Goal: Task Accomplishment & Management: Manage account settings

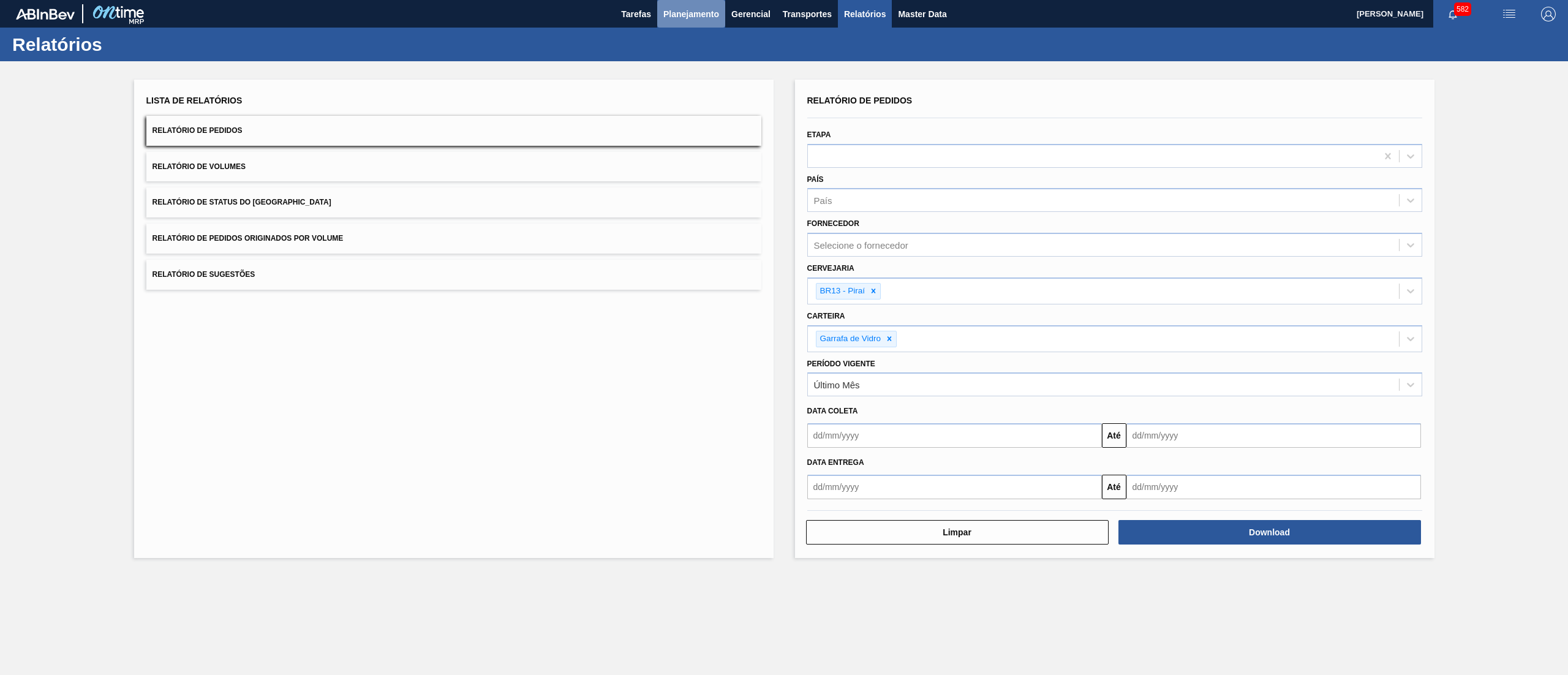
click at [692, 15] on span "Planejamento" at bounding box center [692, 14] width 56 height 15
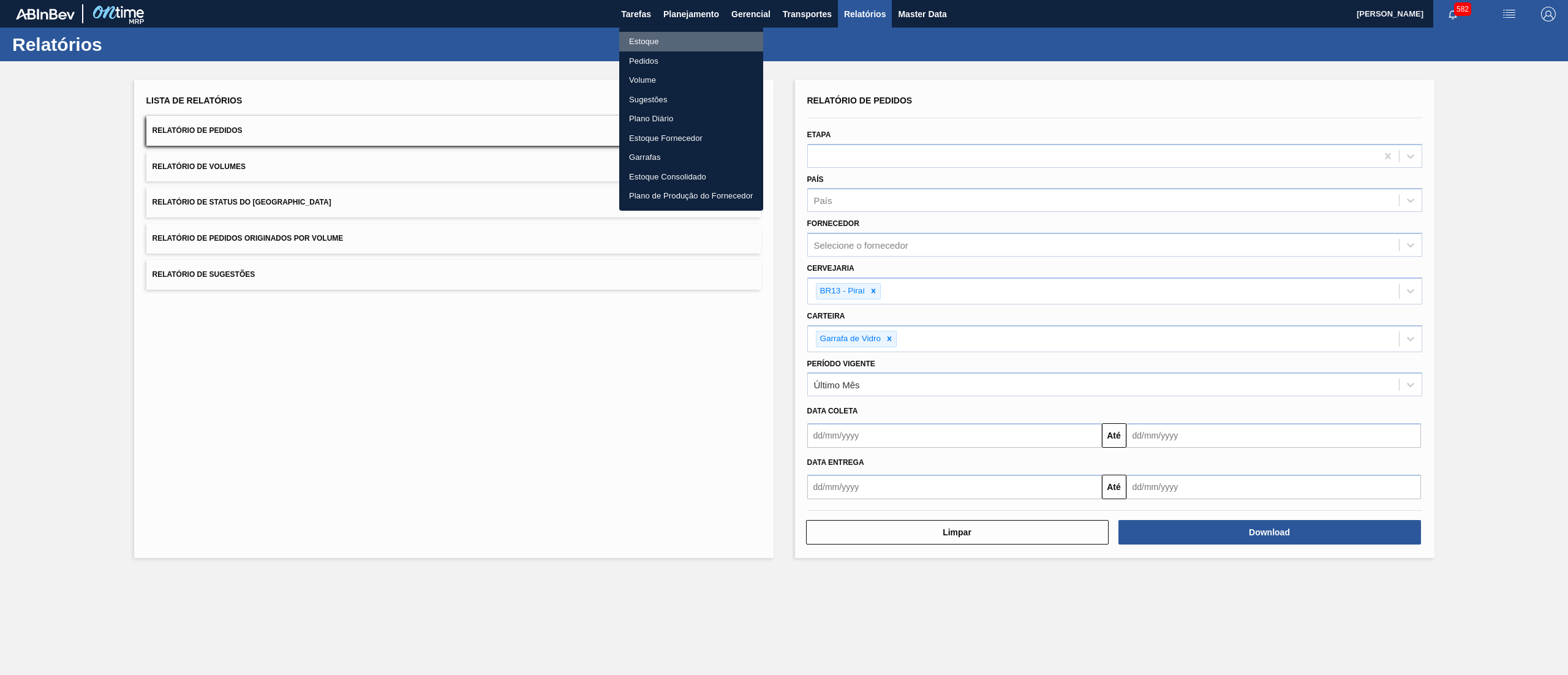
click at [681, 38] on li "Estoque" at bounding box center [691, 42] width 144 height 20
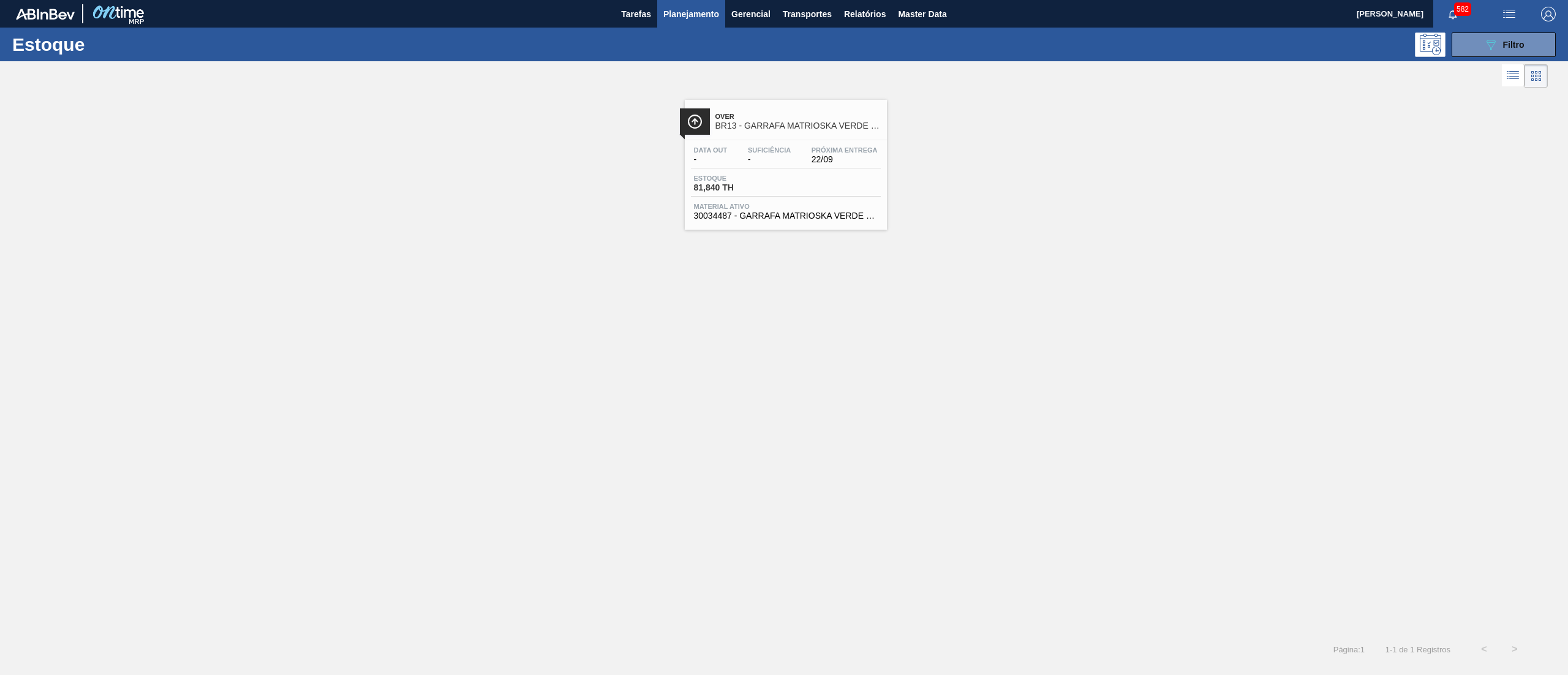
click at [773, 124] on span "BR13 - GARRAFA MATRIOSKA VERDE 330ML" at bounding box center [798, 126] width 165 height 9
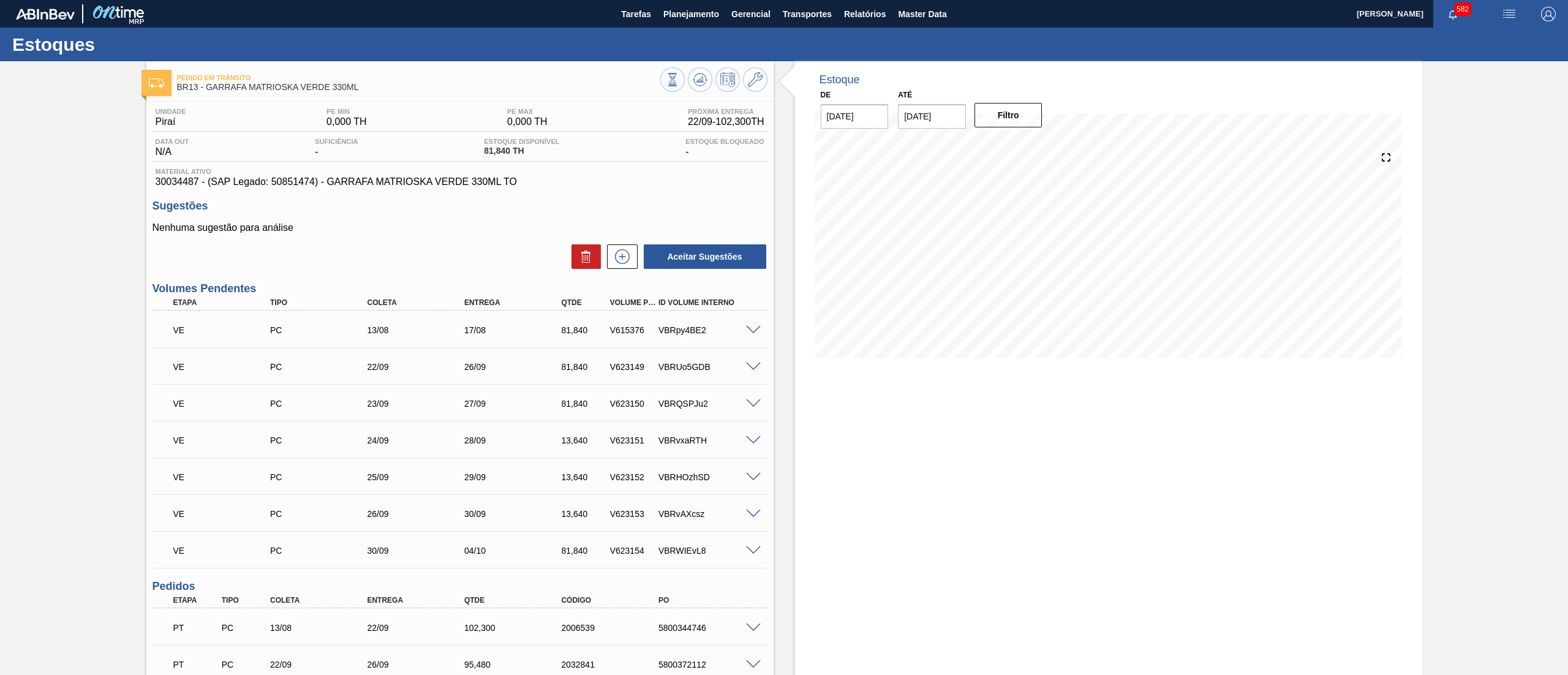
click at [755, 328] on span at bounding box center [753, 330] width 15 height 9
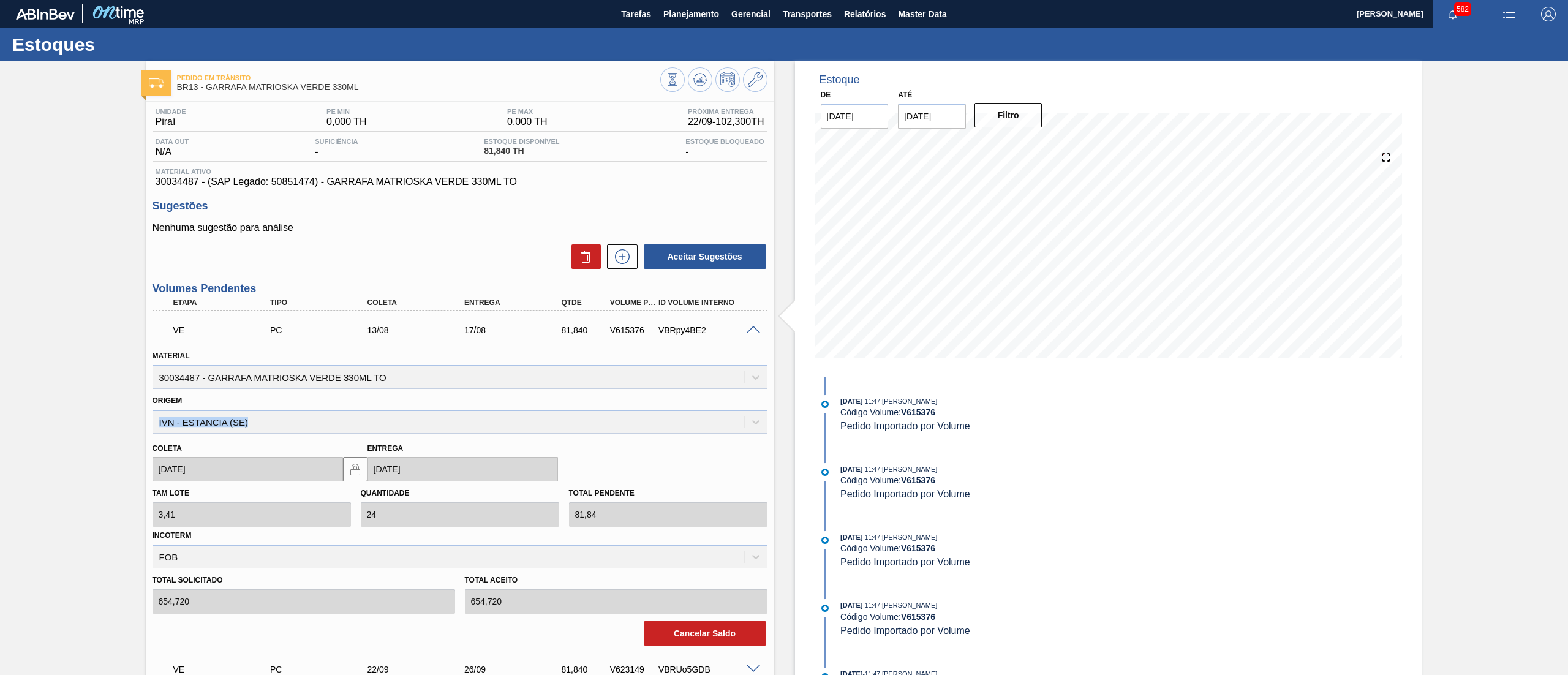
drag, startPoint x: 275, startPoint y: 422, endPoint x: 148, endPoint y: 428, distance: 127.1
click at [148, 428] on div "Origem IVN - ESTANCIA (SE)" at bounding box center [460, 413] width 624 height 42
copy div "IVN - ESTANCIA (SE)"
click at [753, 335] on div "VBRpy4BE2" at bounding box center [710, 329] width 111 height 10
click at [753, 325] on span at bounding box center [753, 330] width 15 height 9
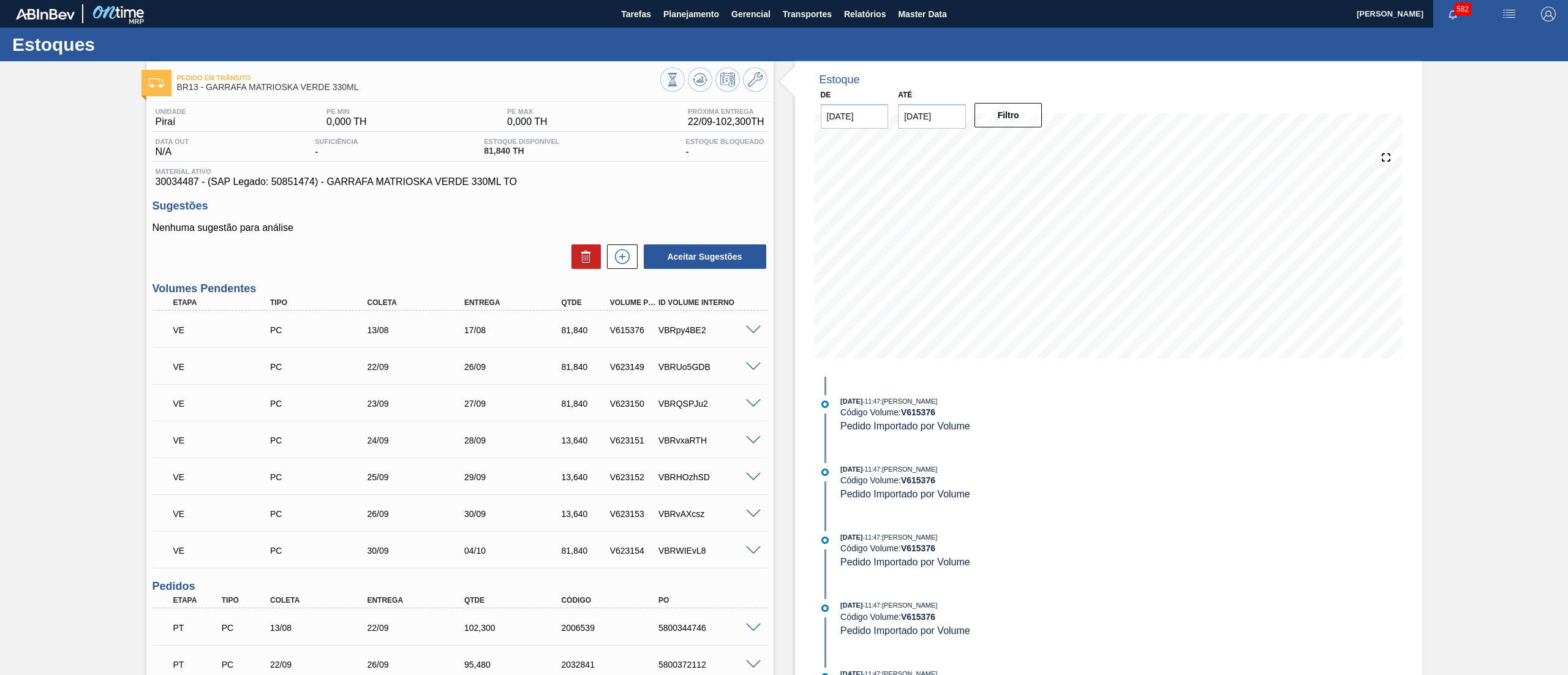
click at [693, 21] on button "Planejamento" at bounding box center [691, 14] width 68 height 27
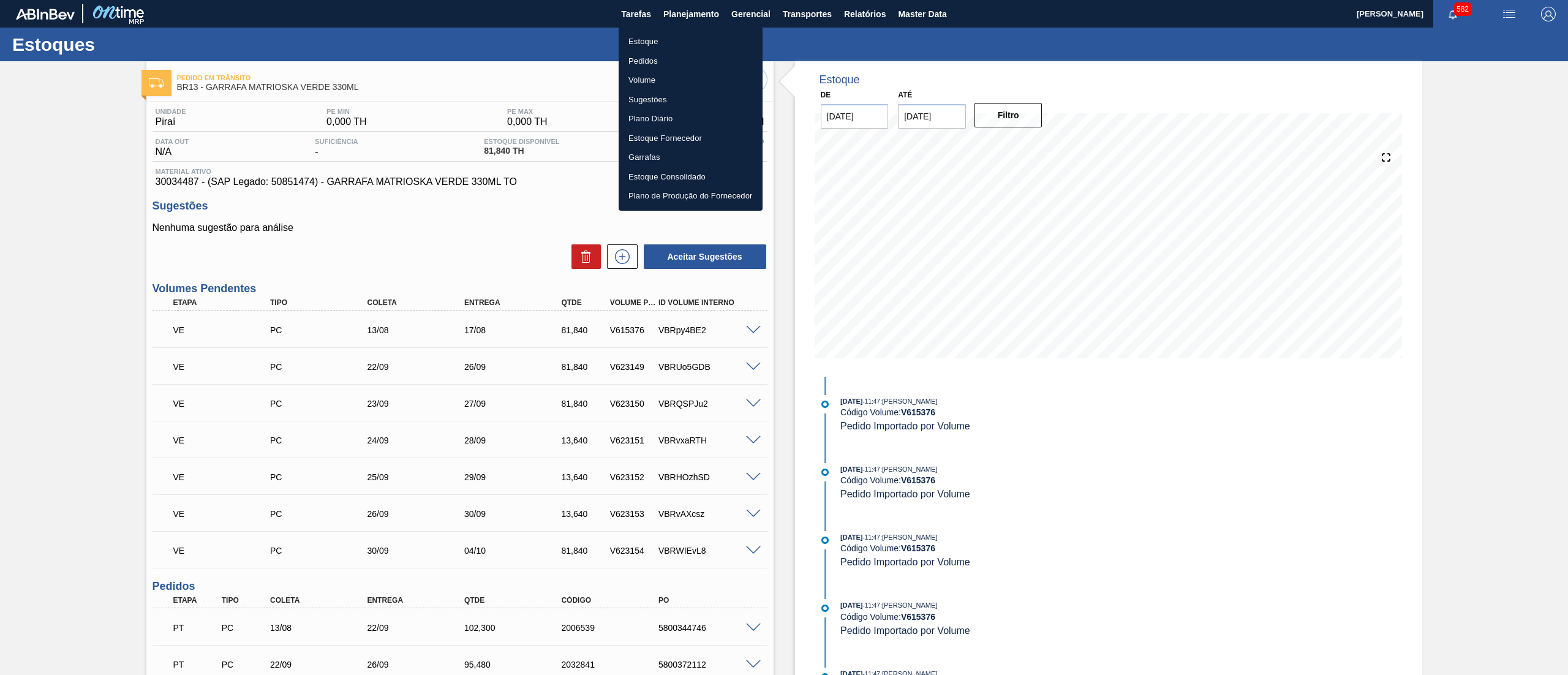
click at [680, 53] on li "Pedidos" at bounding box center [690, 61] width 144 height 20
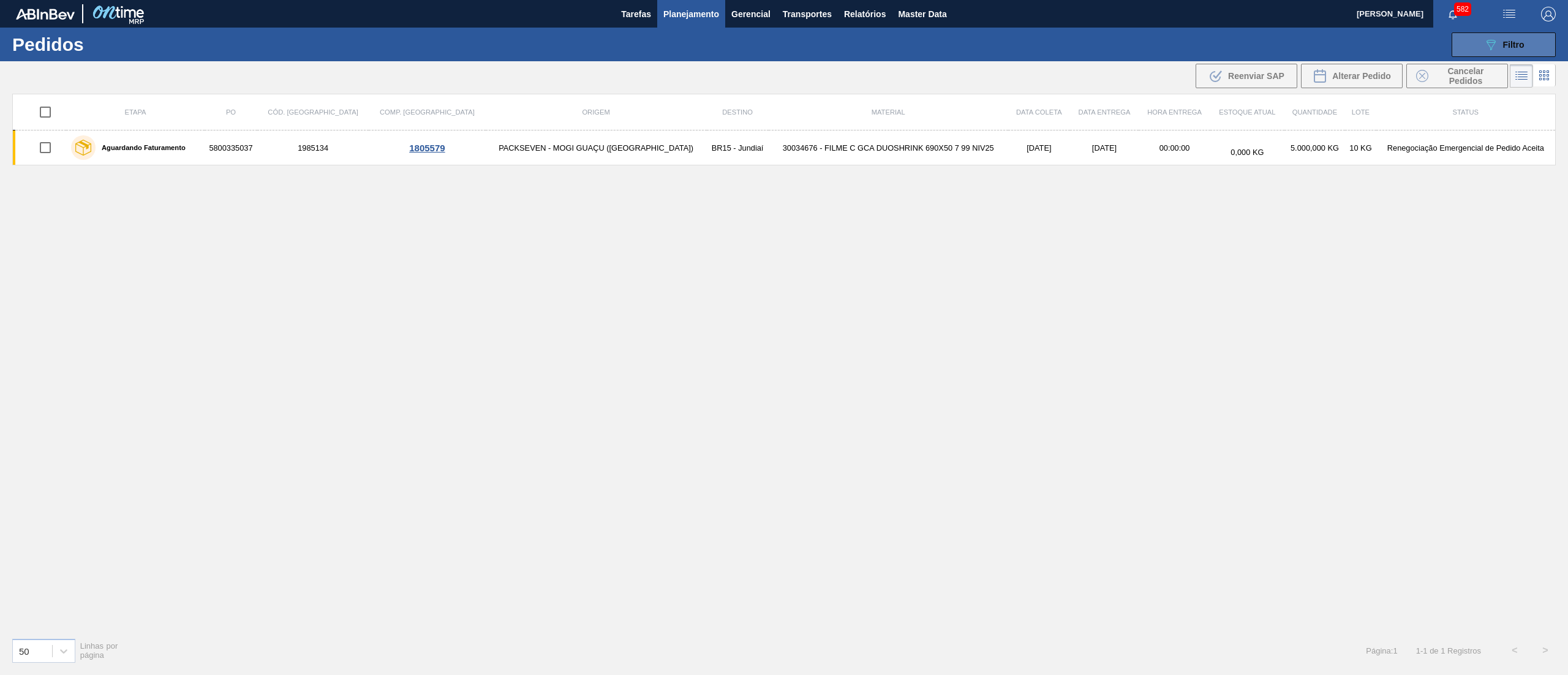
click at [1513, 34] on button "089F7B8B-B2A5-4AFE-B5C0-19BA573D28AC Filtro" at bounding box center [1504, 45] width 104 height 25
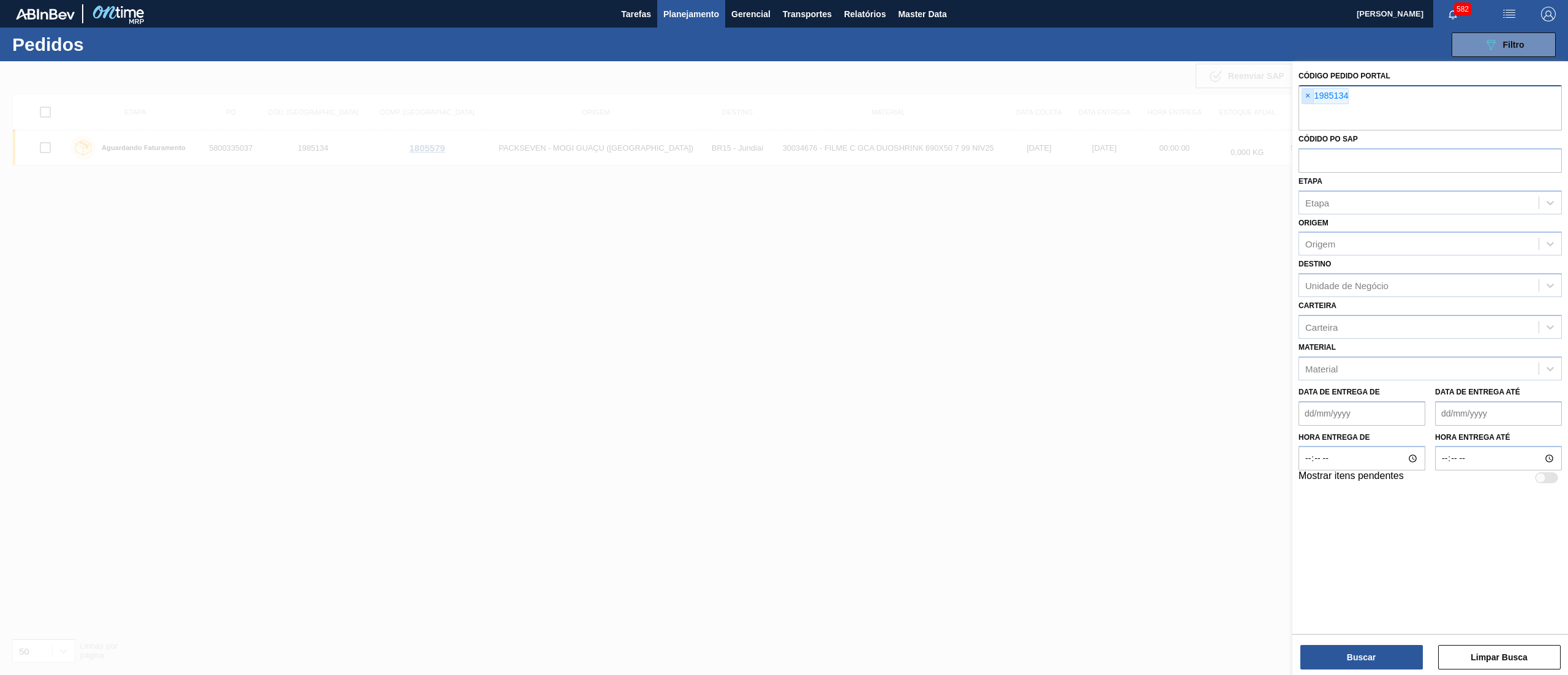
click at [1306, 90] on span "×" at bounding box center [1308, 96] width 12 height 15
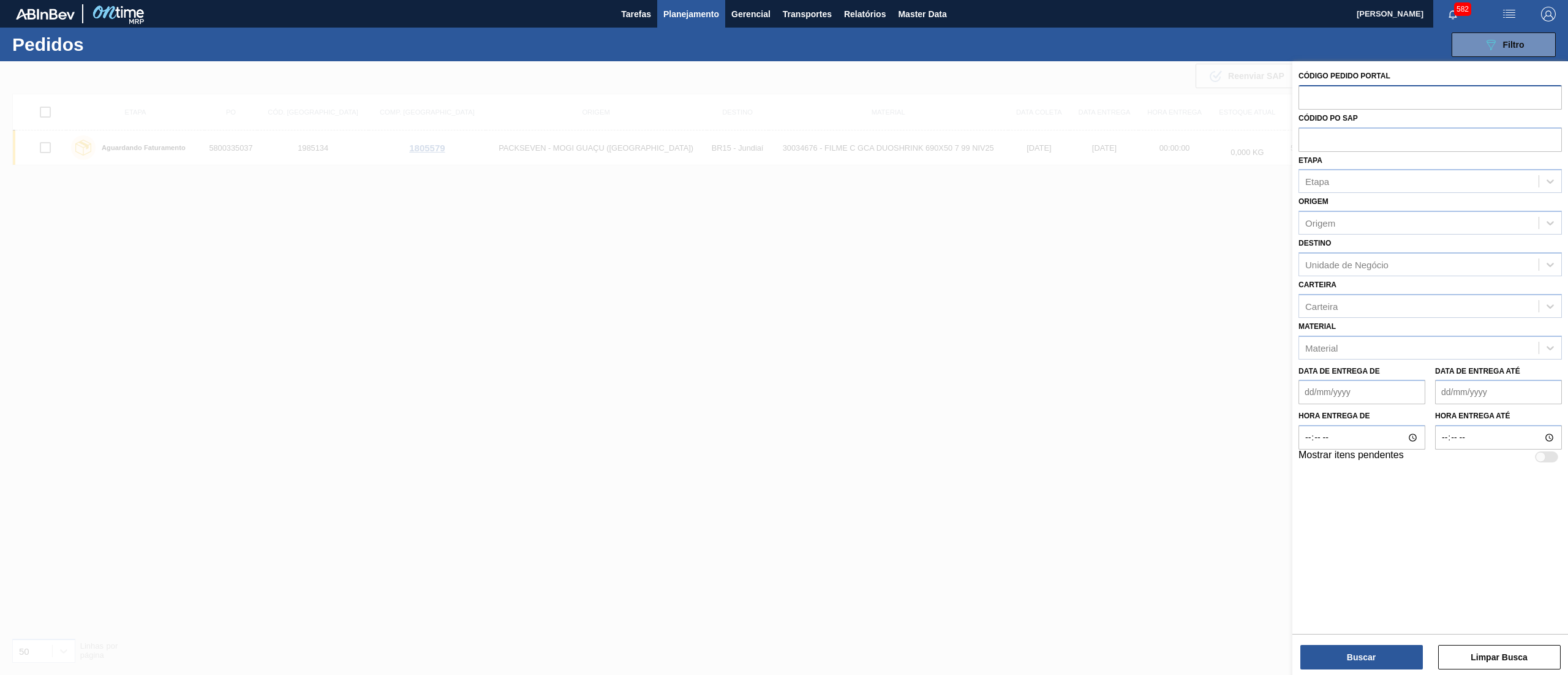
paste input "2031743"
type input "2031743"
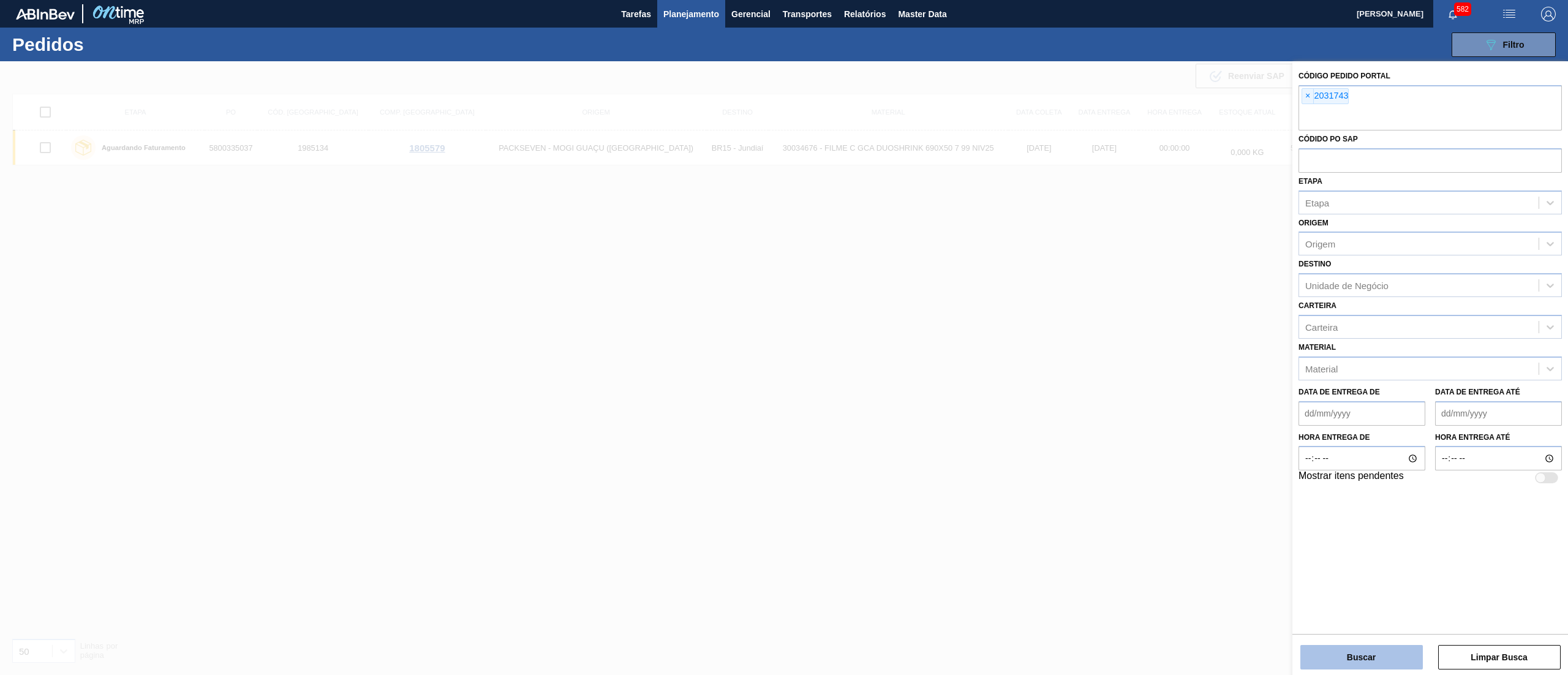
click at [1341, 660] on button "Buscar" at bounding box center [1362, 657] width 122 height 25
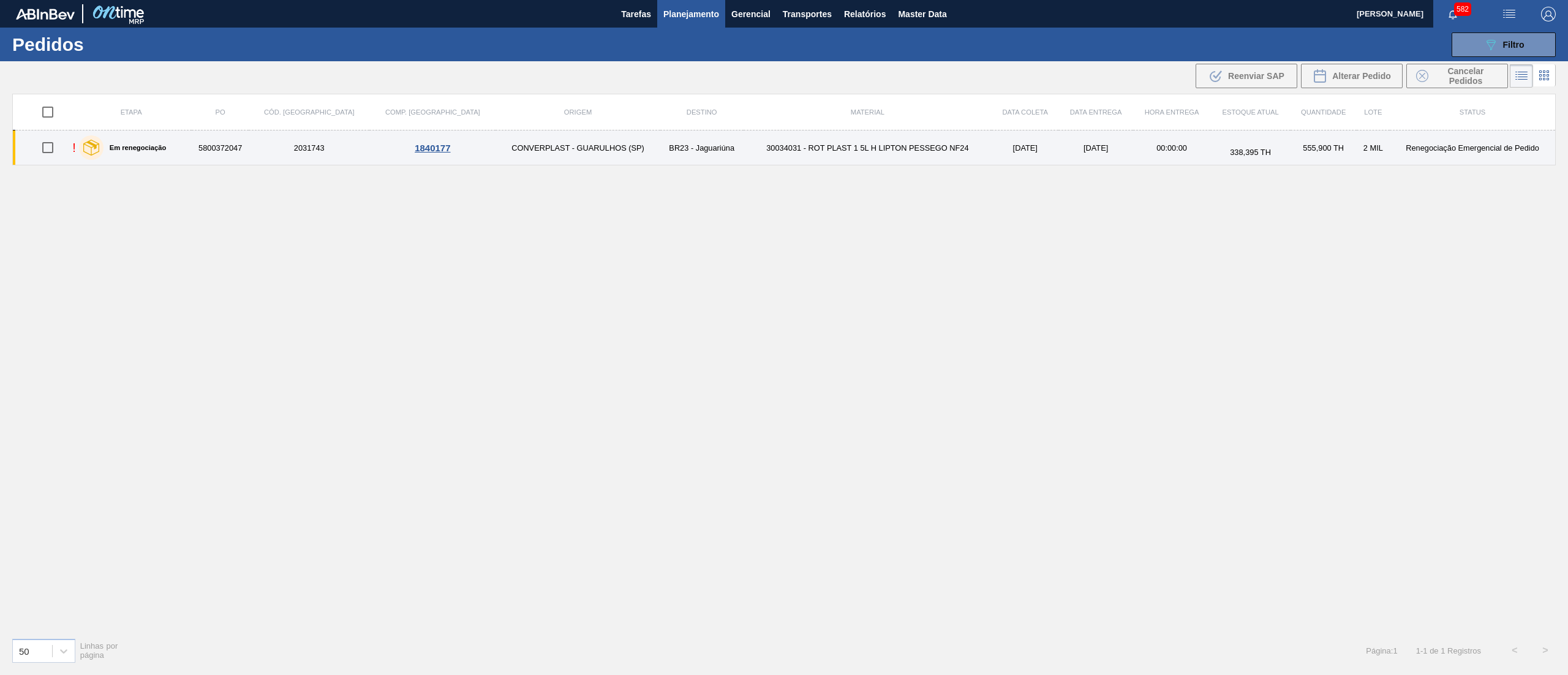
click at [744, 152] on td "30034031 - ROT PLAST 1 5L H LIPTON PESSEGO NF24" at bounding box center [867, 148] width 248 height 35
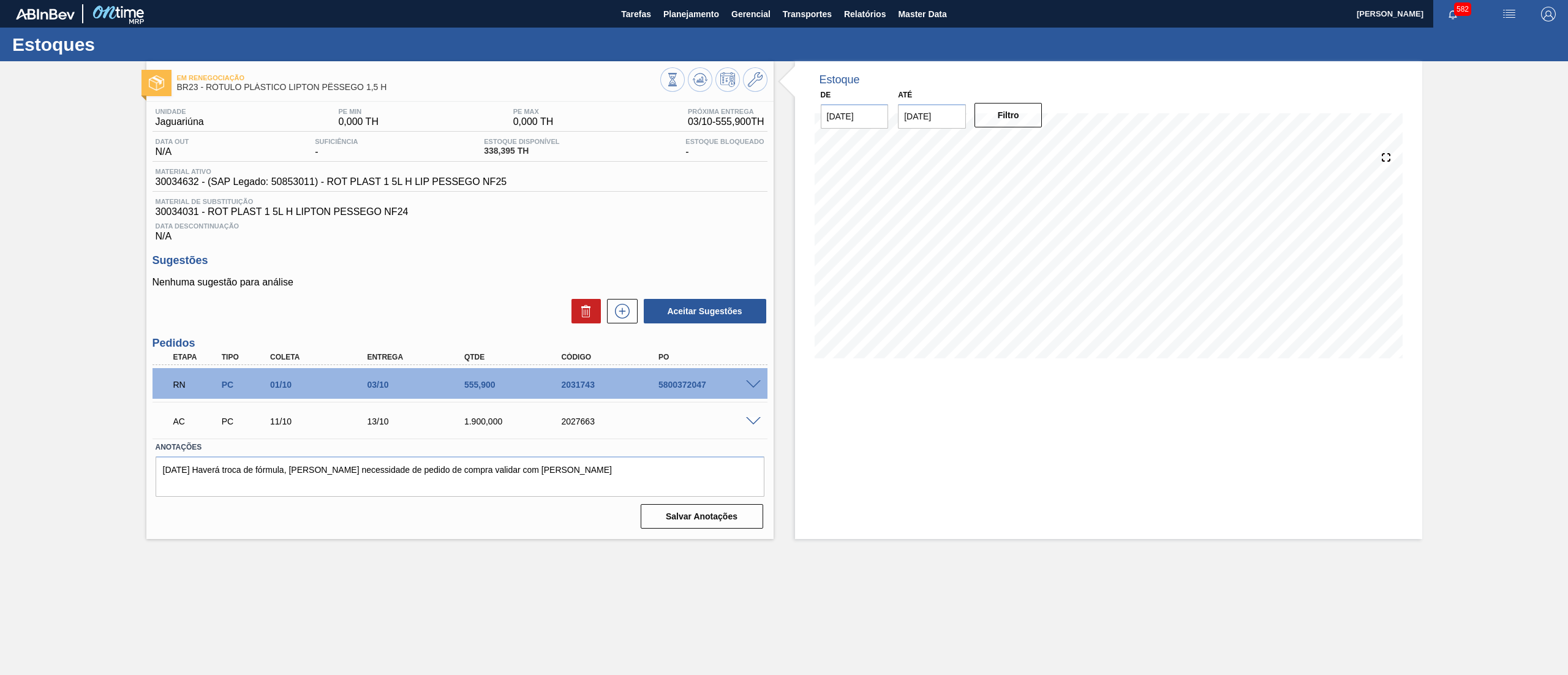
click at [745, 387] on div at bounding box center [755, 383] width 25 height 9
click at [750, 387] on span at bounding box center [753, 385] width 15 height 9
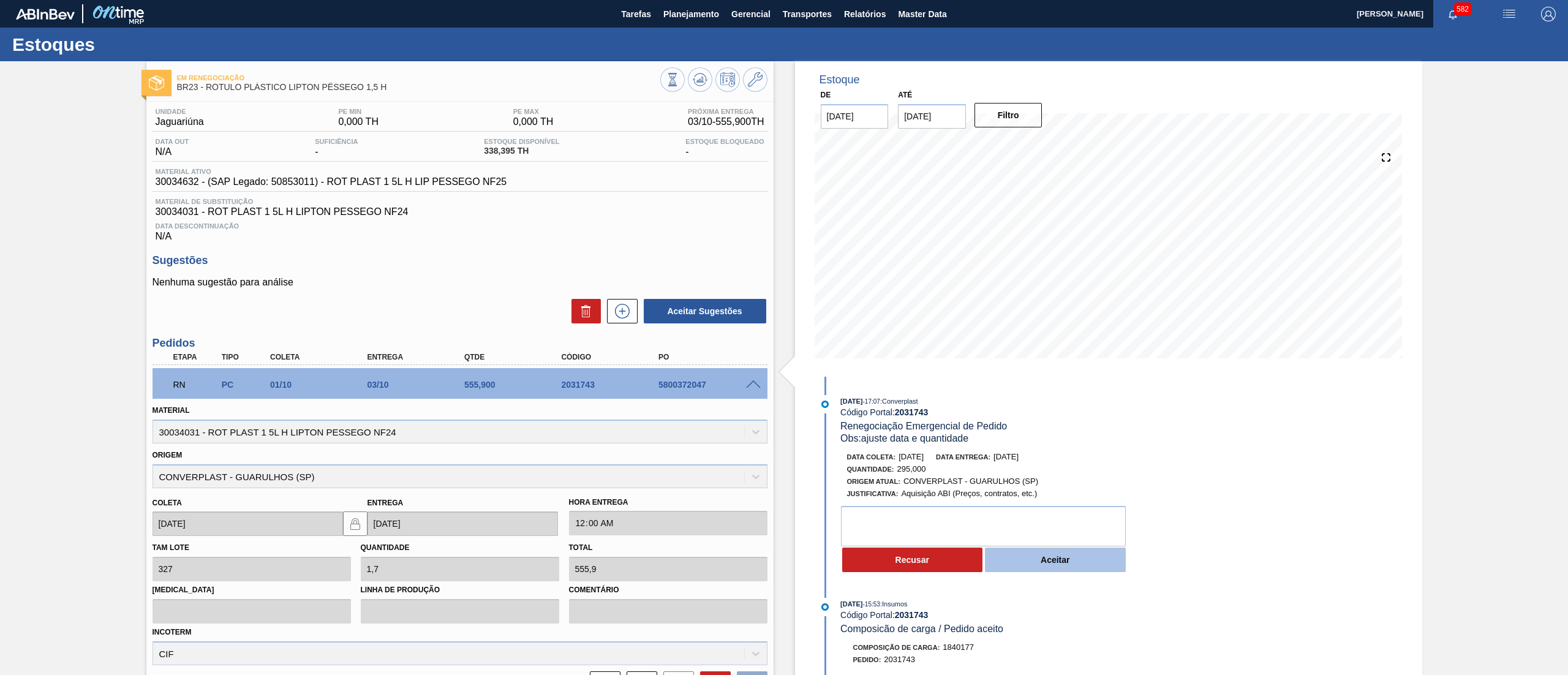
click at [1037, 568] on button "Aceitar" at bounding box center [1055, 560] width 141 height 25
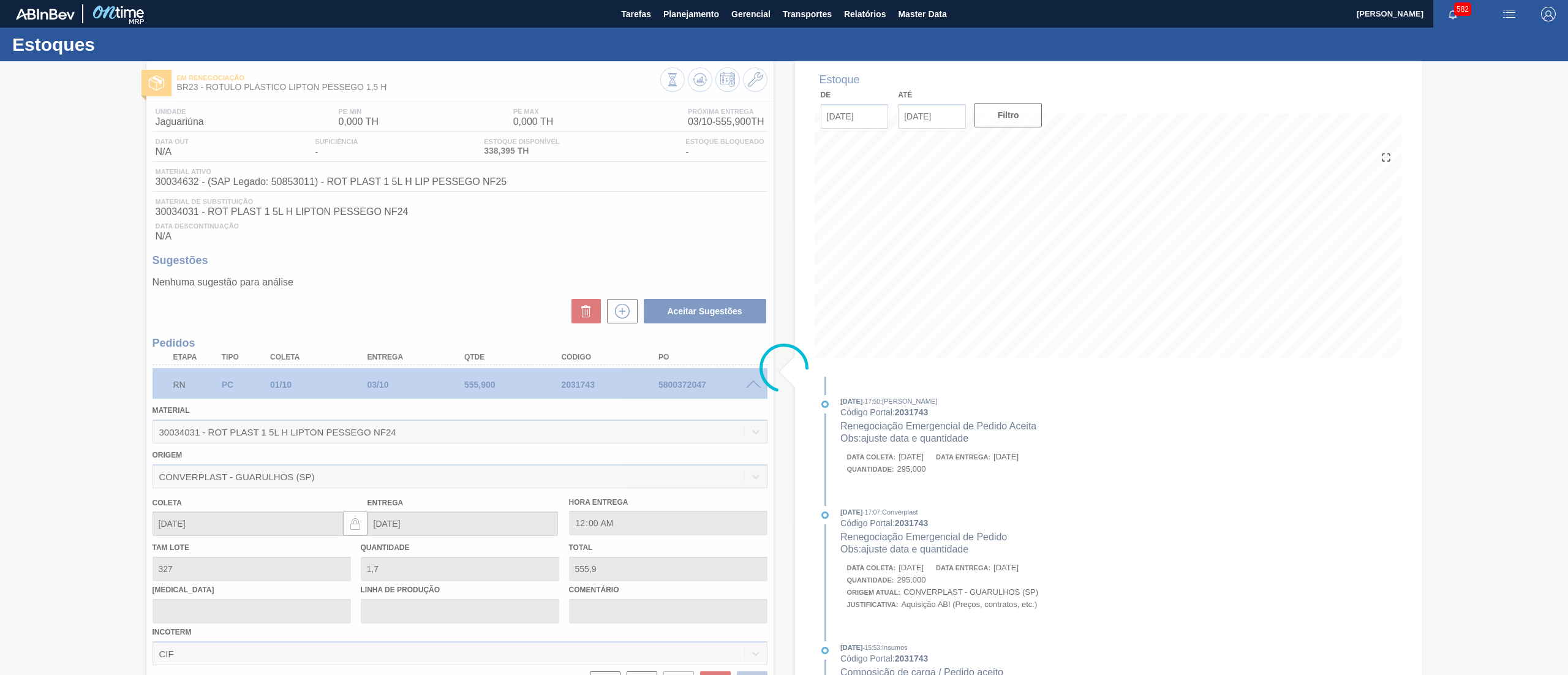
type input "0,902"
type input "295"
type input "ajuste data e quantidade"
type input "[DATE]"
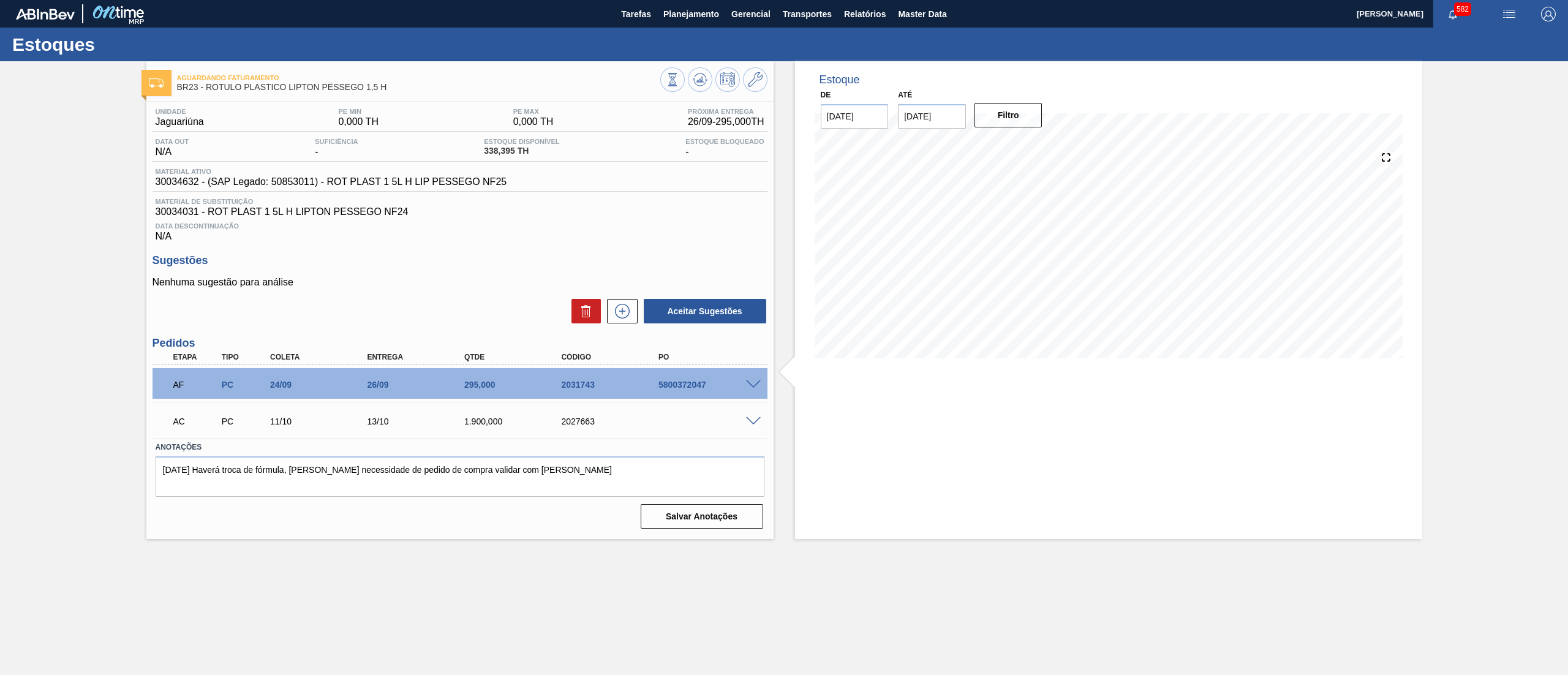
click at [746, 422] on span at bounding box center [753, 422] width 15 height 9
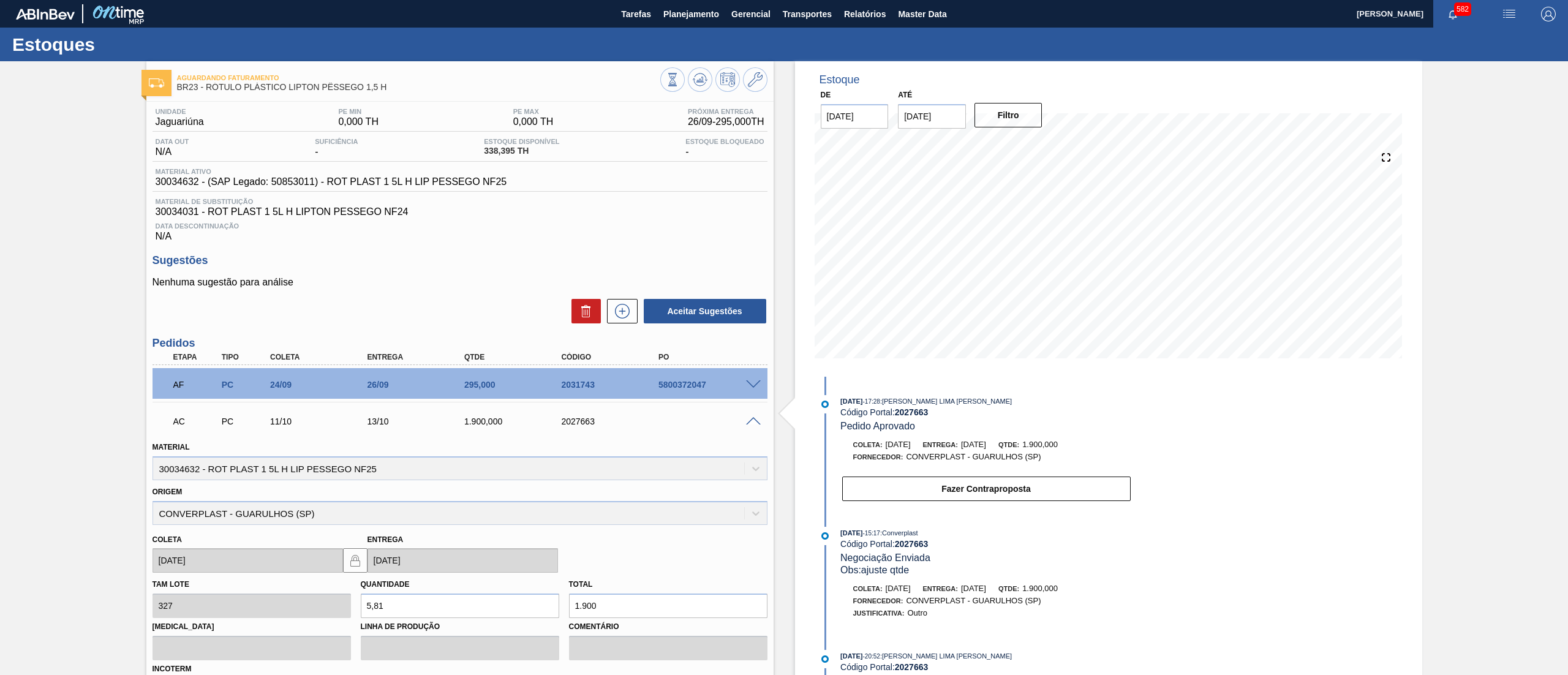
click at [746, 422] on span at bounding box center [753, 422] width 15 height 9
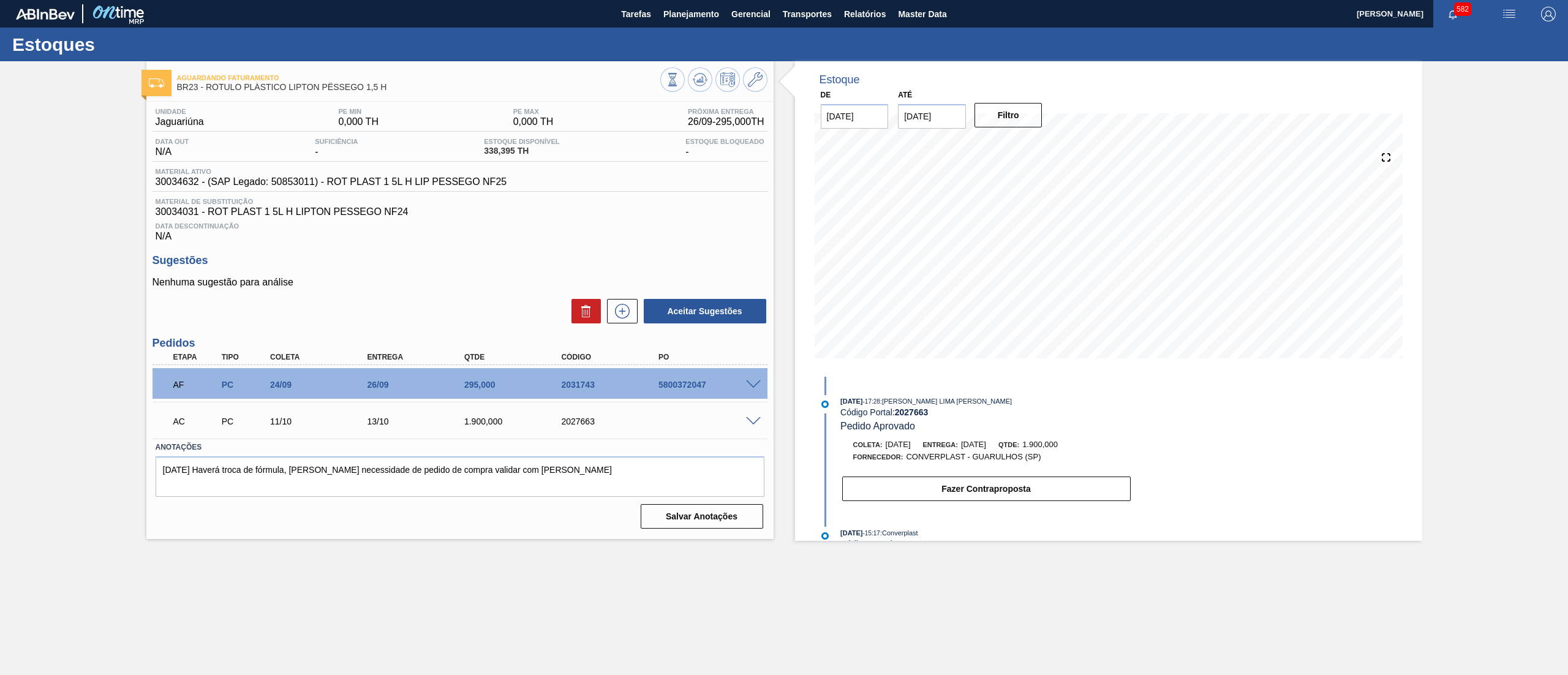
click at [746, 422] on span at bounding box center [753, 422] width 15 height 9
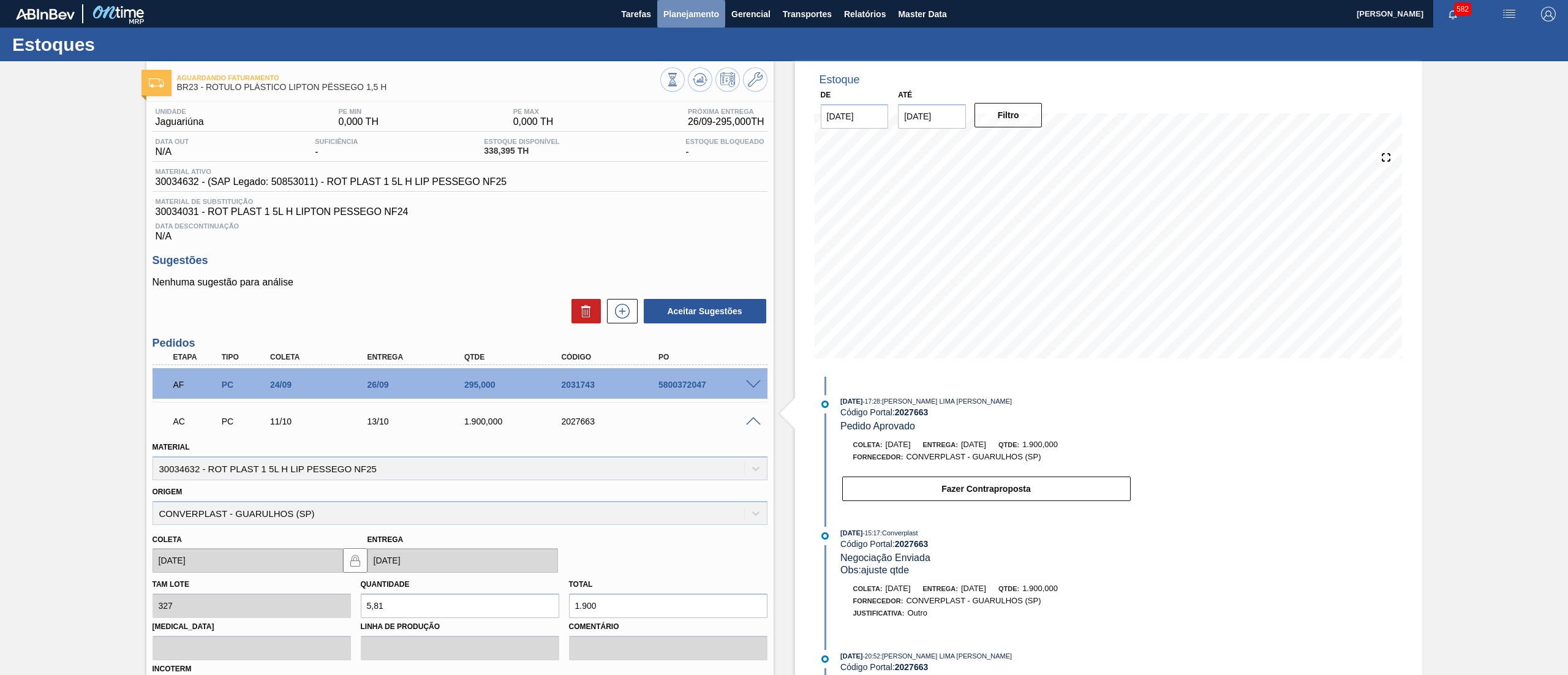
click at [670, 21] on button "Planejamento" at bounding box center [691, 14] width 68 height 27
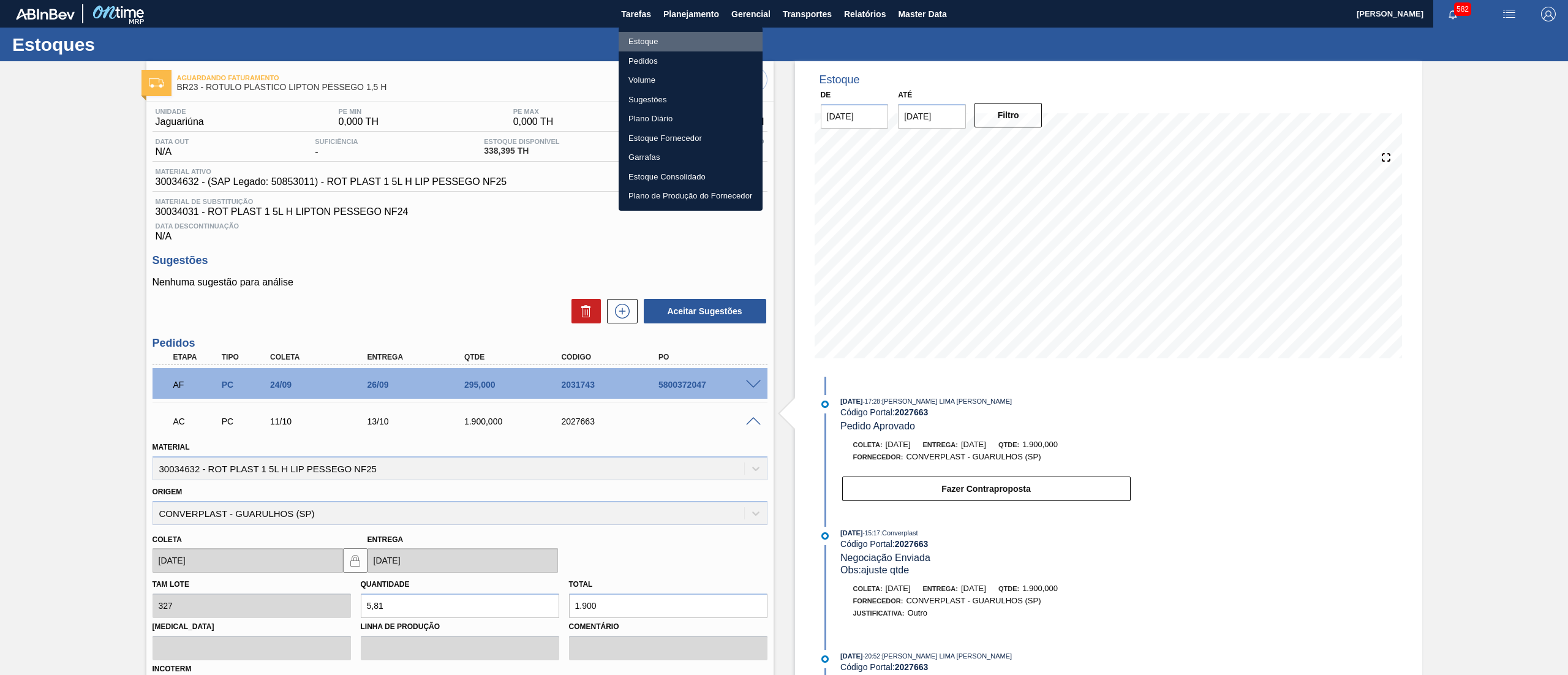
click at [670, 36] on li "Estoque" at bounding box center [690, 42] width 144 height 20
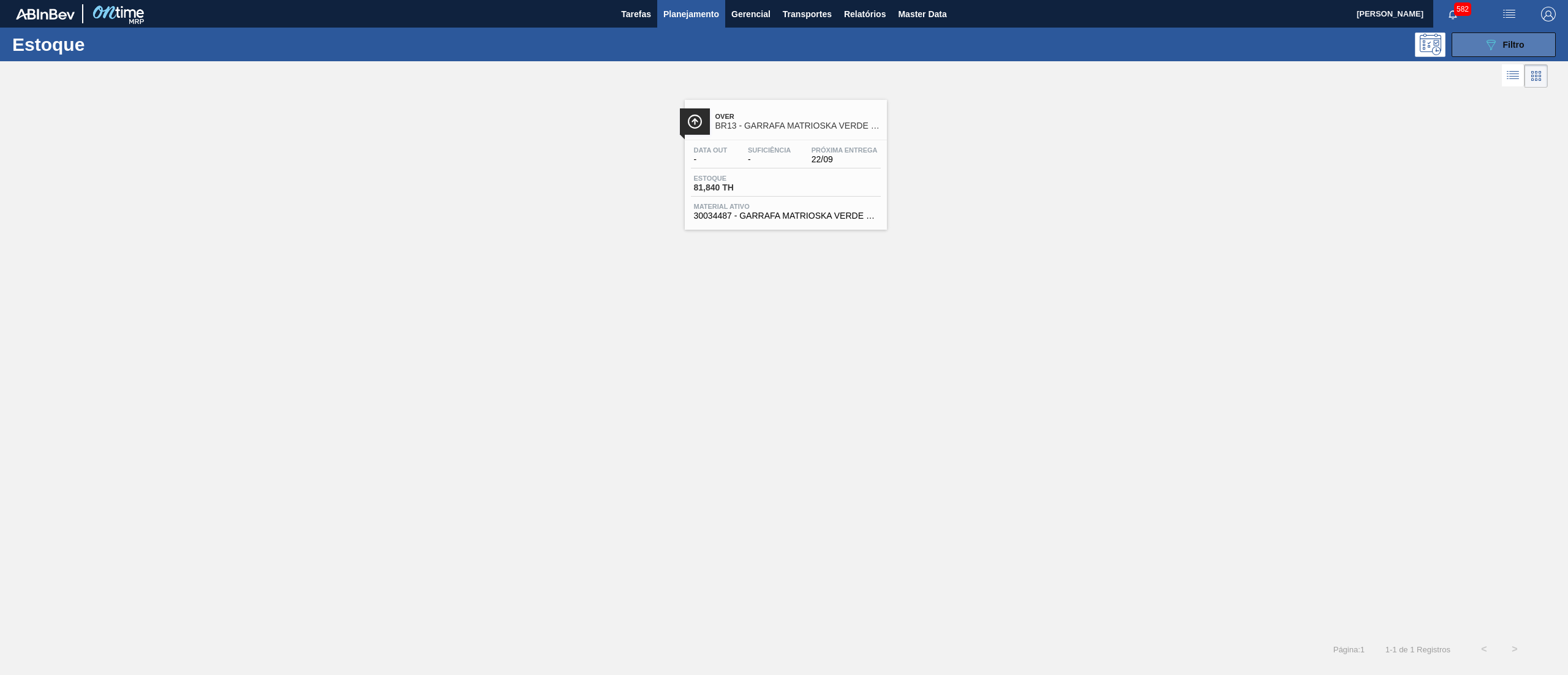
click at [1500, 44] on div "089F7B8B-B2A5-4AFE-B5C0-19BA573D28AC Filtro" at bounding box center [1504, 44] width 41 height 15
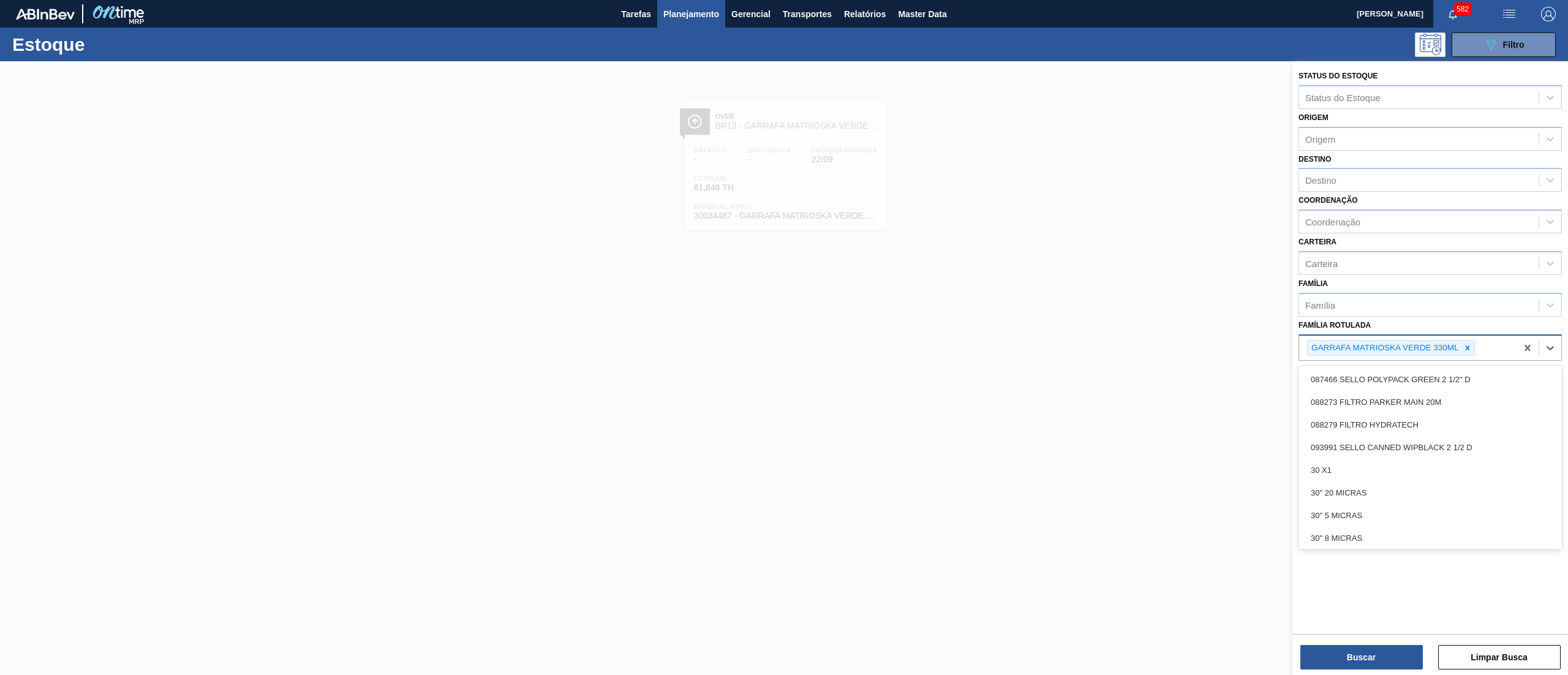
click at [1472, 340] on div "GARRAFA MATRIOSKA VERDE 330ML" at bounding box center [1391, 348] width 168 height 16
click at [1464, 340] on div at bounding box center [1467, 348] width 14 height 16
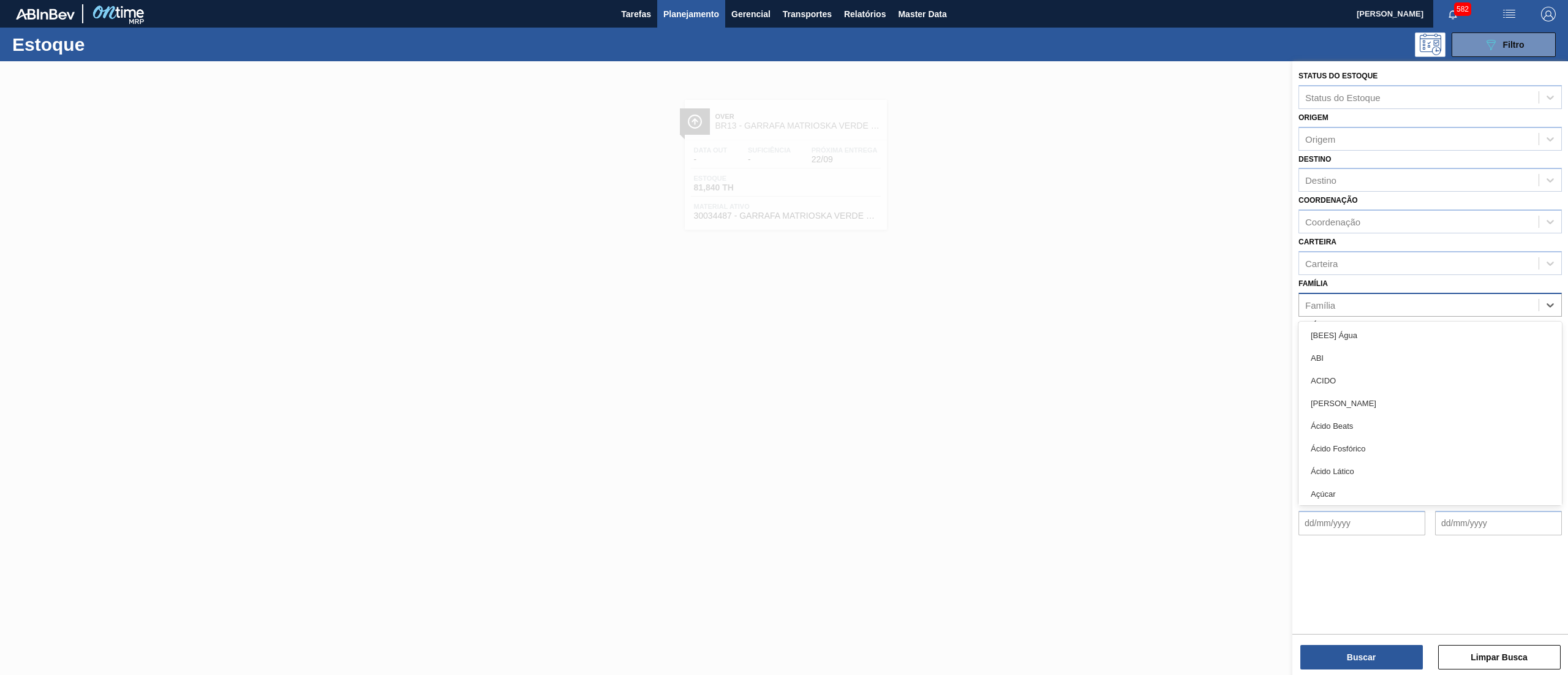
click at [1416, 310] on div "Família" at bounding box center [1419, 304] width 240 height 18
type input "filme"
click at [1423, 350] on div "Filme Decorado" at bounding box center [1430, 357] width 263 height 23
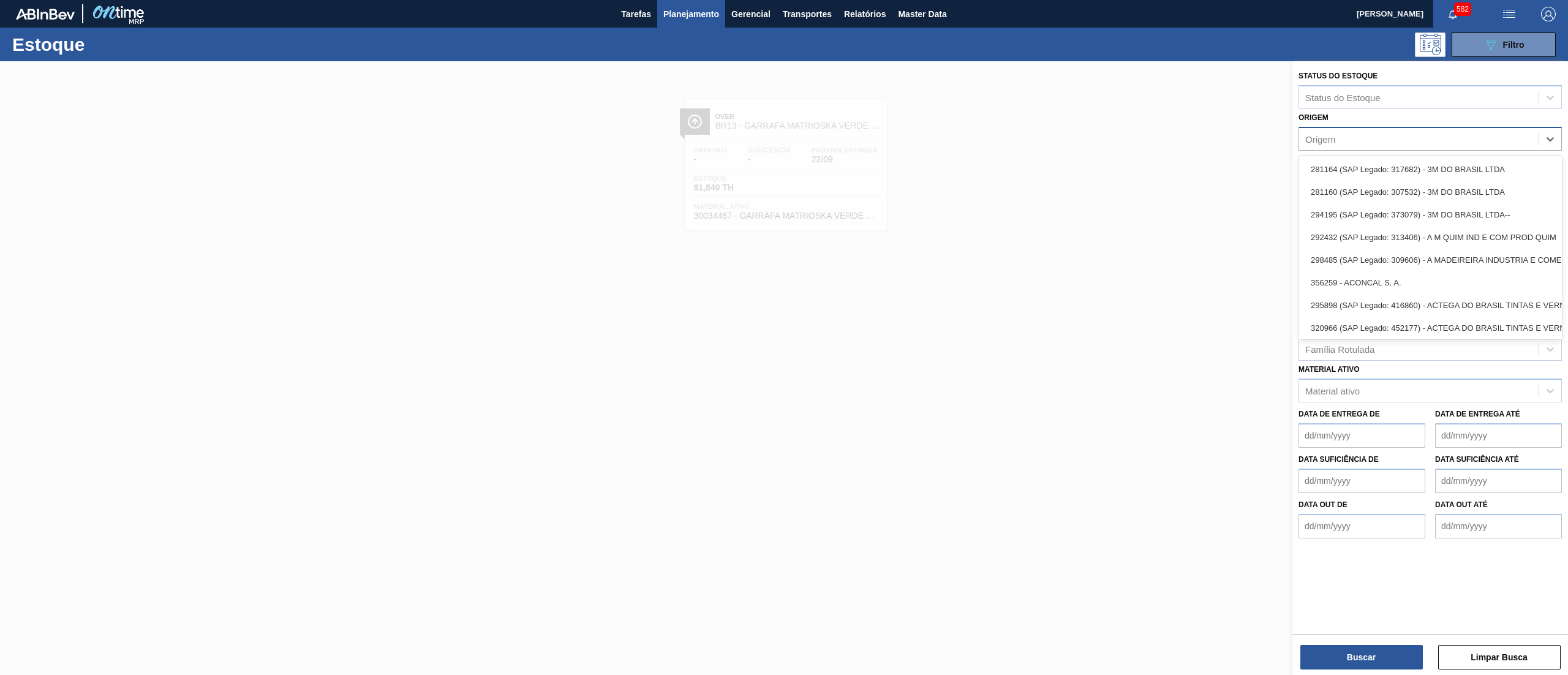
click at [1349, 135] on div "Origem" at bounding box center [1419, 138] width 240 height 18
click at [1344, 119] on div "Origem option 281164 (SAP Legado: 317682) - 3M DO BRASIL LTDA focused, 1 of 101…" at bounding box center [1430, 130] width 263 height 42
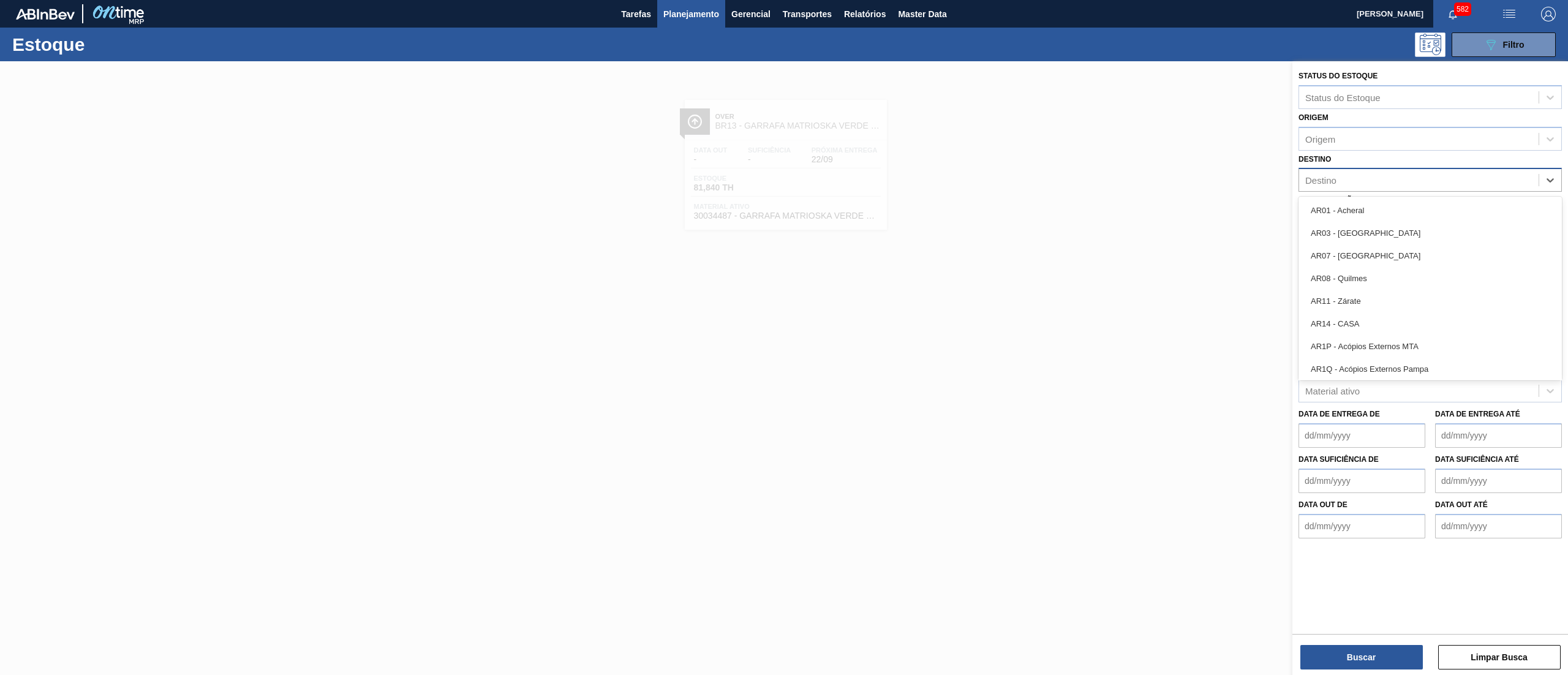
click at [1341, 185] on div "Destino" at bounding box center [1419, 180] width 240 height 18
type input "18"
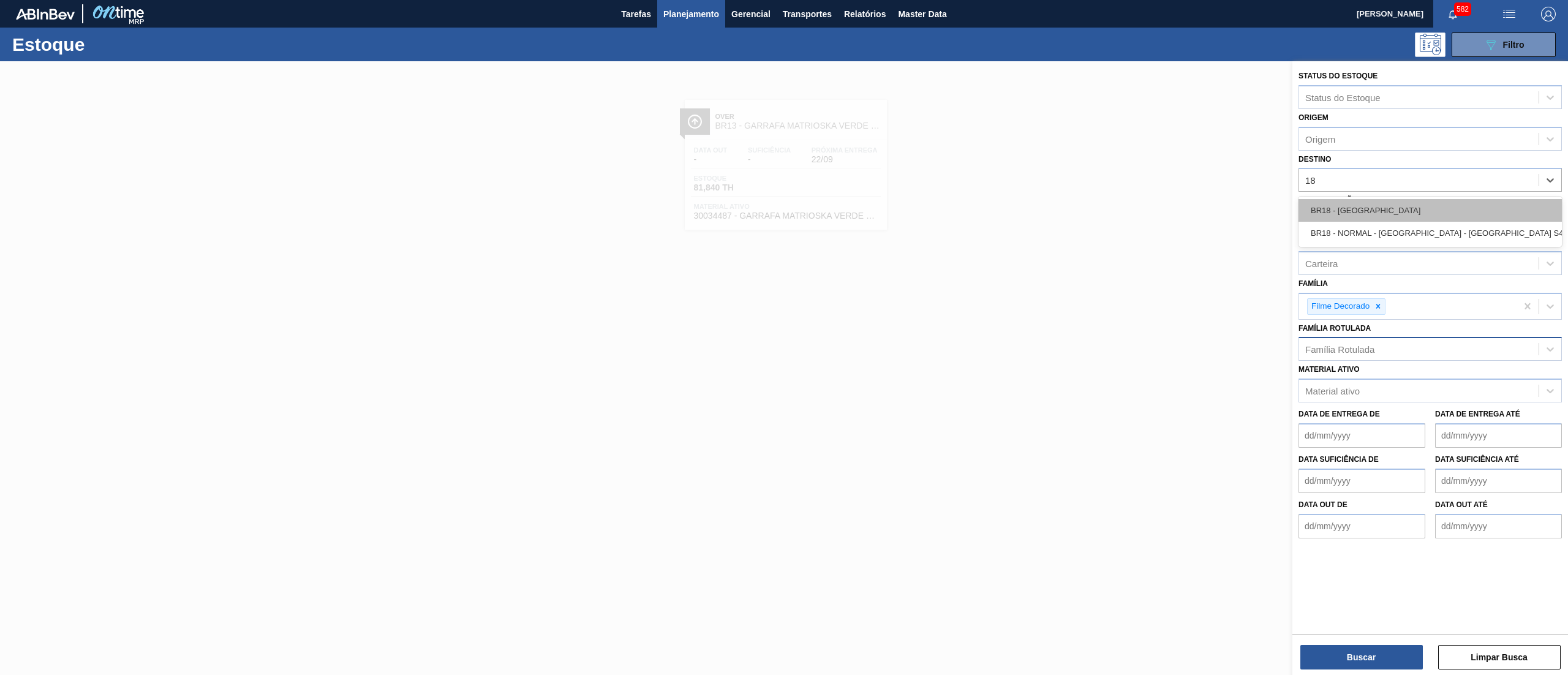
click at [1341, 200] on div "BR18 - Pernambuco" at bounding box center [1430, 210] width 263 height 23
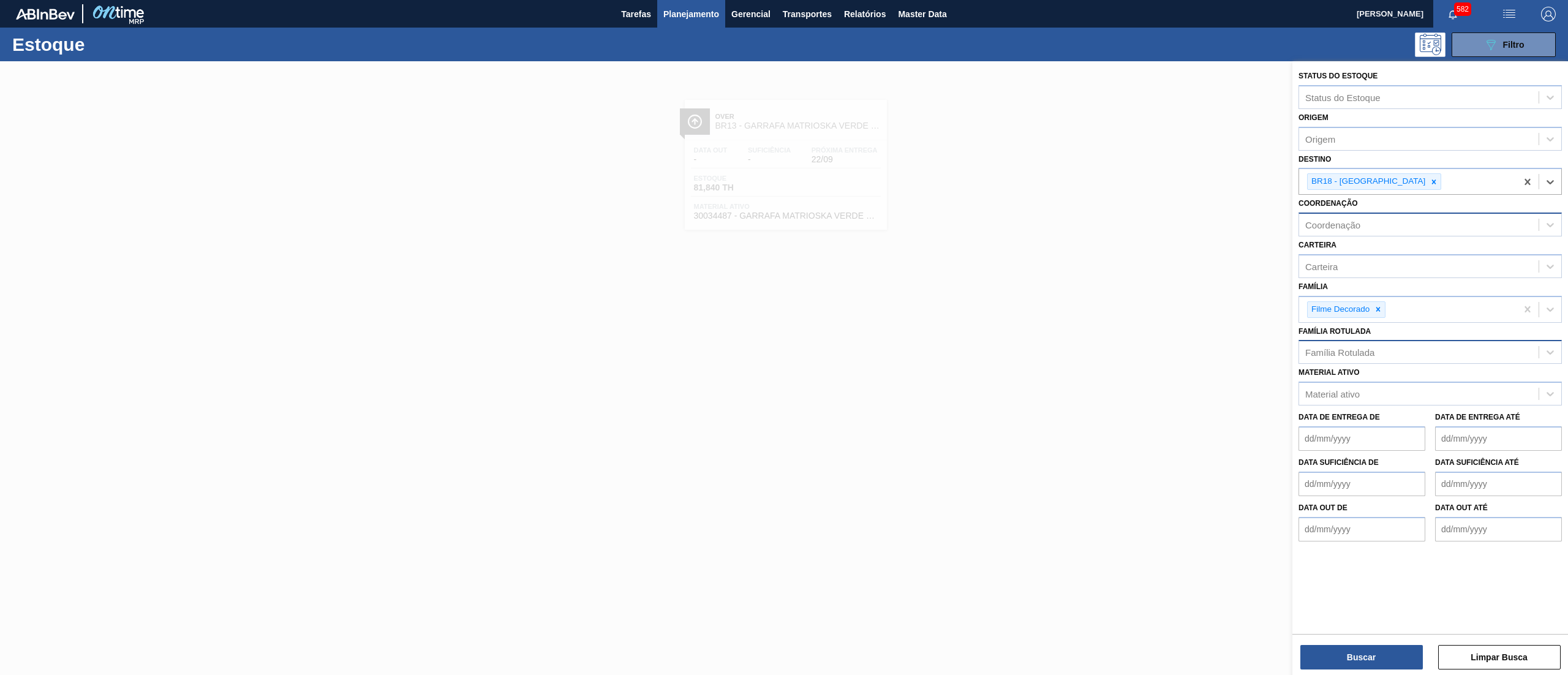
click at [1330, 232] on div "Coordenação" at bounding box center [1419, 225] width 240 height 18
type input "mat"
click at [1341, 202] on label "Coordenação" at bounding box center [1328, 203] width 59 height 8
click at [1306, 220] on input "Coordenação" at bounding box center [1306, 225] width 1 height 10
click at [1382, 660] on button "Buscar" at bounding box center [1362, 657] width 122 height 25
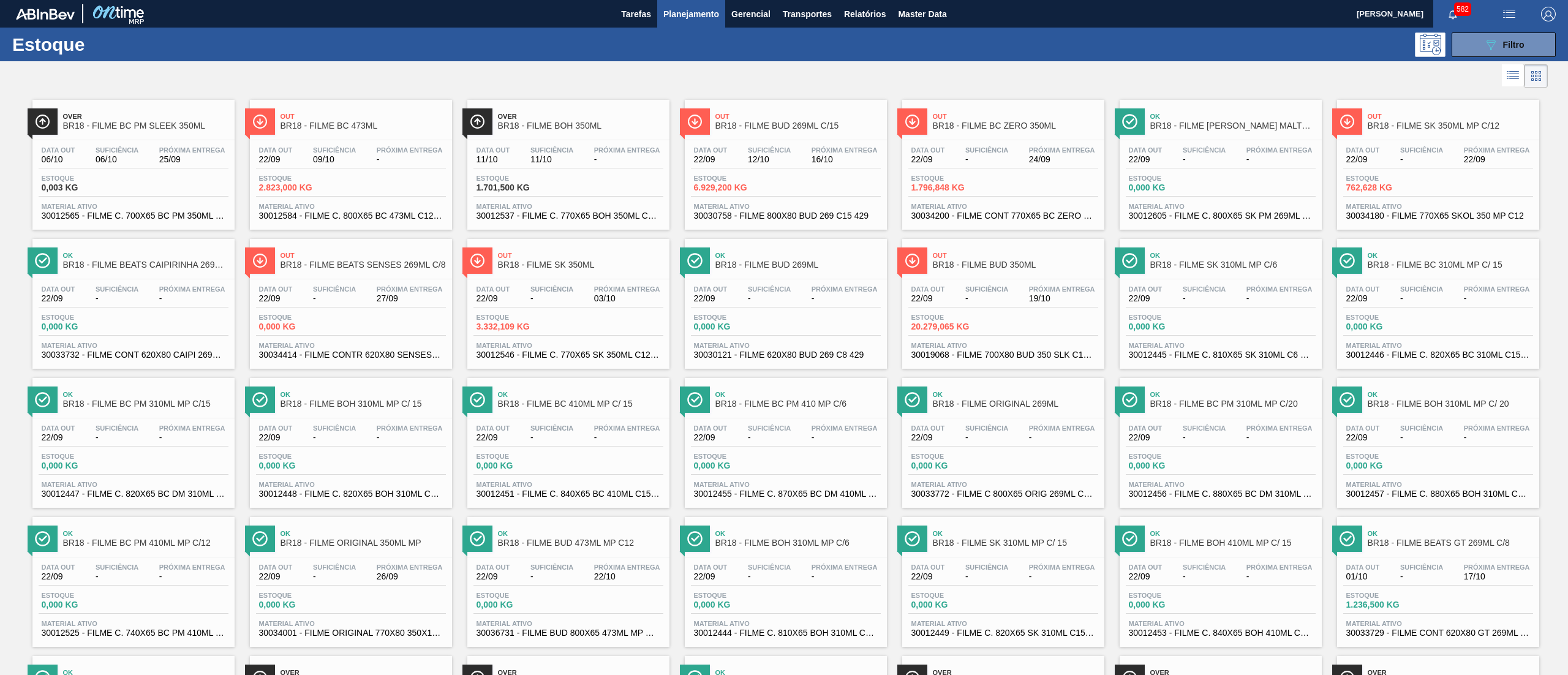
scroll to position [422, 0]
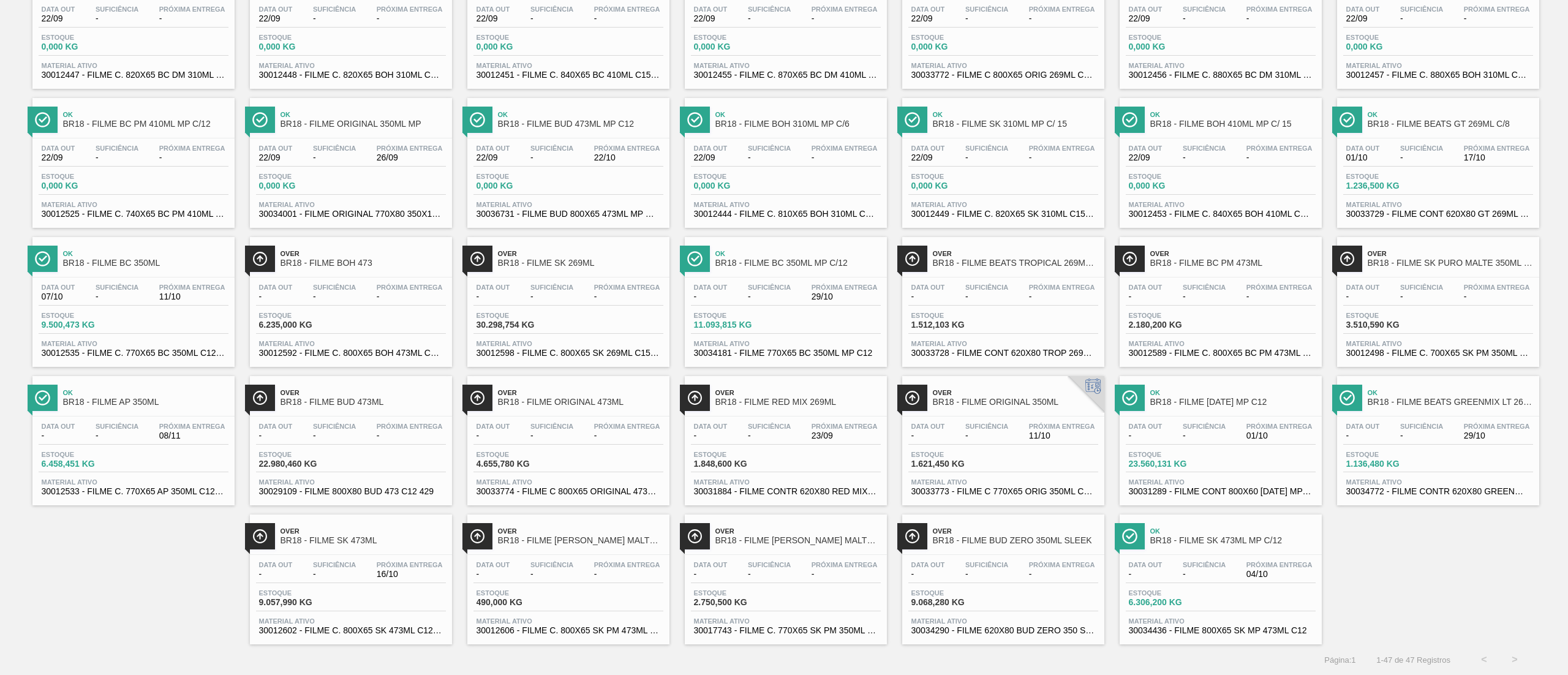
click at [1461, 210] on span "30033729 - FILME CONT 620X80 GT 269ML C 8 NIV25" at bounding box center [1438, 214] width 184 height 9
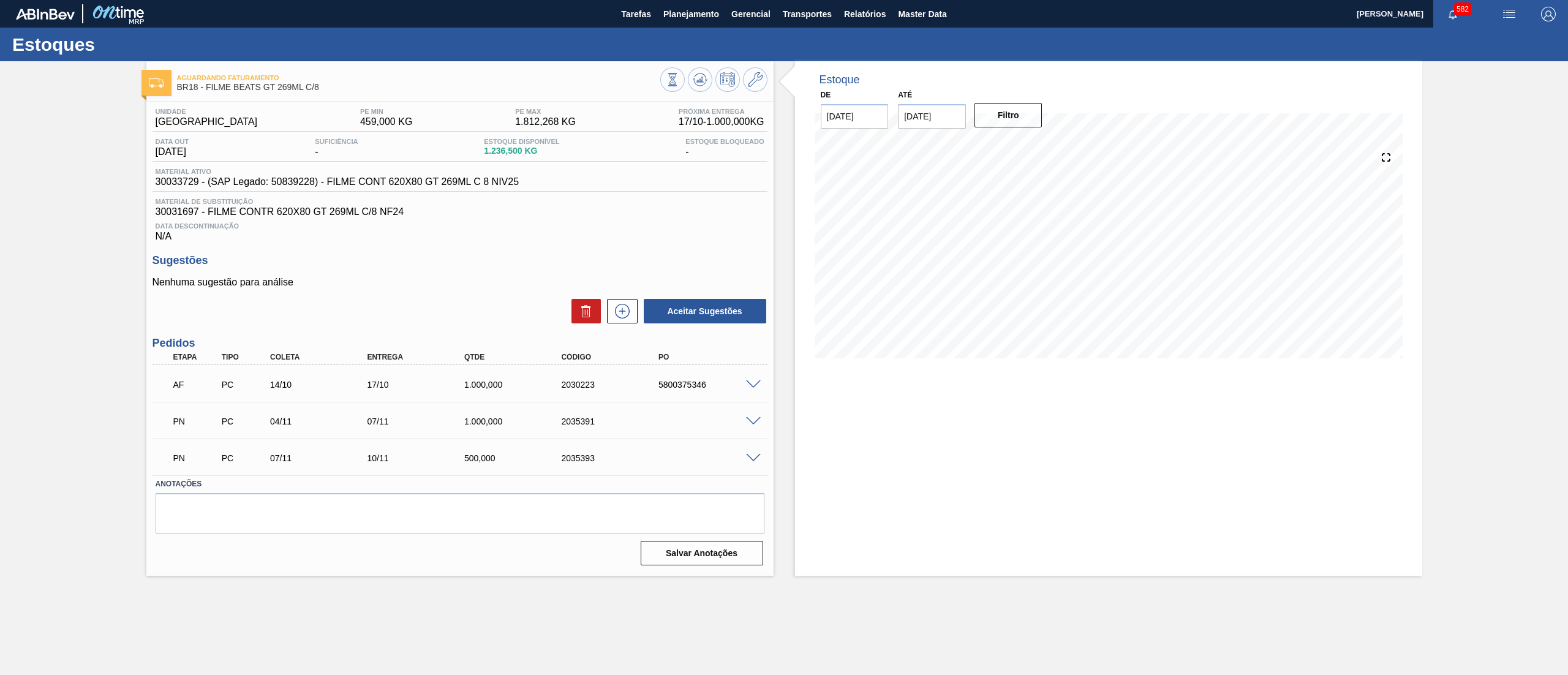
click at [752, 419] on span at bounding box center [753, 422] width 15 height 9
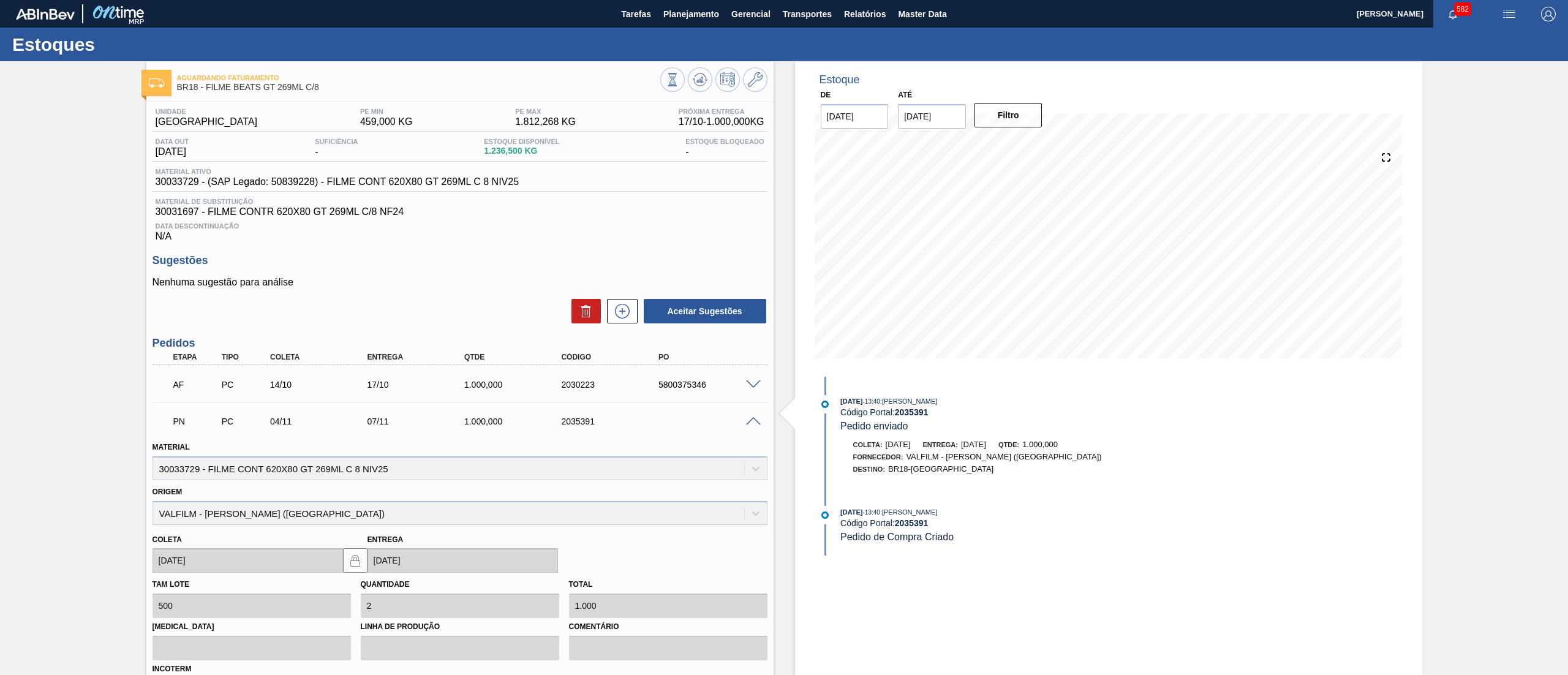
click at [752, 419] on span at bounding box center [753, 422] width 15 height 9
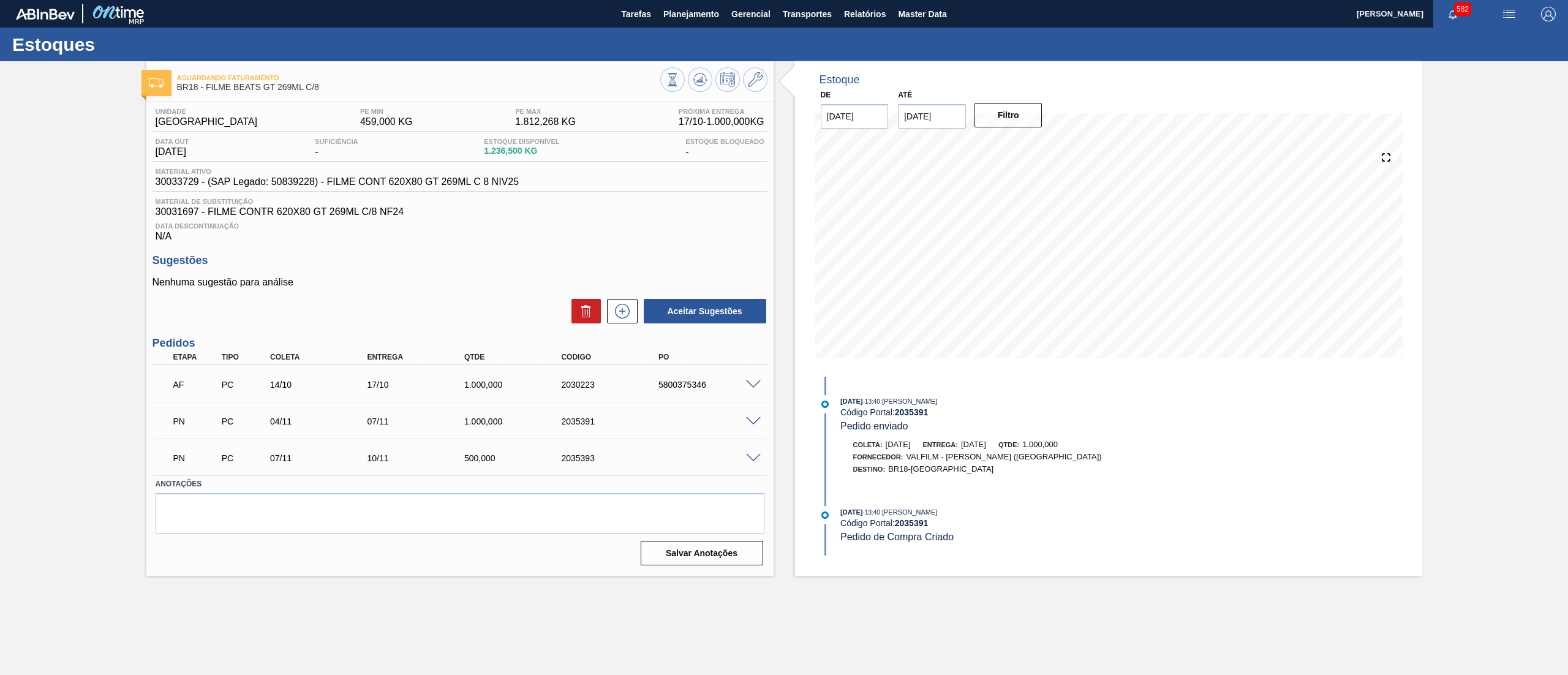
click at [749, 458] on span at bounding box center [753, 458] width 15 height 9
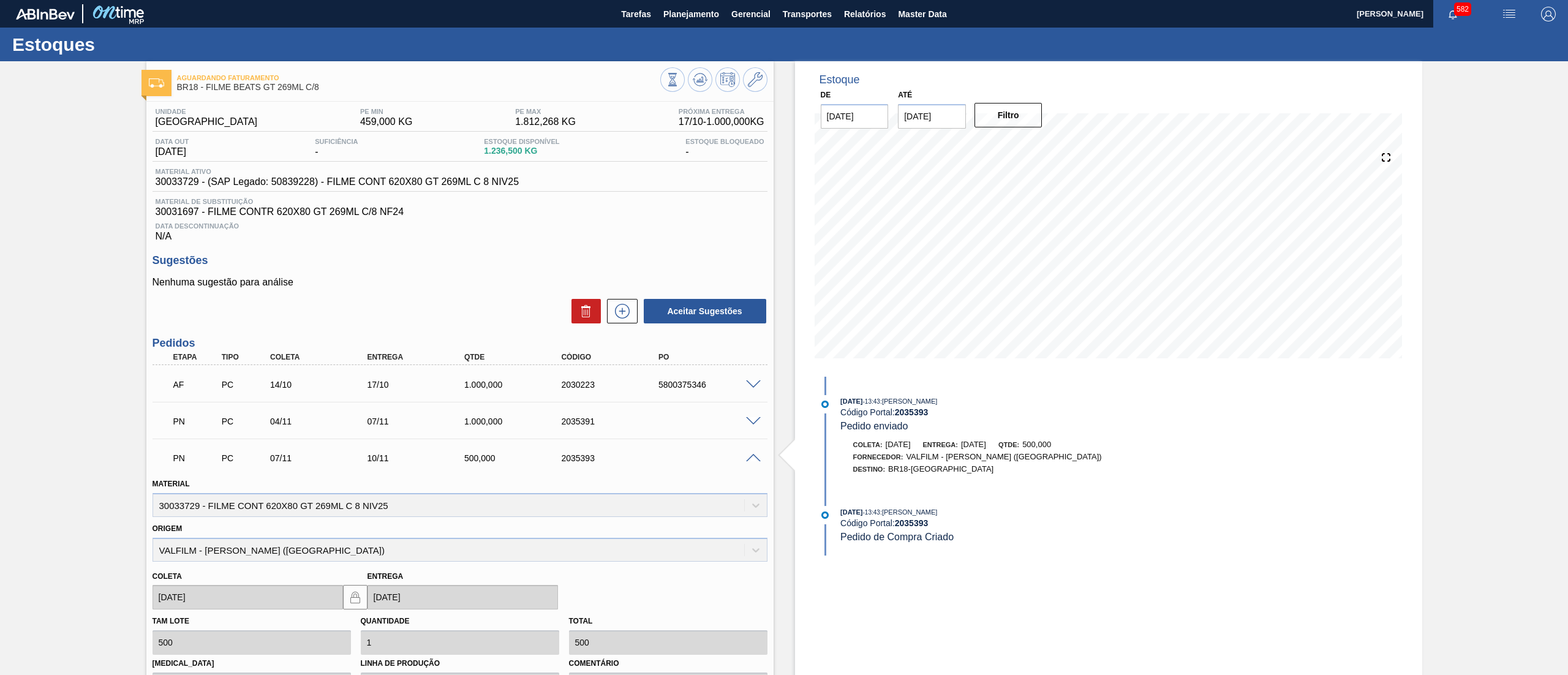
click at [749, 458] on span at bounding box center [753, 458] width 15 height 9
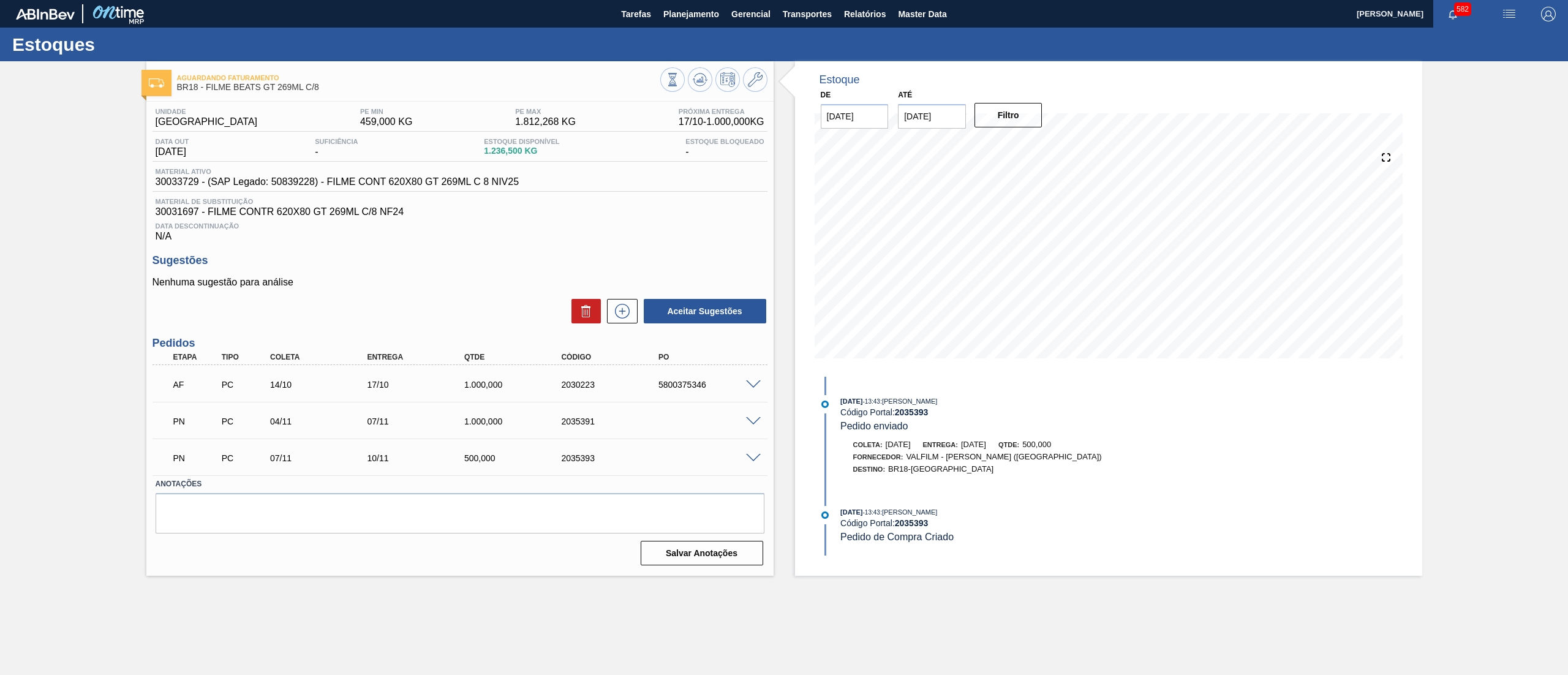
click at [748, 387] on span at bounding box center [753, 385] width 15 height 9
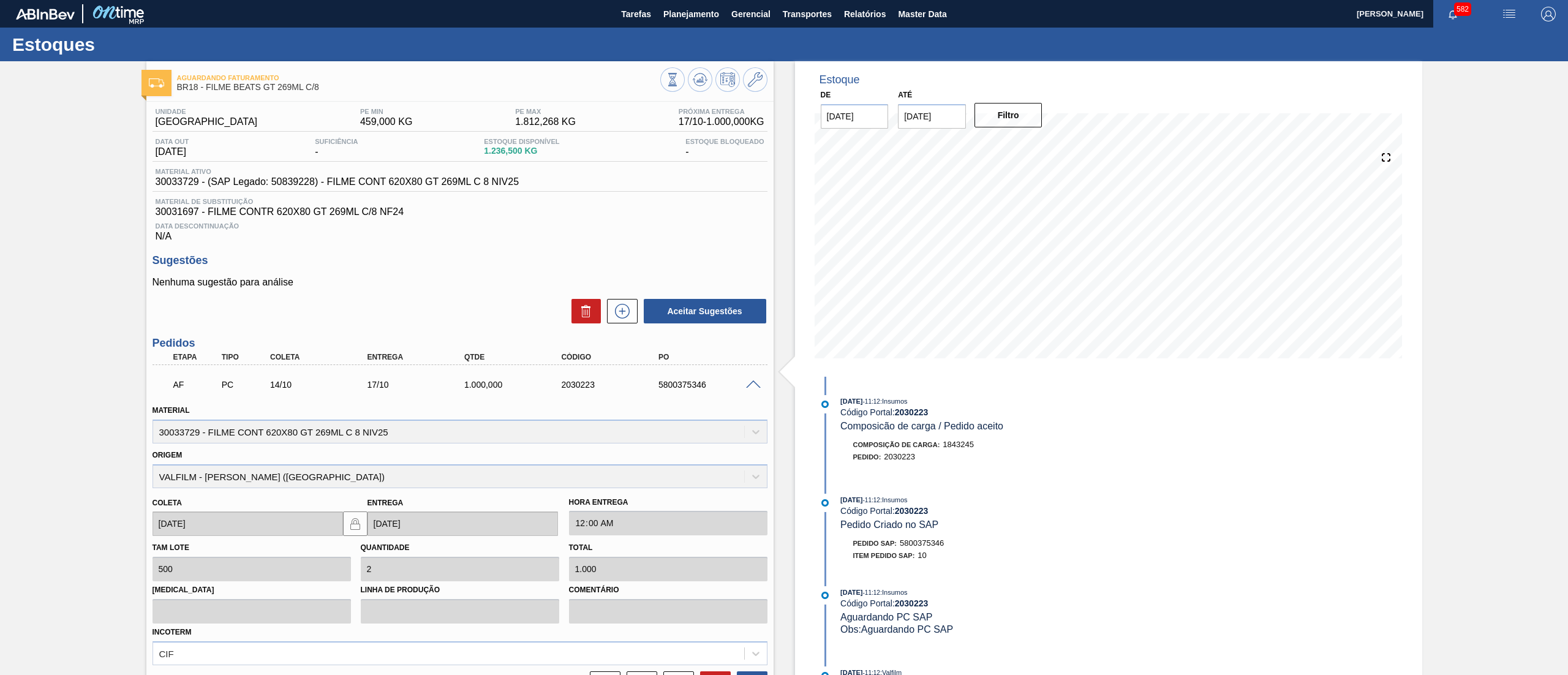
click at [748, 387] on span at bounding box center [753, 385] width 15 height 9
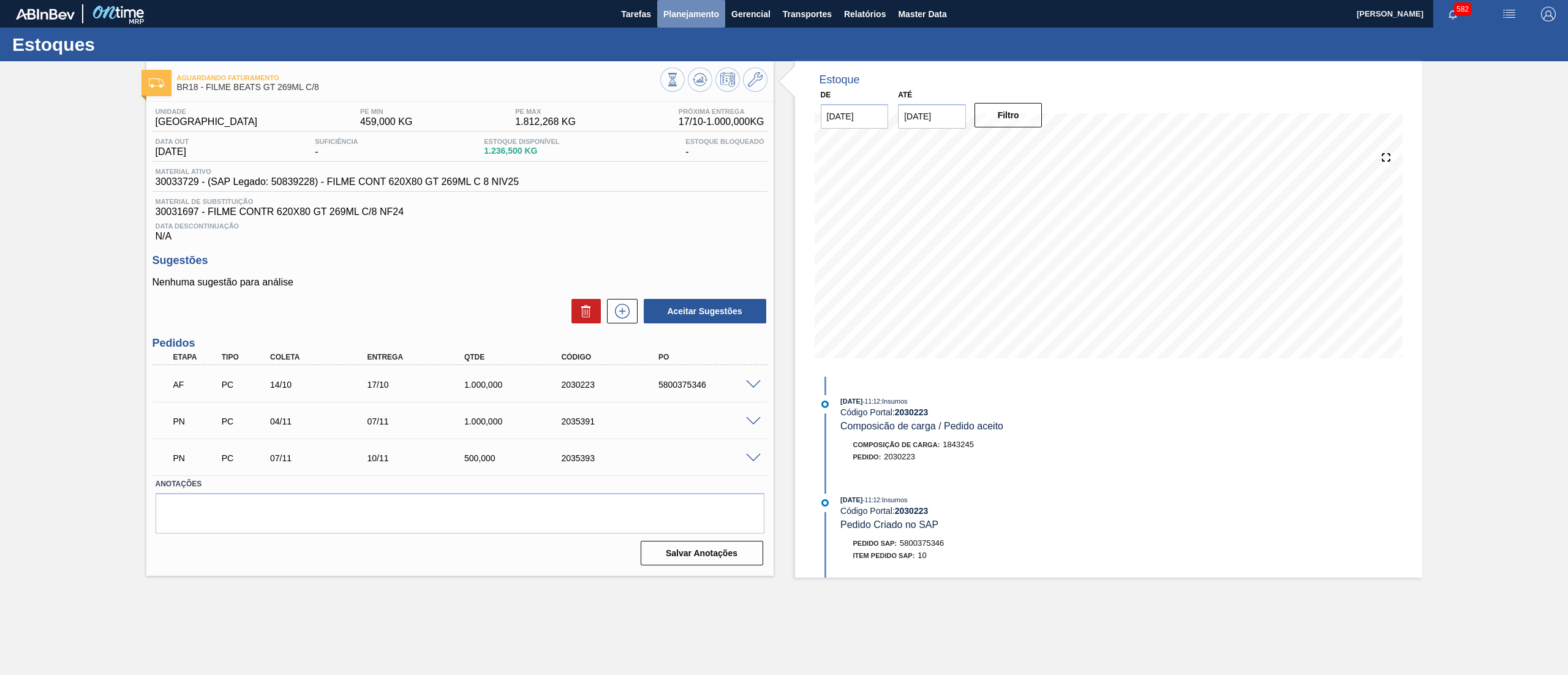
click at [699, 10] on span "Planejamento" at bounding box center [692, 14] width 56 height 15
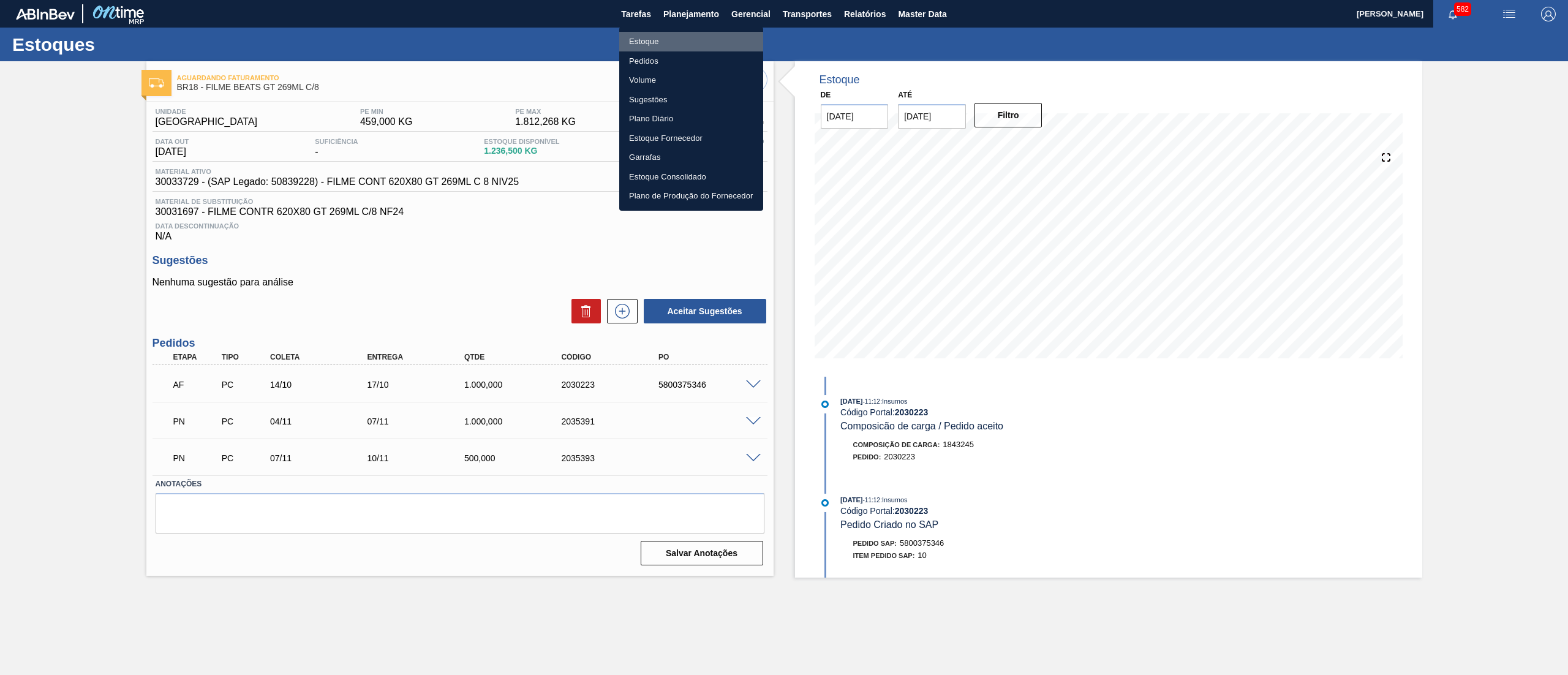
click at [686, 38] on li "Estoque" at bounding box center [691, 42] width 144 height 20
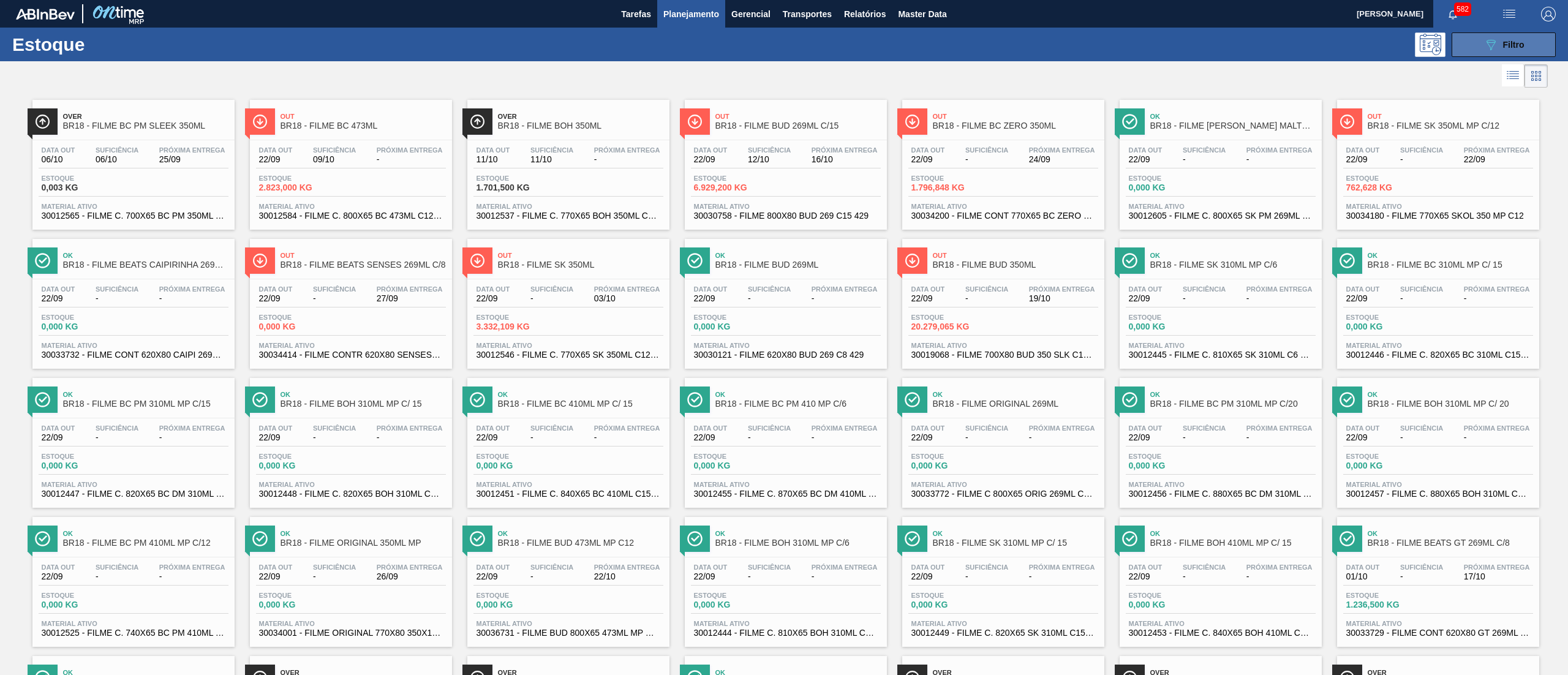
click at [1498, 42] on div "089F7B8B-B2A5-4AFE-B5C0-19BA573D28AC Filtro" at bounding box center [1504, 44] width 41 height 15
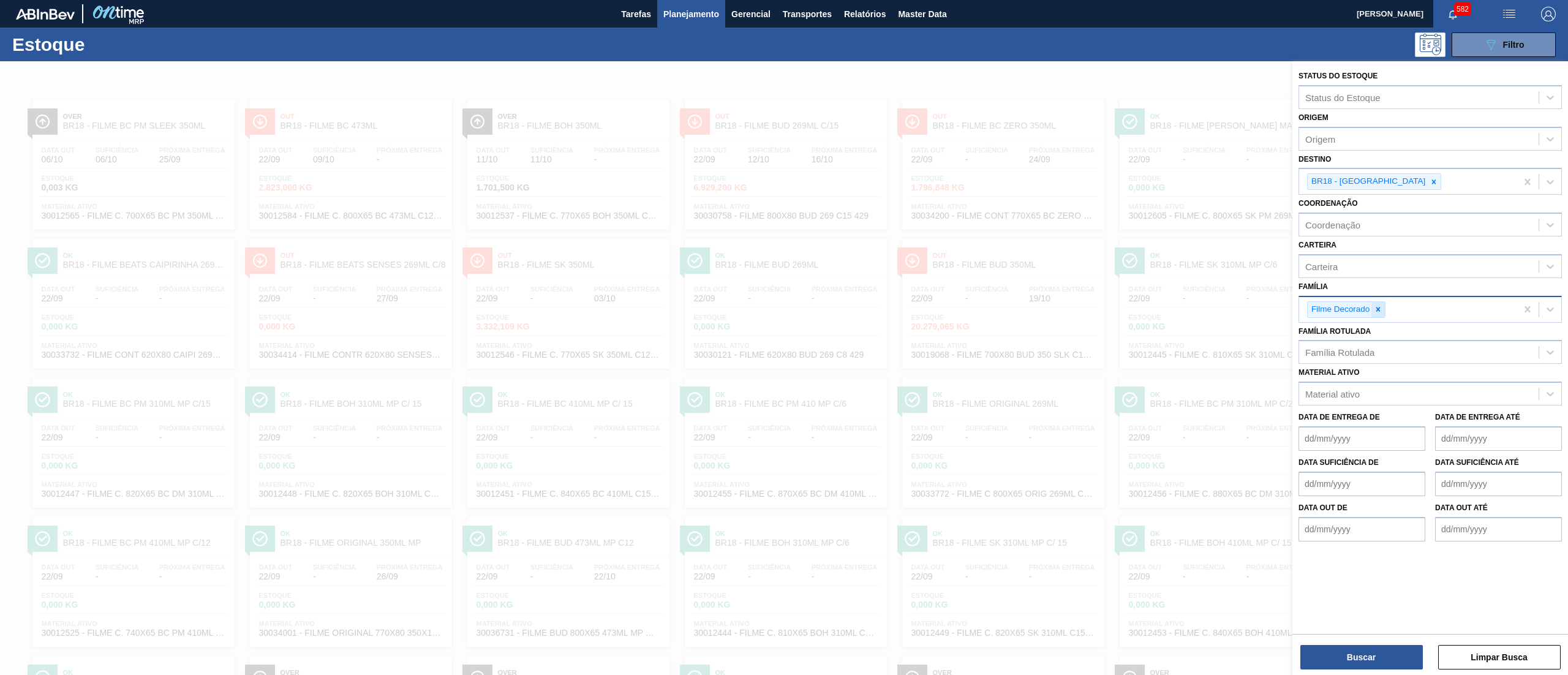
click at [1377, 310] on icon at bounding box center [1378, 309] width 8 height 8
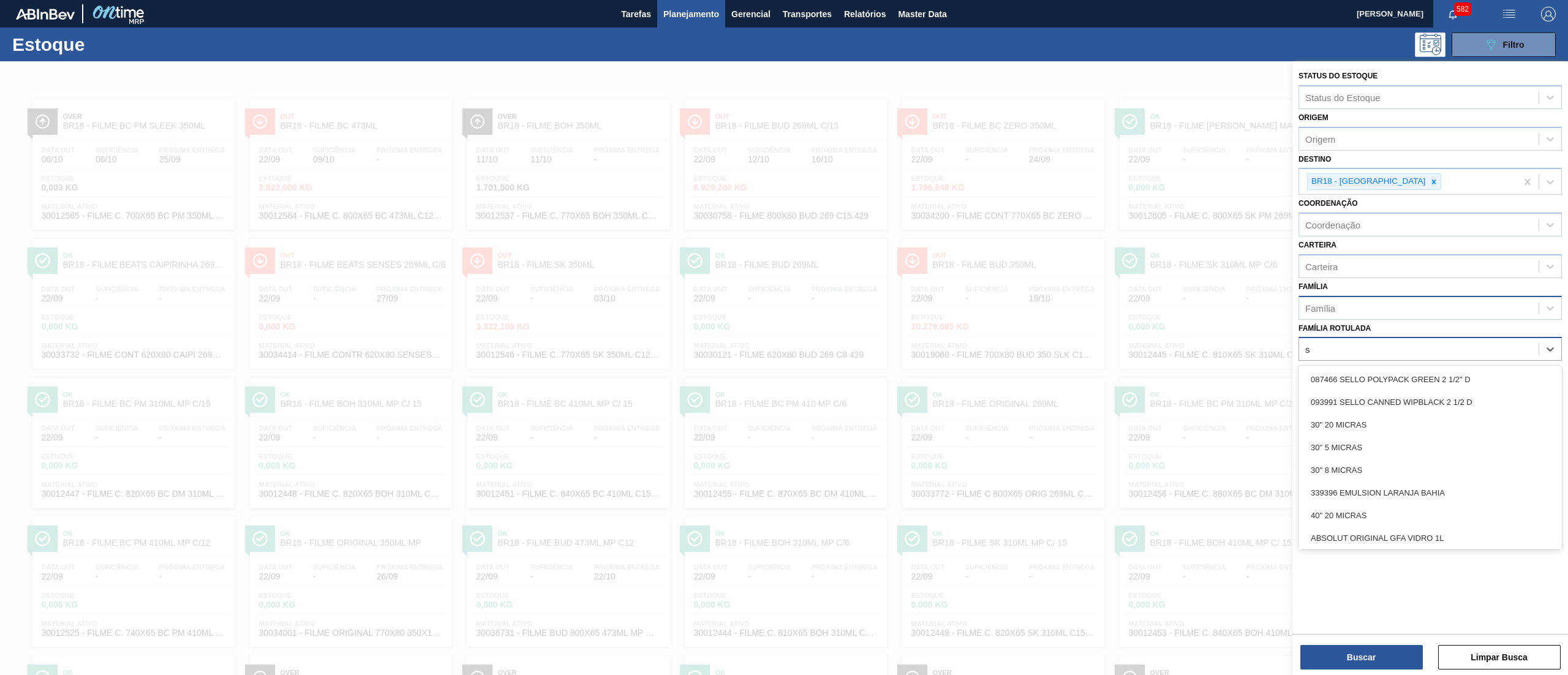
click at [1378, 344] on div "s s" at bounding box center [1419, 349] width 240 height 18
type Rotulada "sak"
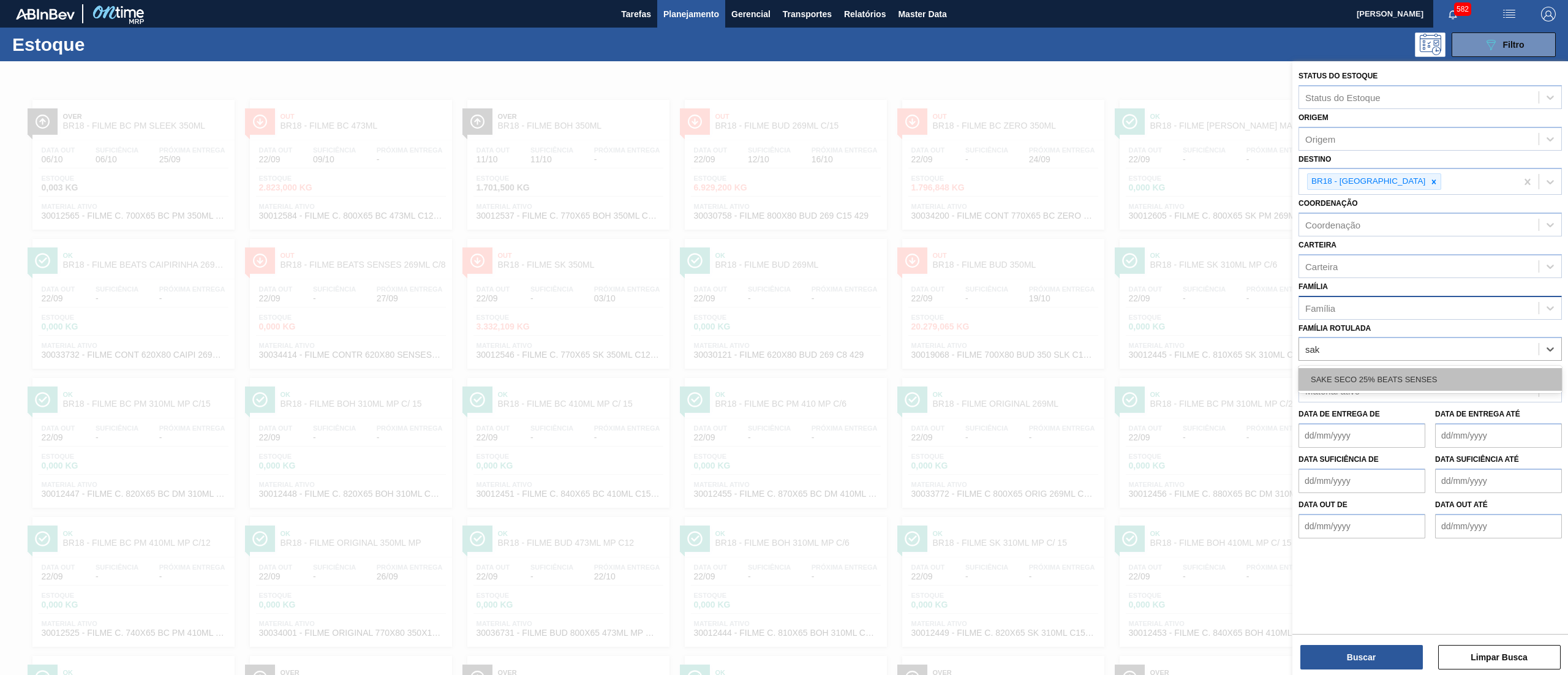
click at [1388, 381] on div "SAKE SECO 25% BEATS SENSES" at bounding box center [1430, 379] width 263 height 23
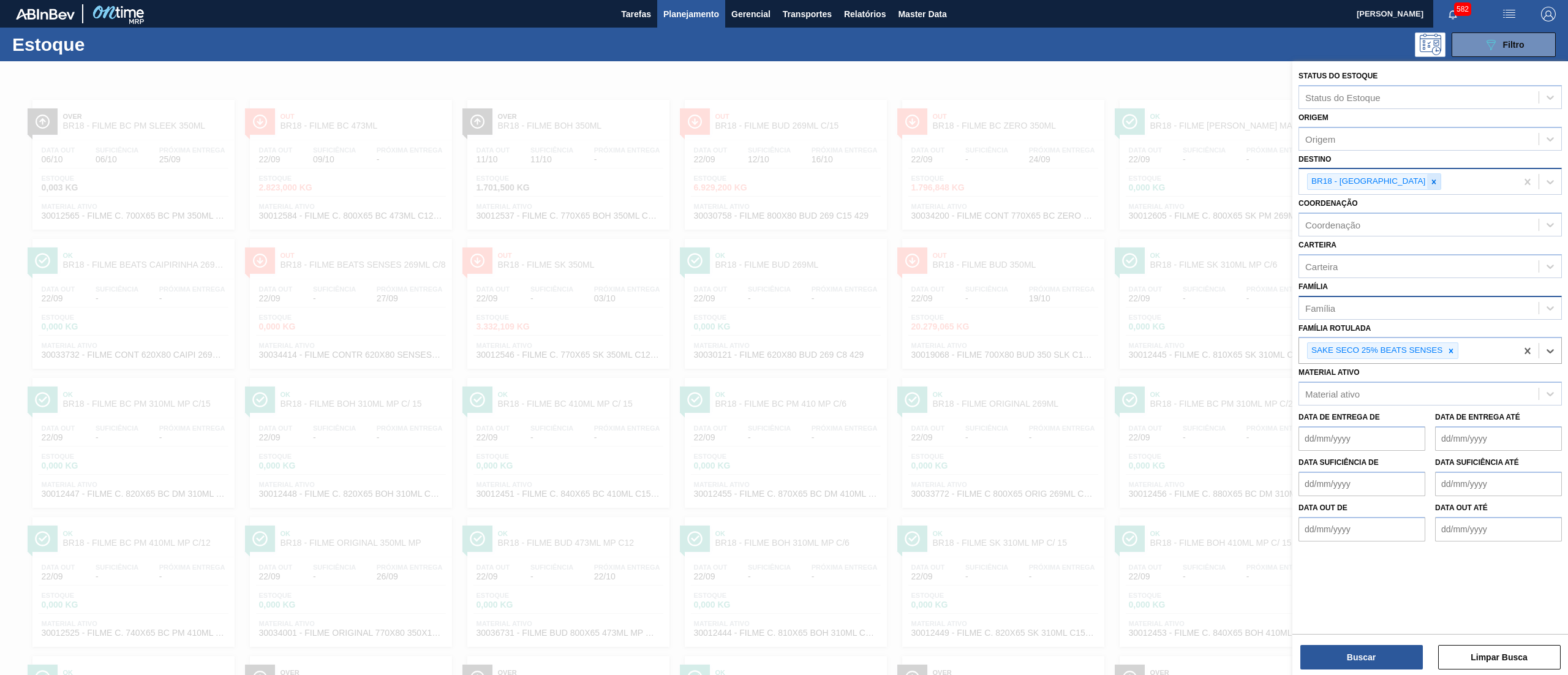
click at [1432, 180] on icon at bounding box center [1434, 182] width 5 height 5
click at [1334, 654] on button "Buscar" at bounding box center [1362, 657] width 122 height 25
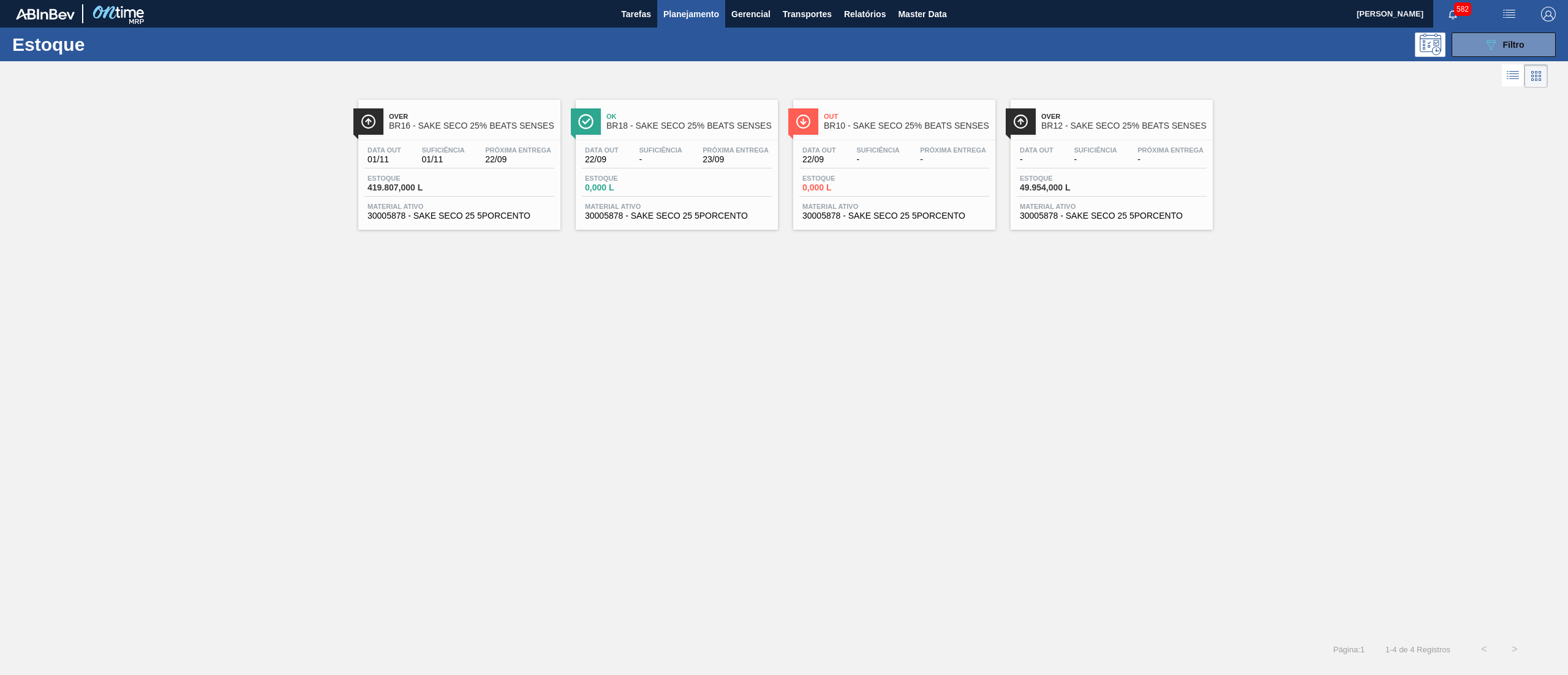
click at [454, 191] on div "Estoque 419.807,000 L" at bounding box center [410, 183] width 92 height 18
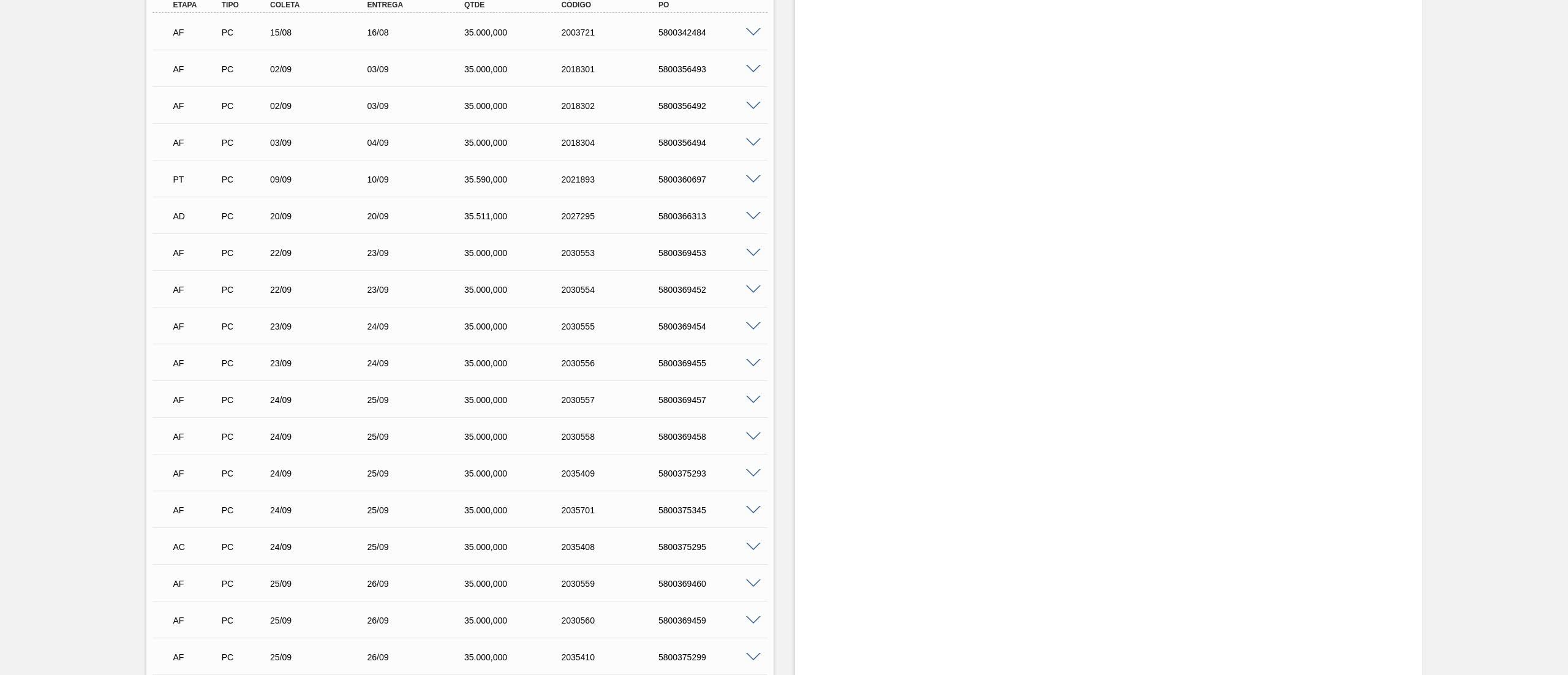
scroll to position [532, 0]
drag, startPoint x: 651, startPoint y: 624, endPoint x: 711, endPoint y: 624, distance: 60.0
click at [711, 624] on div "AF PC 25/09 26/09 35.000,000 2030560 5800369459" at bounding box center [456, 618] width 582 height 25
copy div "5800369459"
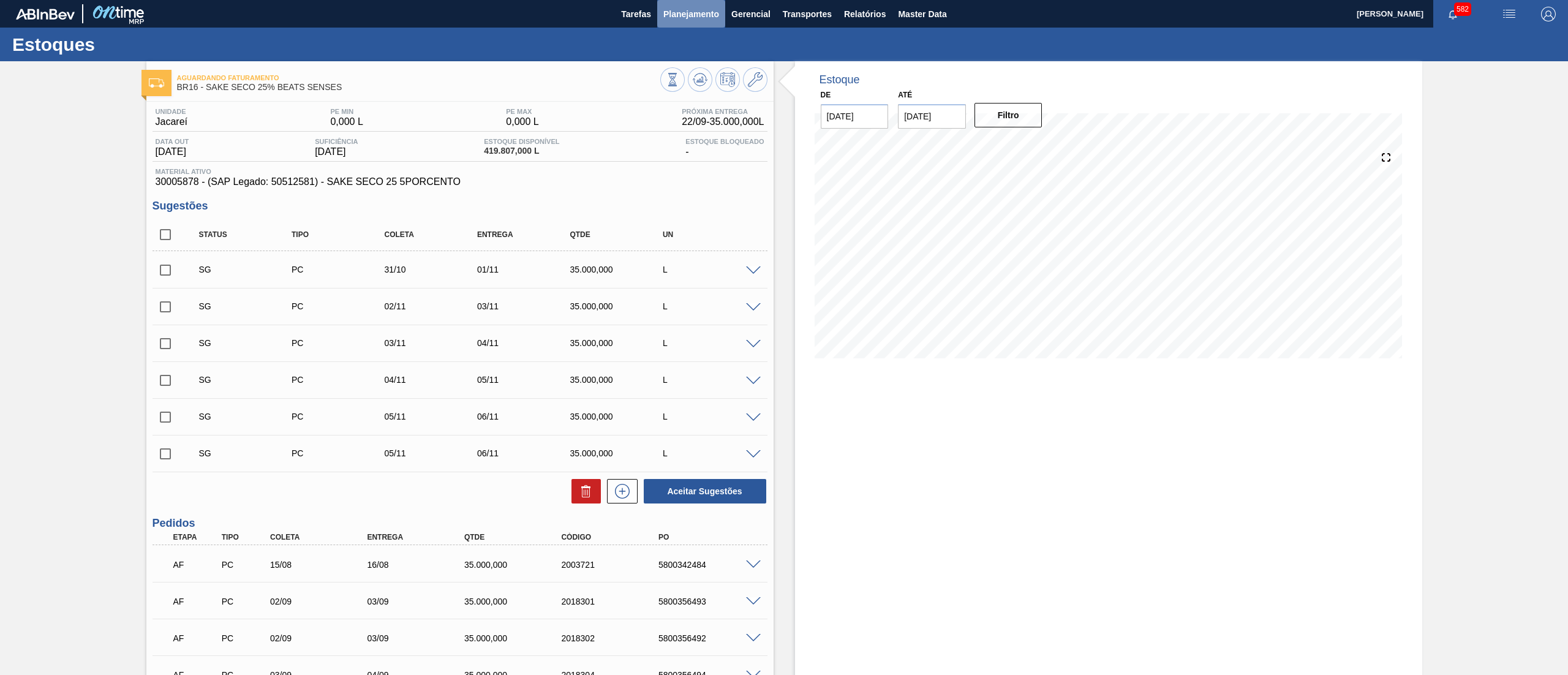
click at [701, 18] on span "Planejamento" at bounding box center [692, 14] width 56 height 15
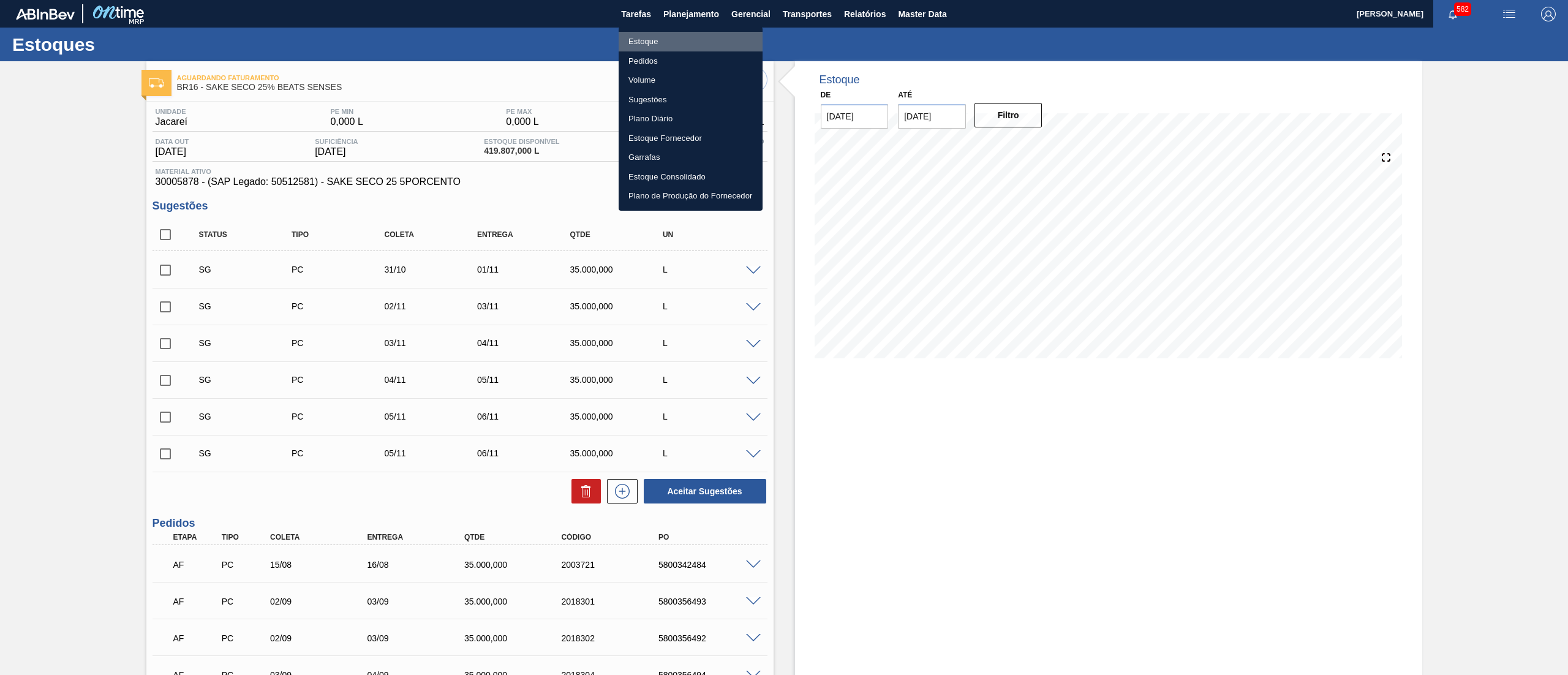
click at [677, 32] on li "Estoque" at bounding box center [690, 42] width 144 height 20
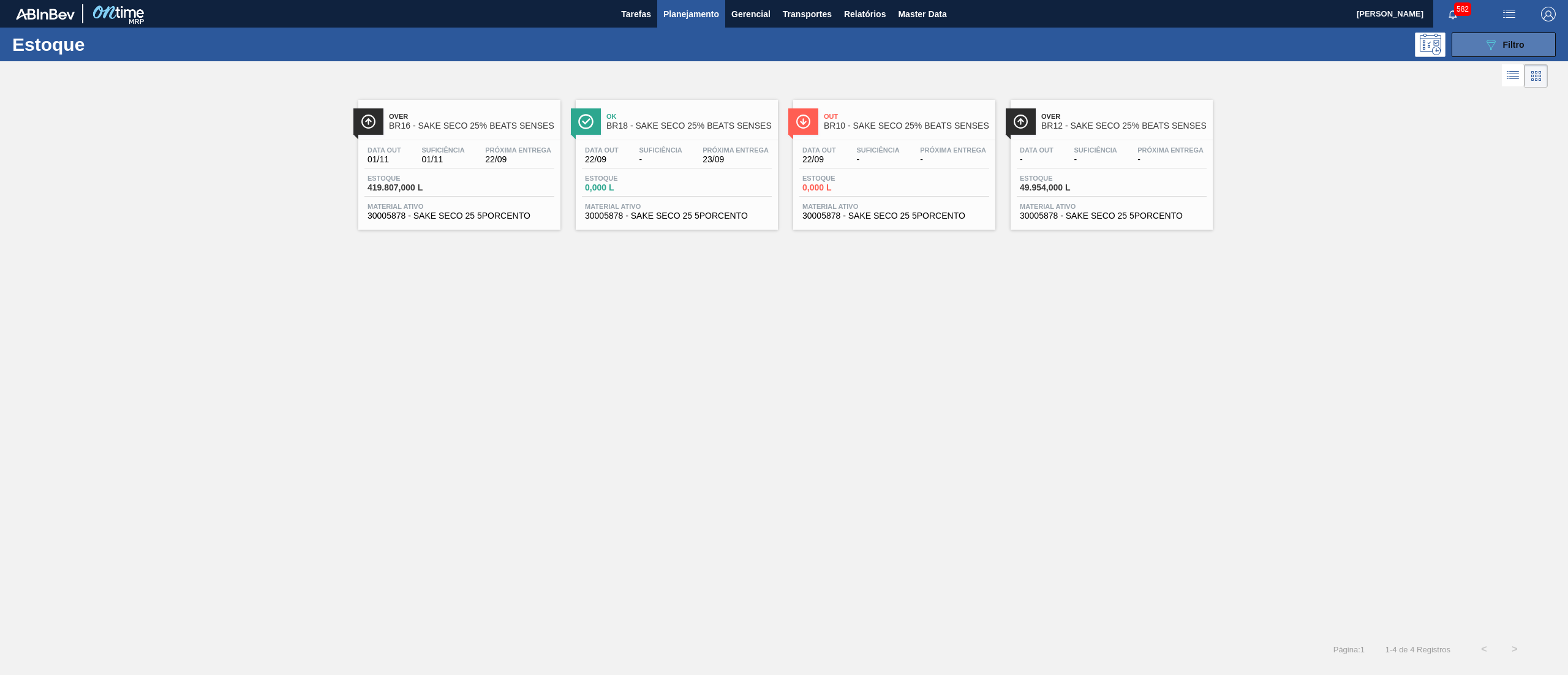
click at [1483, 38] on button "089F7B8B-B2A5-4AFE-B5C0-19BA573D28AC Filtro" at bounding box center [1504, 45] width 104 height 25
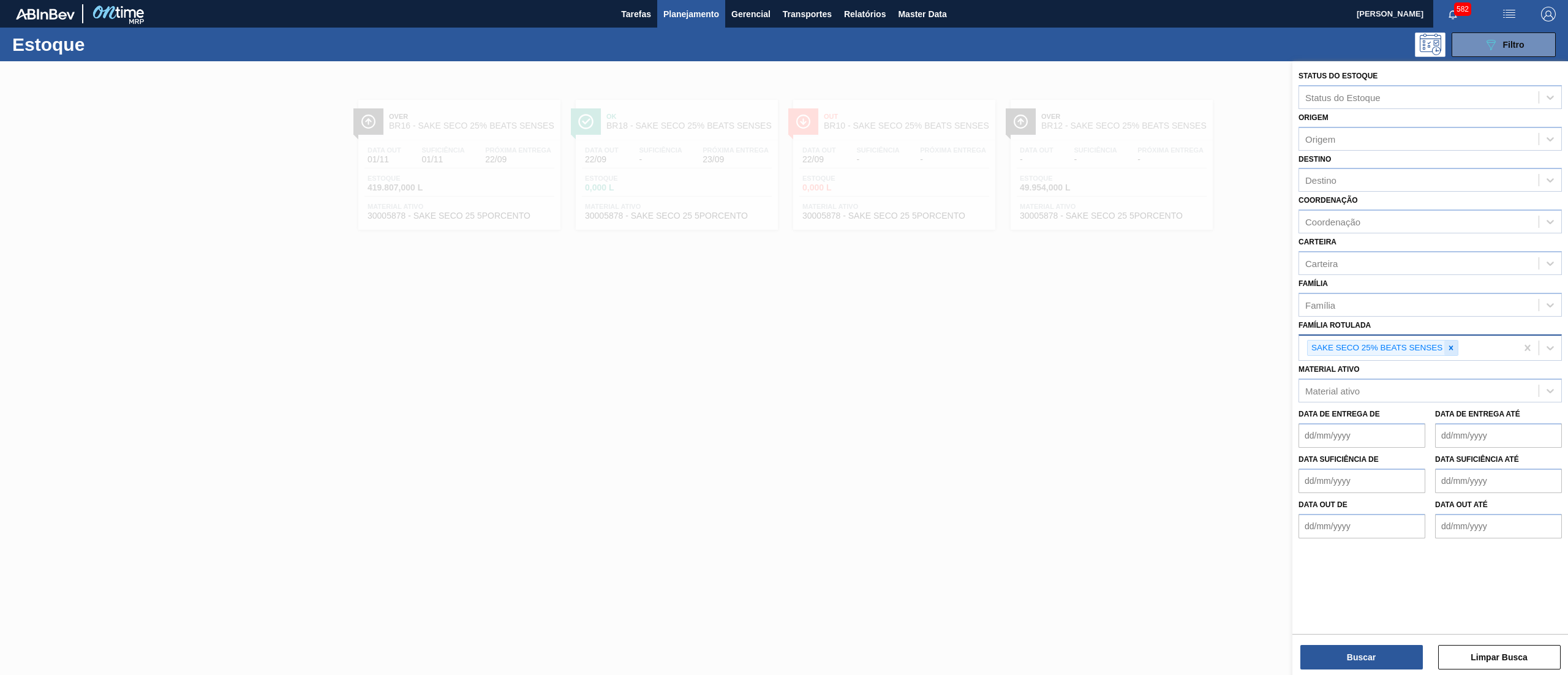
click at [1450, 349] on icon at bounding box center [1451, 348] width 8 height 8
paste Rotulada "3003658"
type Rotulada "3003658"
click at [1382, 337] on div "Família Rotulada" at bounding box center [1419, 346] width 240 height 18
click at [1386, 386] on div "Material ativo" at bounding box center [1419, 387] width 240 height 18
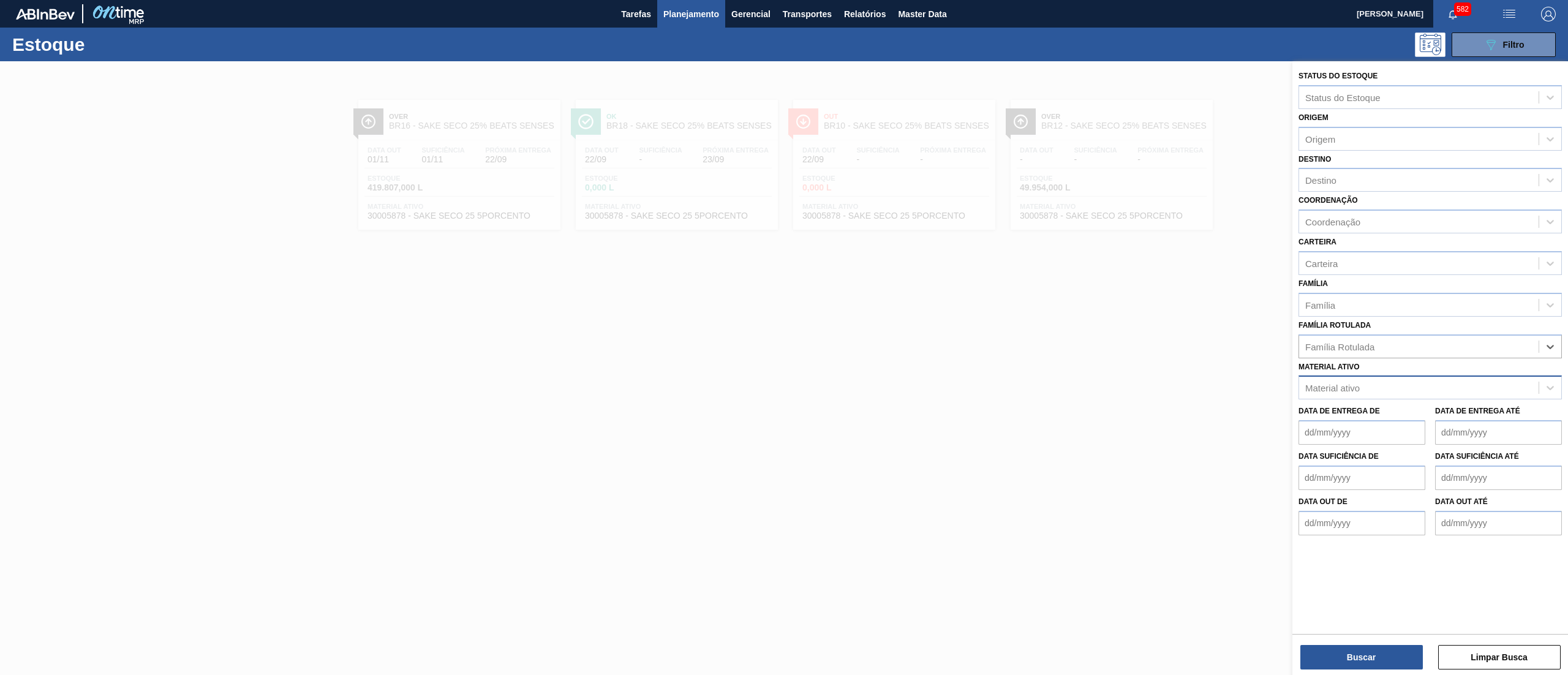
paste ativo "3003658"
type ativo "3003658"
click at [1380, 417] on div "30036580 - AROMA SC1424031 25KG" at bounding box center [1430, 418] width 263 height 23
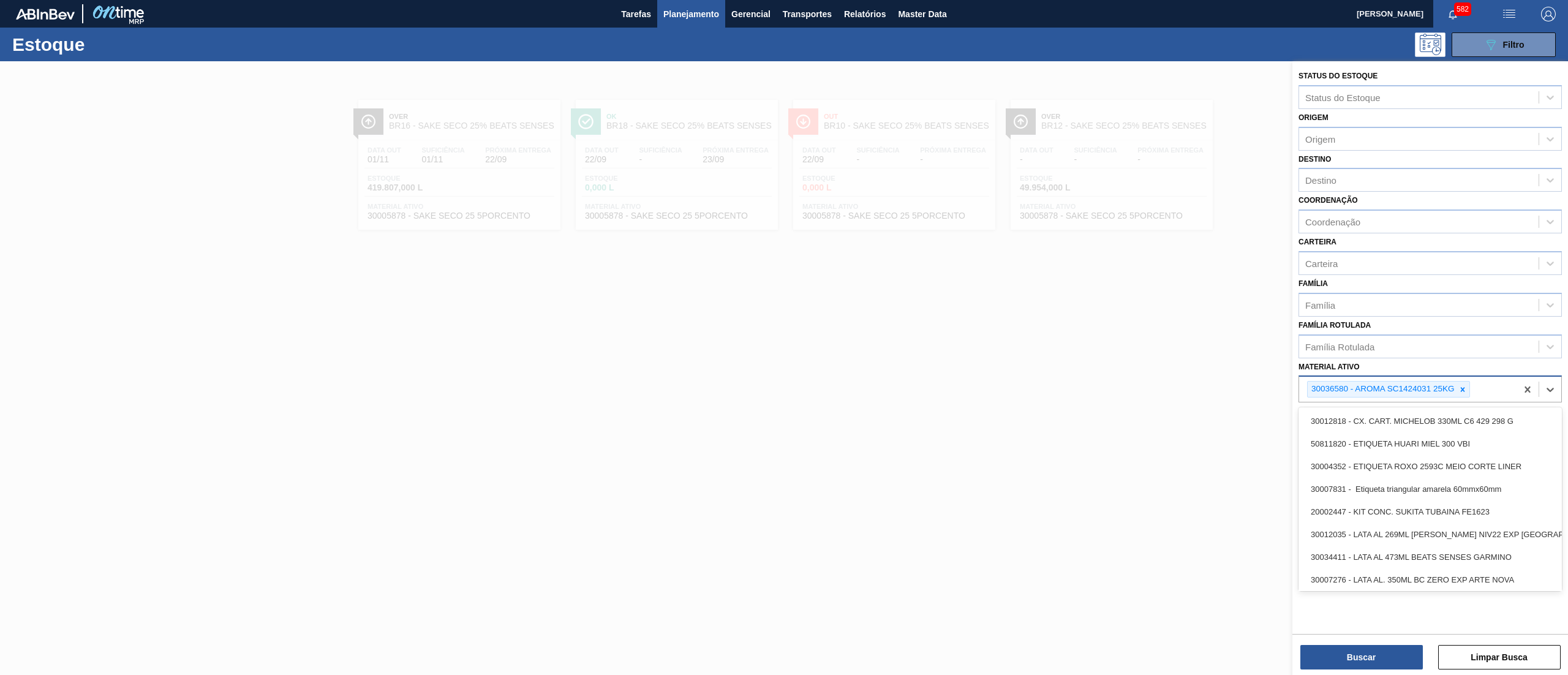
click at [1493, 387] on div "30036580 - AROMA SC1424031 25KG" at bounding box center [1408, 389] width 217 height 25
paste ativo "3003658"
type ativo "3003658"
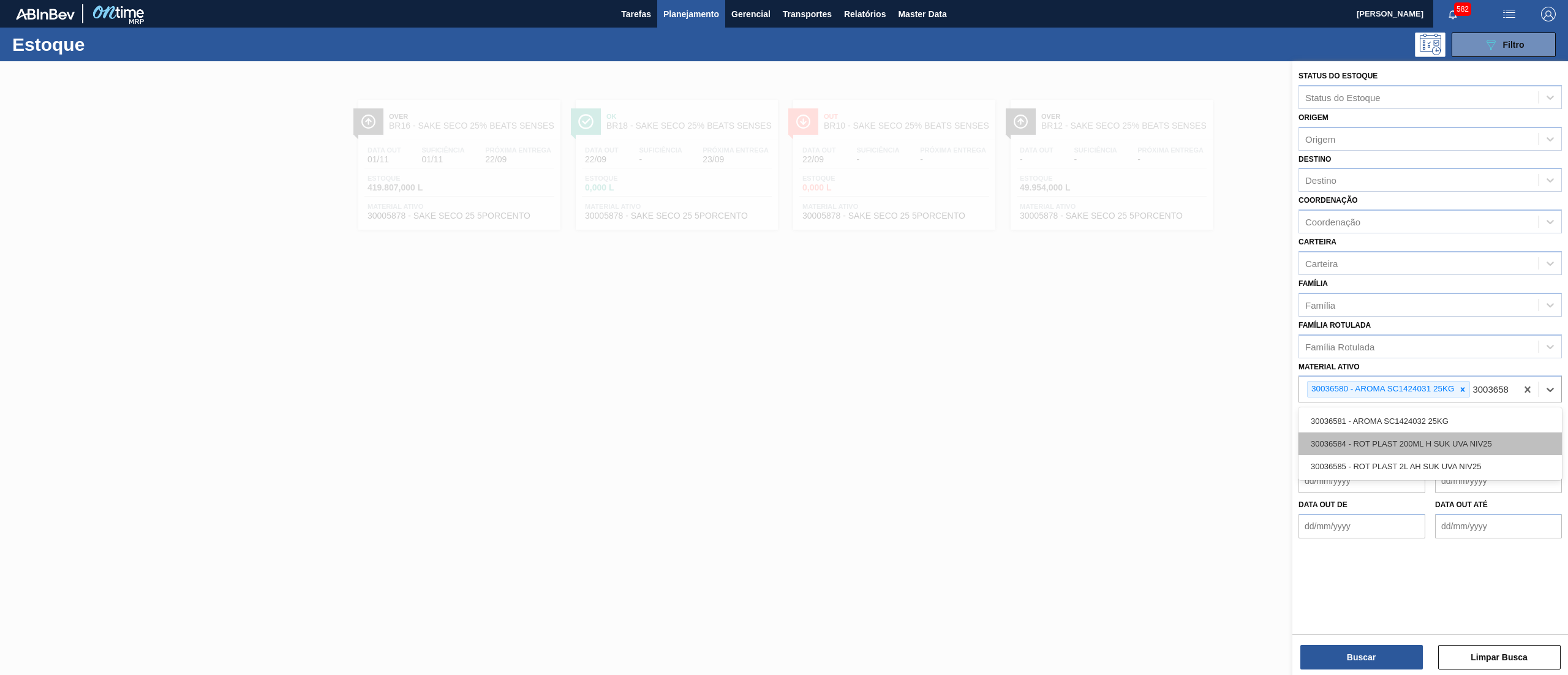
click at [1483, 443] on div "30036584 - ROT PLAST 200ML H SUK UVA NIV25" at bounding box center [1430, 443] width 263 height 23
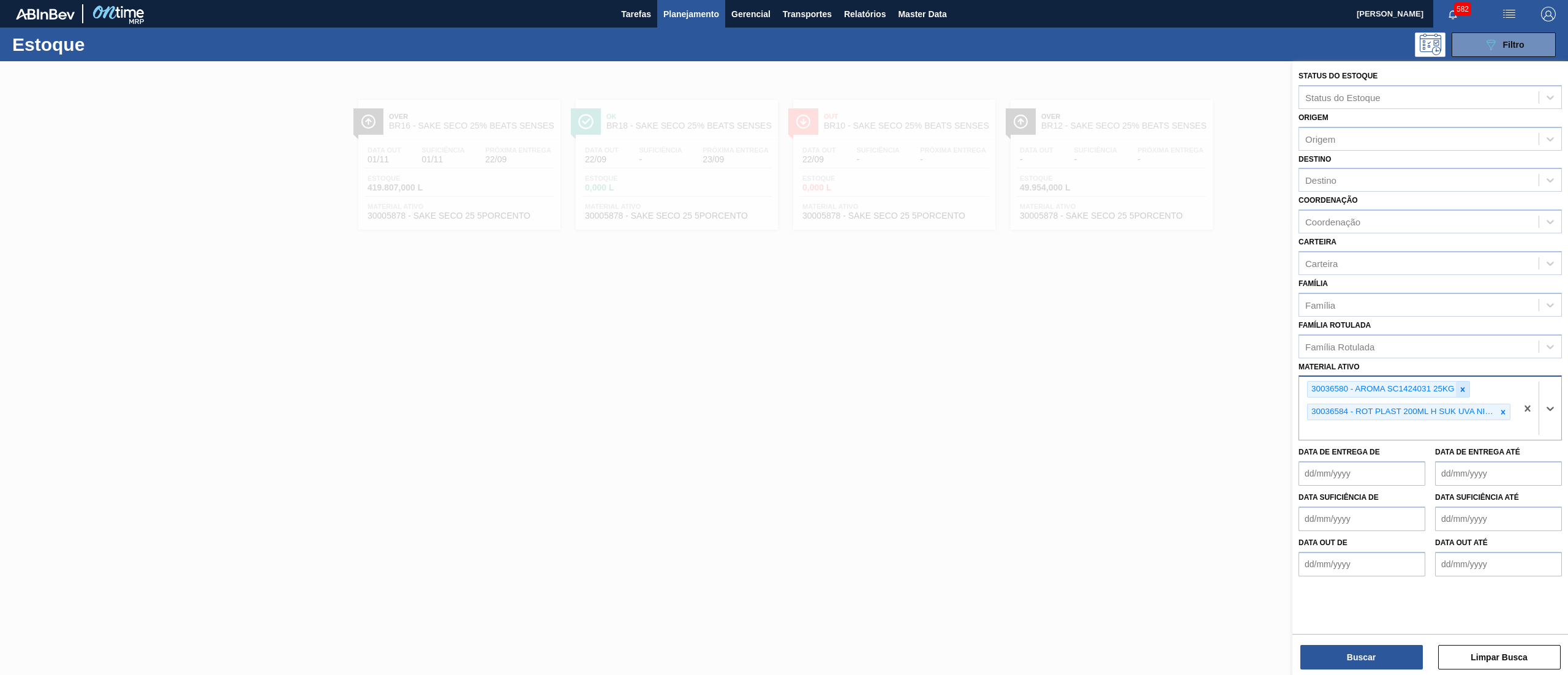
click at [1465, 385] on icon at bounding box center [1463, 389] width 8 height 8
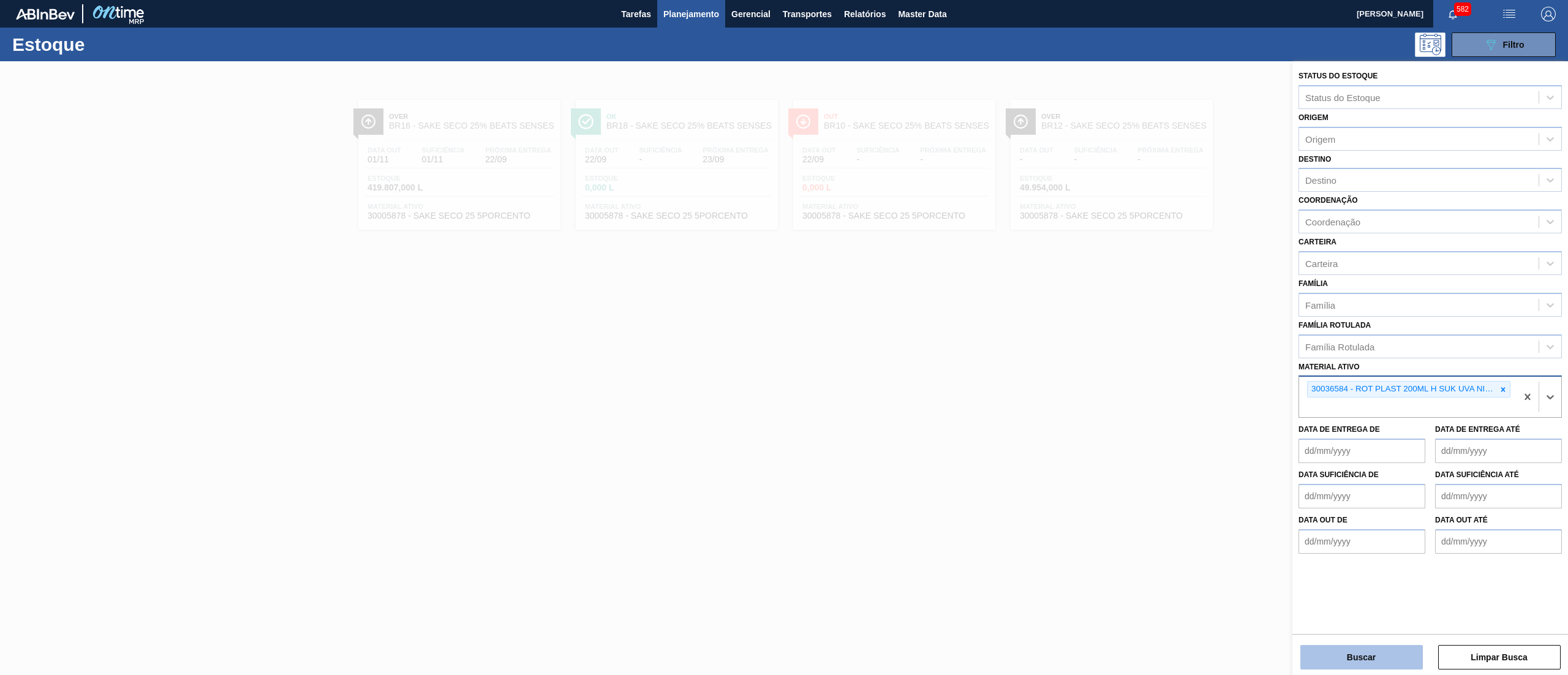
click at [1351, 650] on button "Buscar" at bounding box center [1362, 657] width 122 height 25
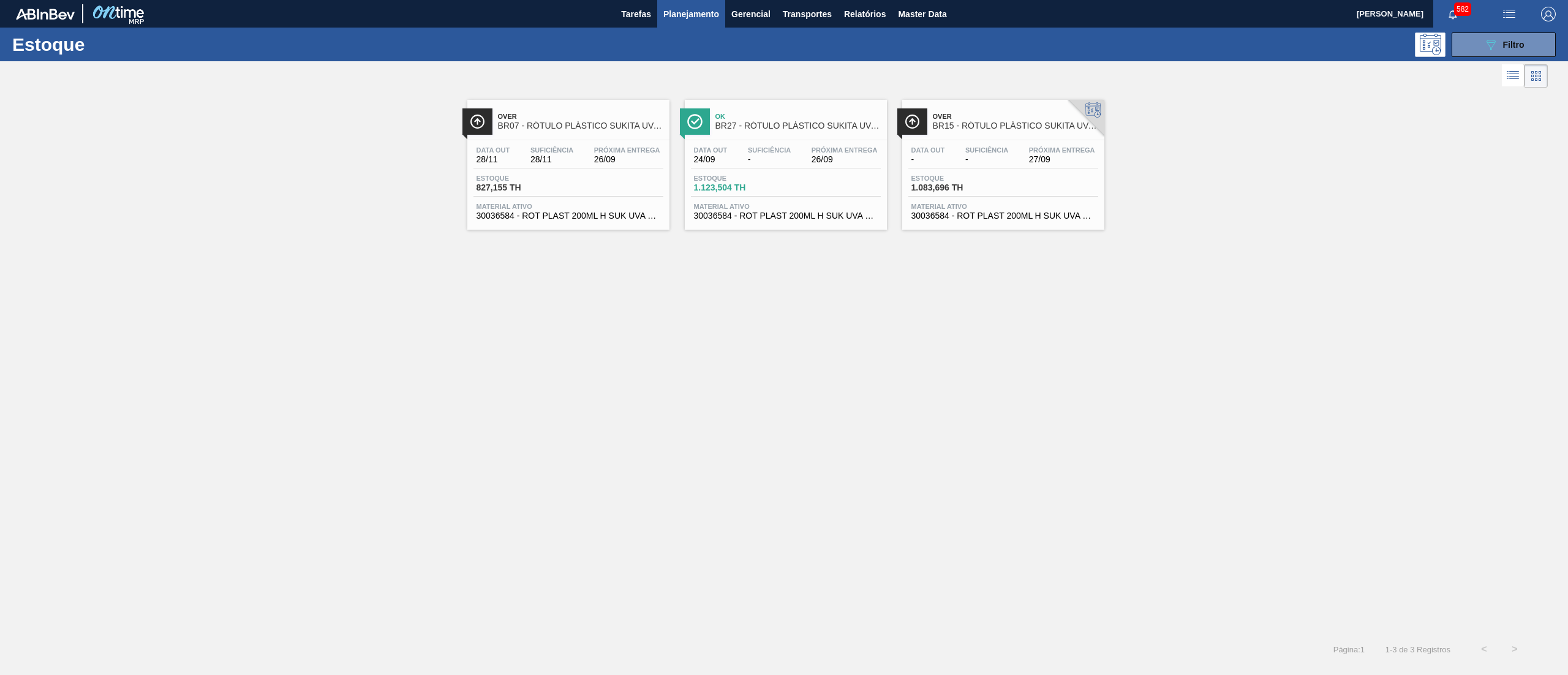
click at [624, 220] on span "30036584 - ROT PLAST 200ML H SUK UVA NIV25" at bounding box center [568, 216] width 184 height 9
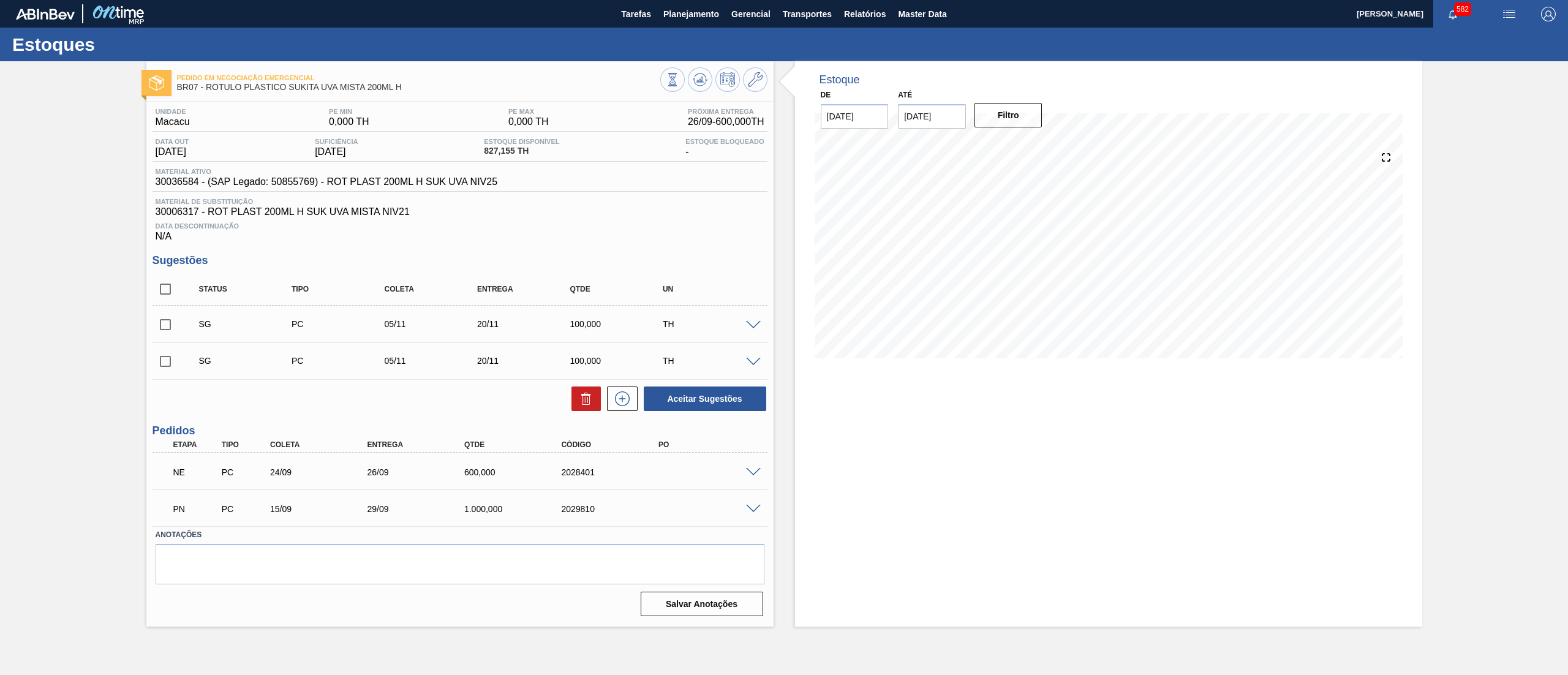
click at [755, 475] on span at bounding box center [753, 473] width 15 height 9
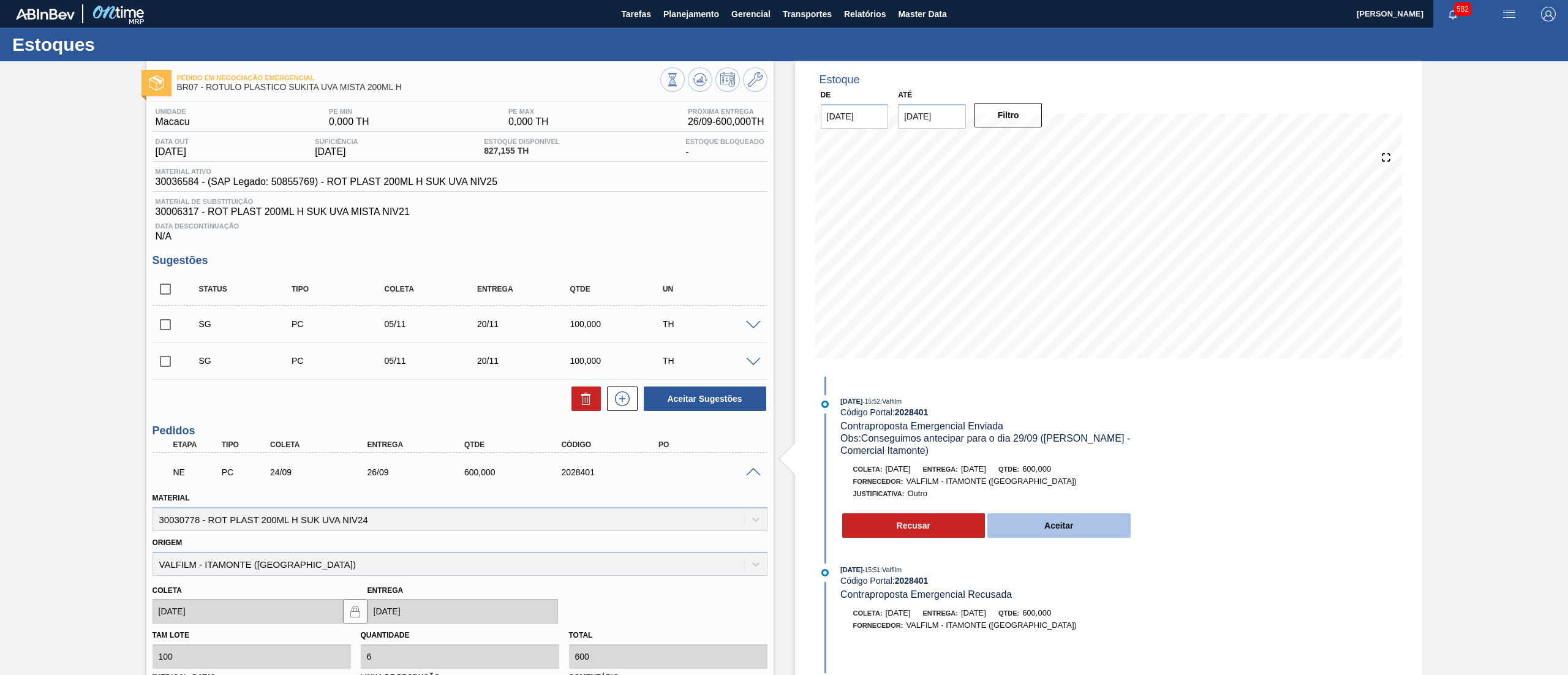
click at [1068, 523] on button "Aceitar" at bounding box center [1059, 525] width 143 height 25
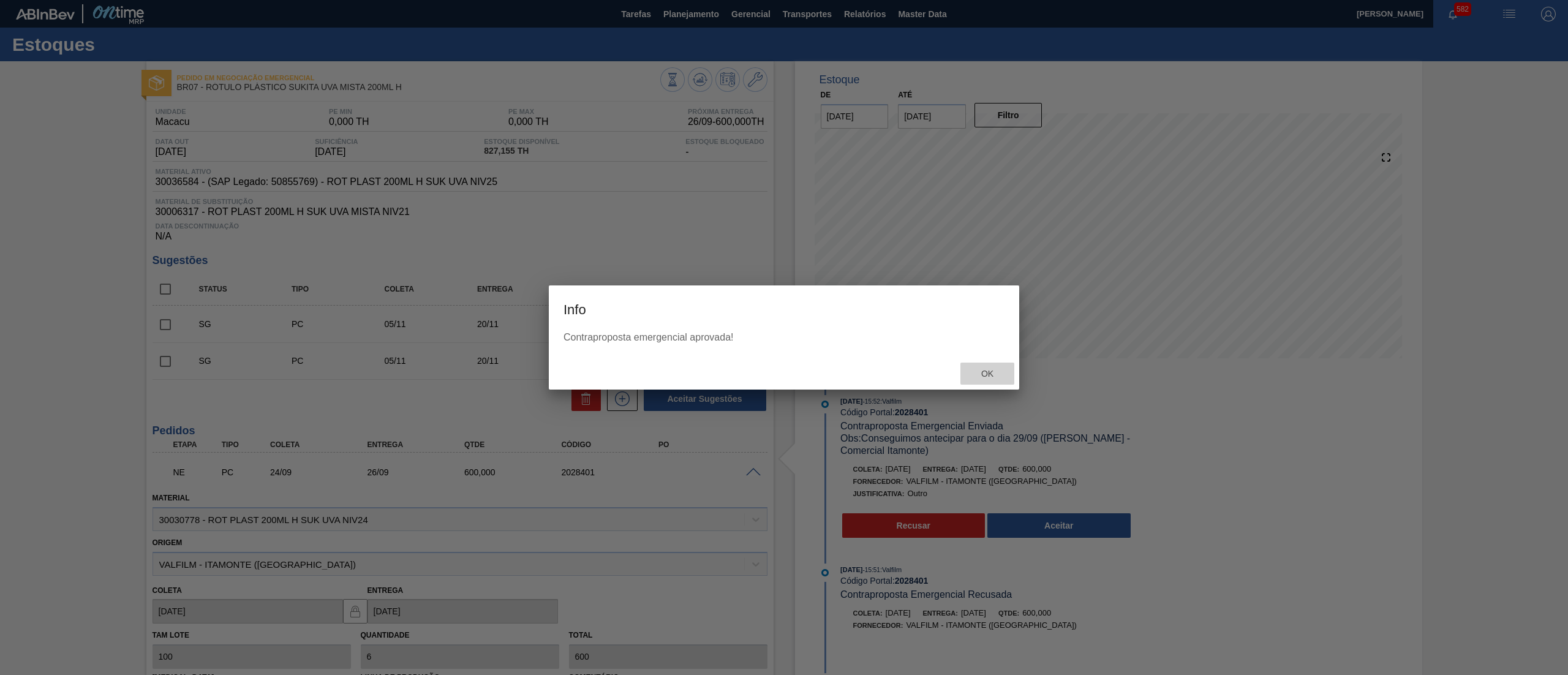
click at [976, 374] on span "Ok" at bounding box center [987, 373] width 32 height 10
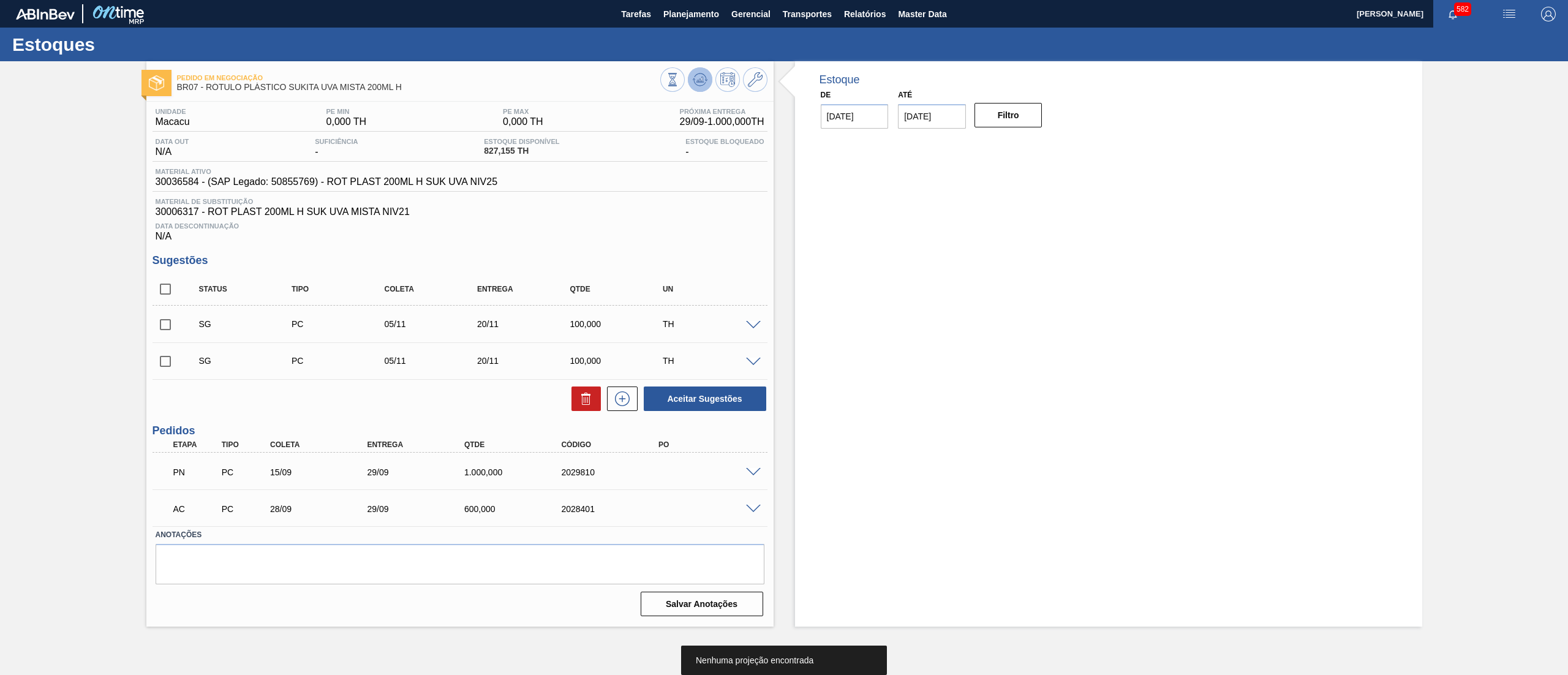
click at [702, 74] on icon at bounding box center [700, 77] width 12 height 7
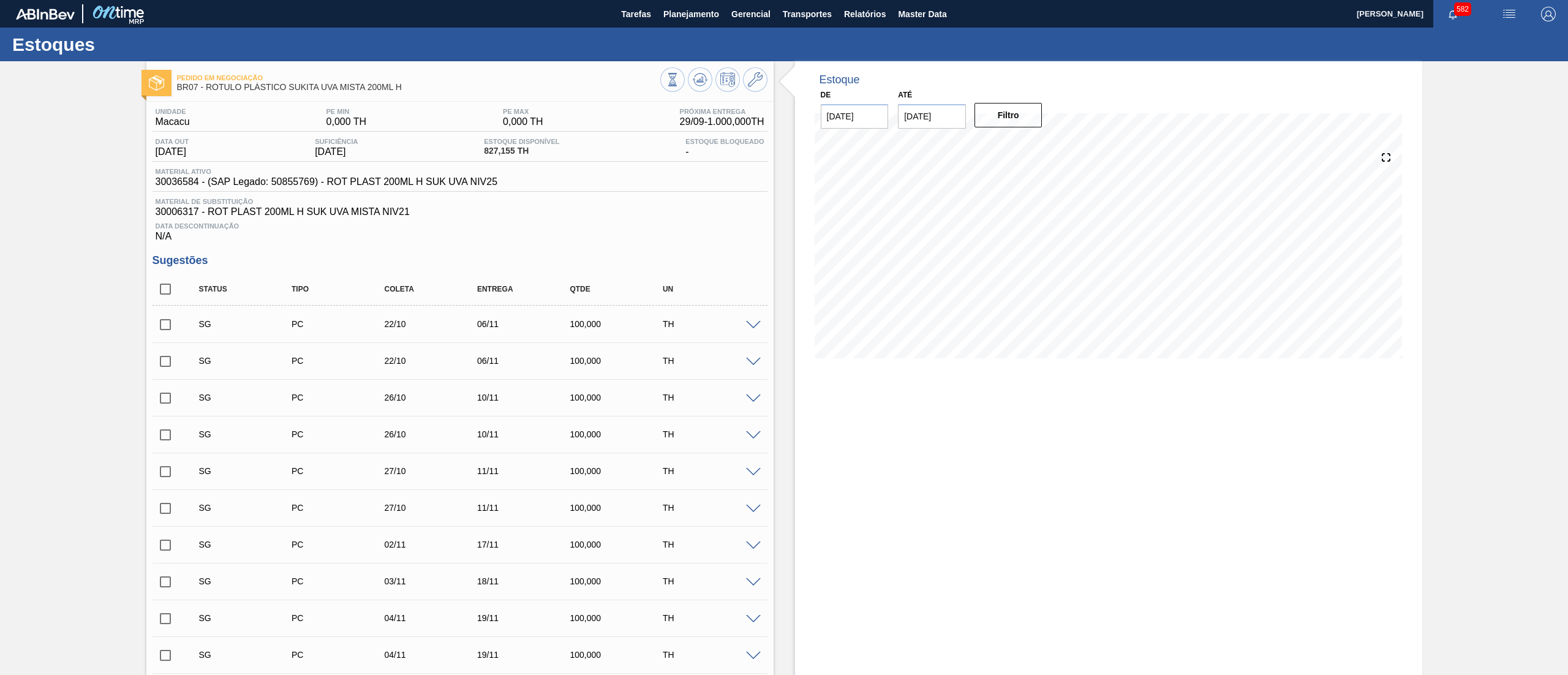
click at [165, 294] on input "checkbox" at bounding box center [165, 289] width 26 height 26
checkbox input "true"
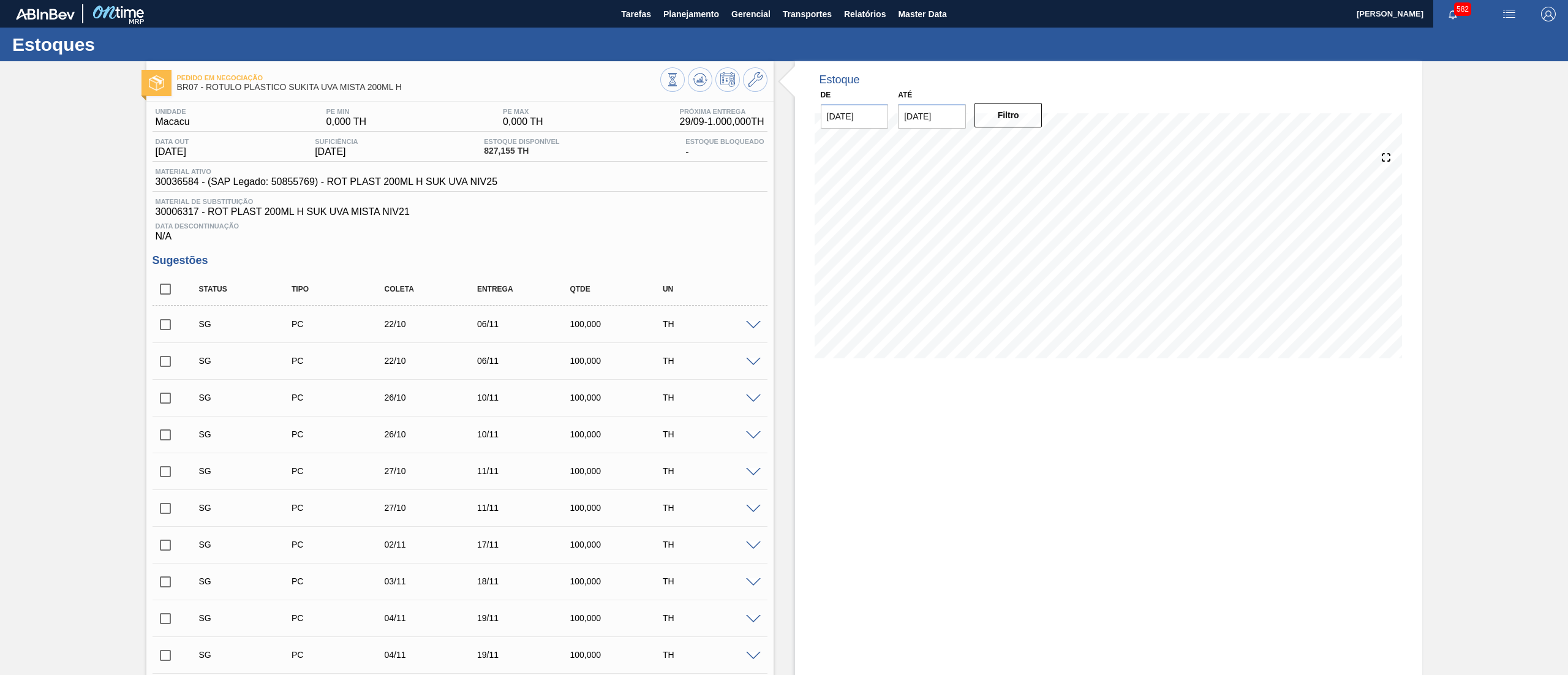
checkbox input "true"
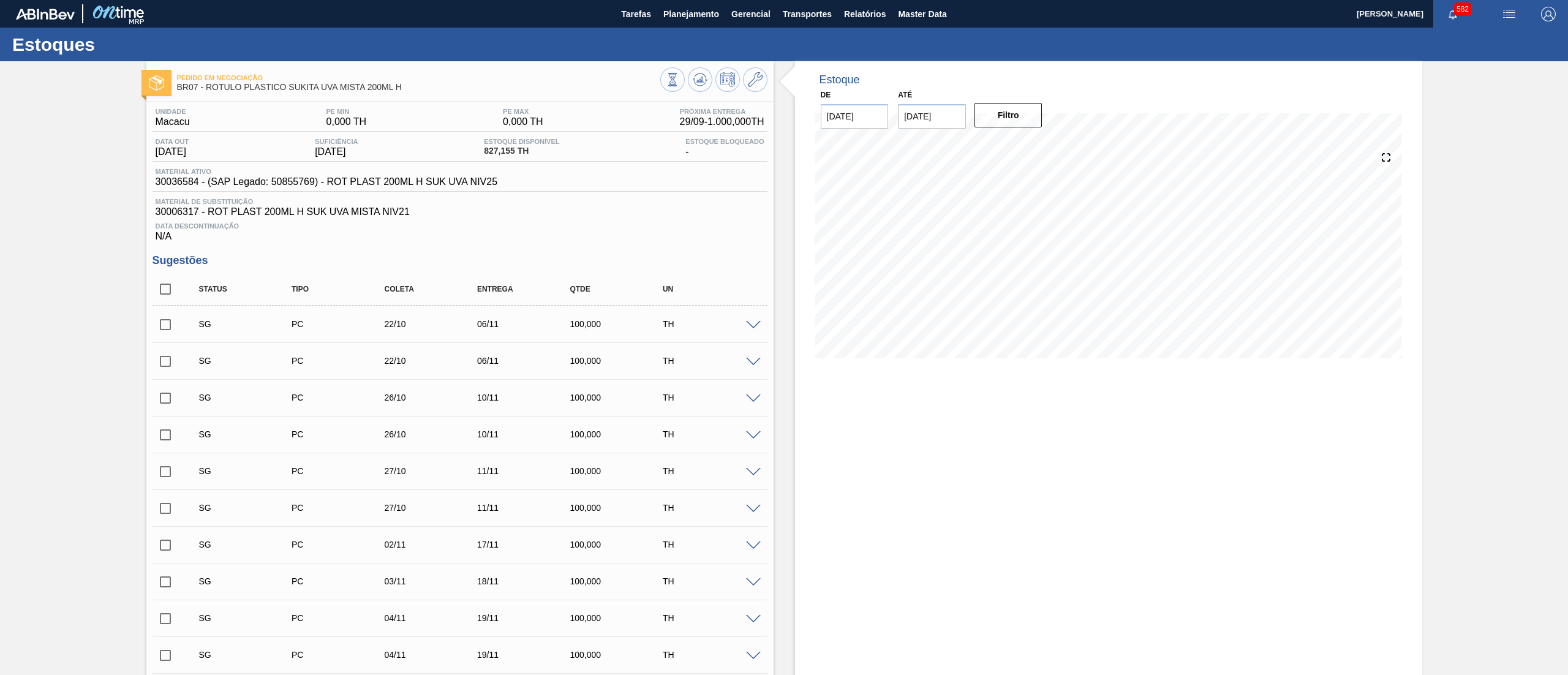
checkbox input "true"
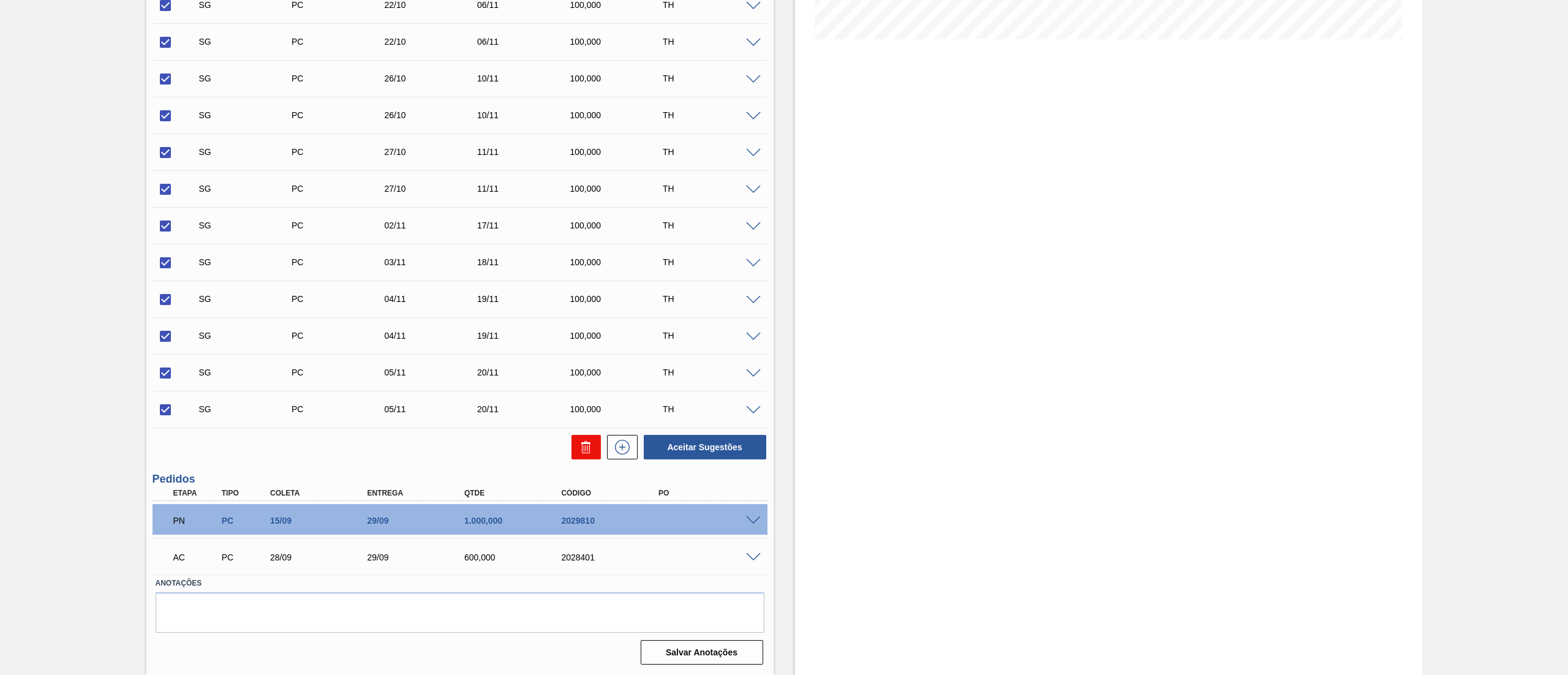
click at [572, 452] on button at bounding box center [586, 447] width 29 height 25
checkbox input "false"
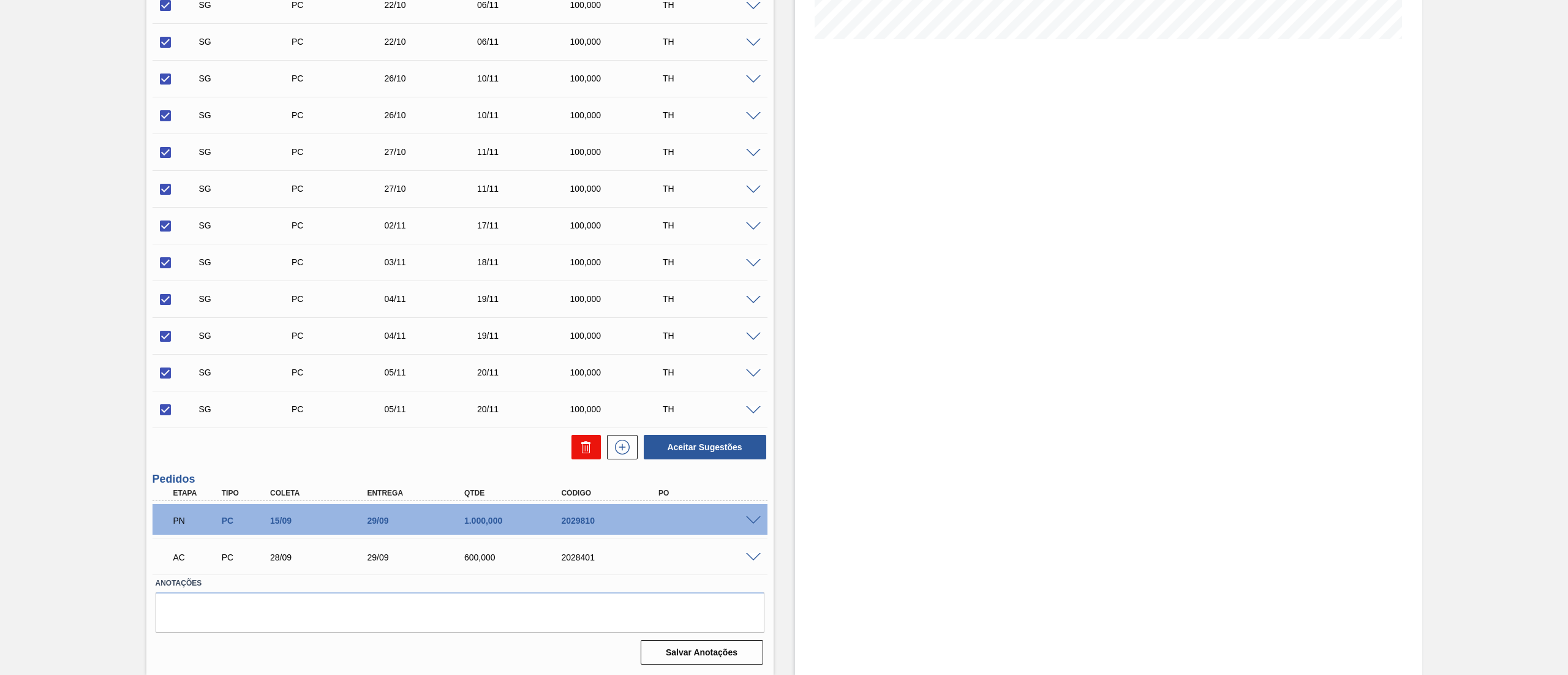
checkbox input "false"
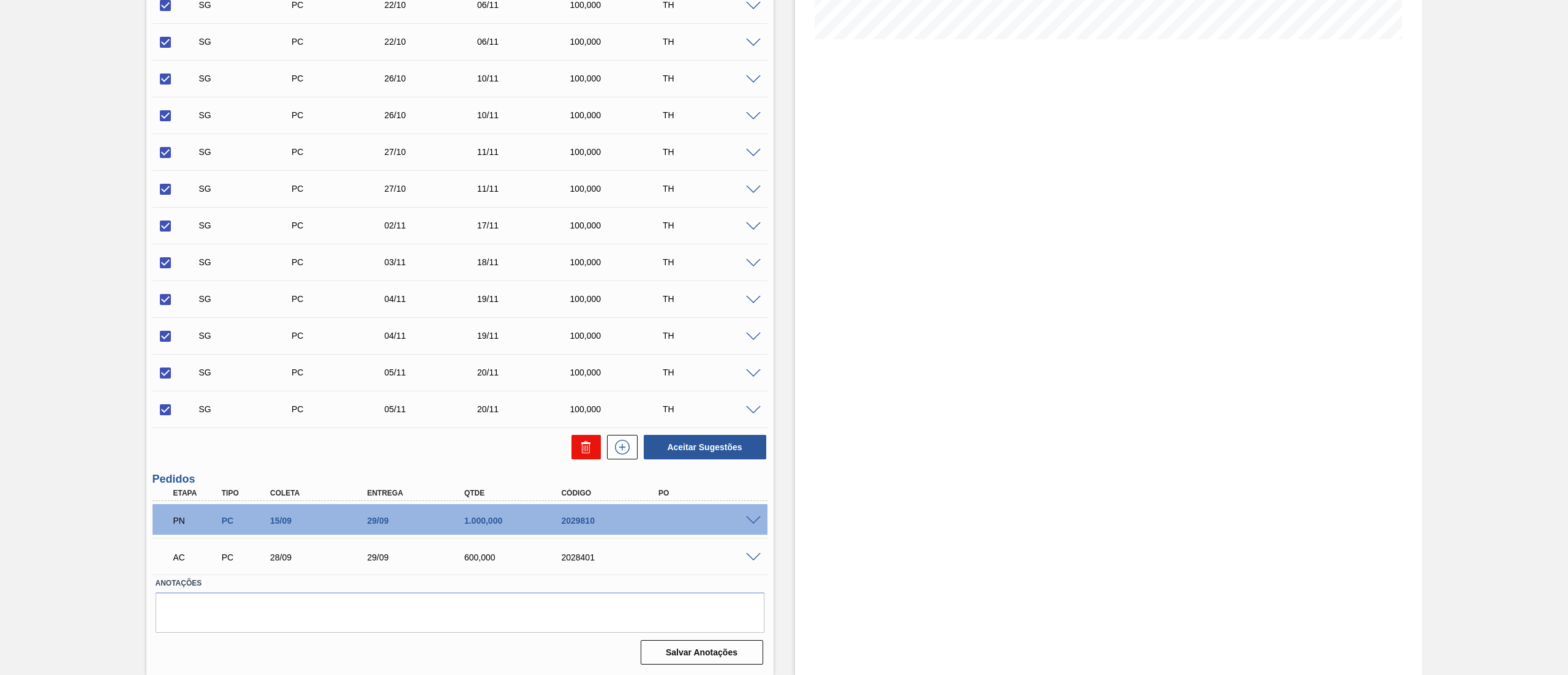
checkbox input "false"
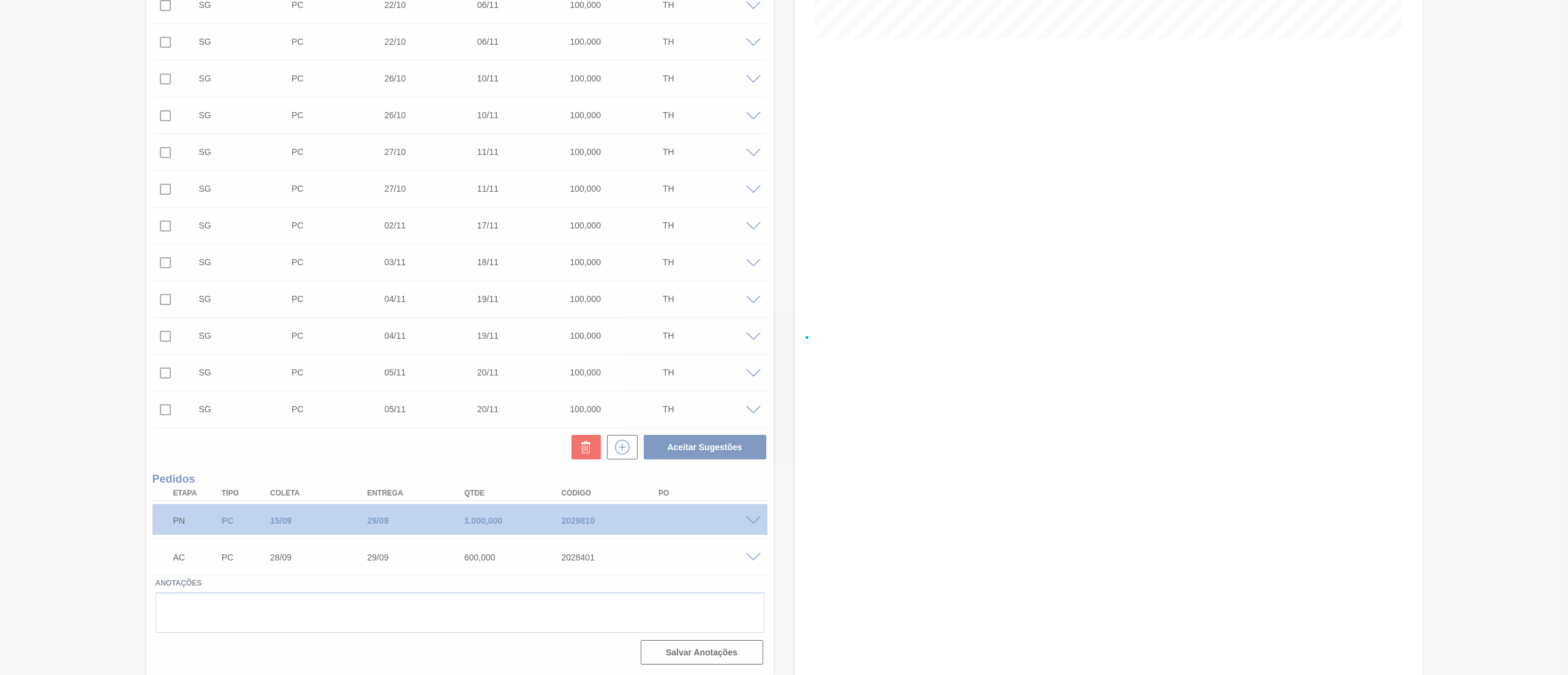
scroll to position [0, 0]
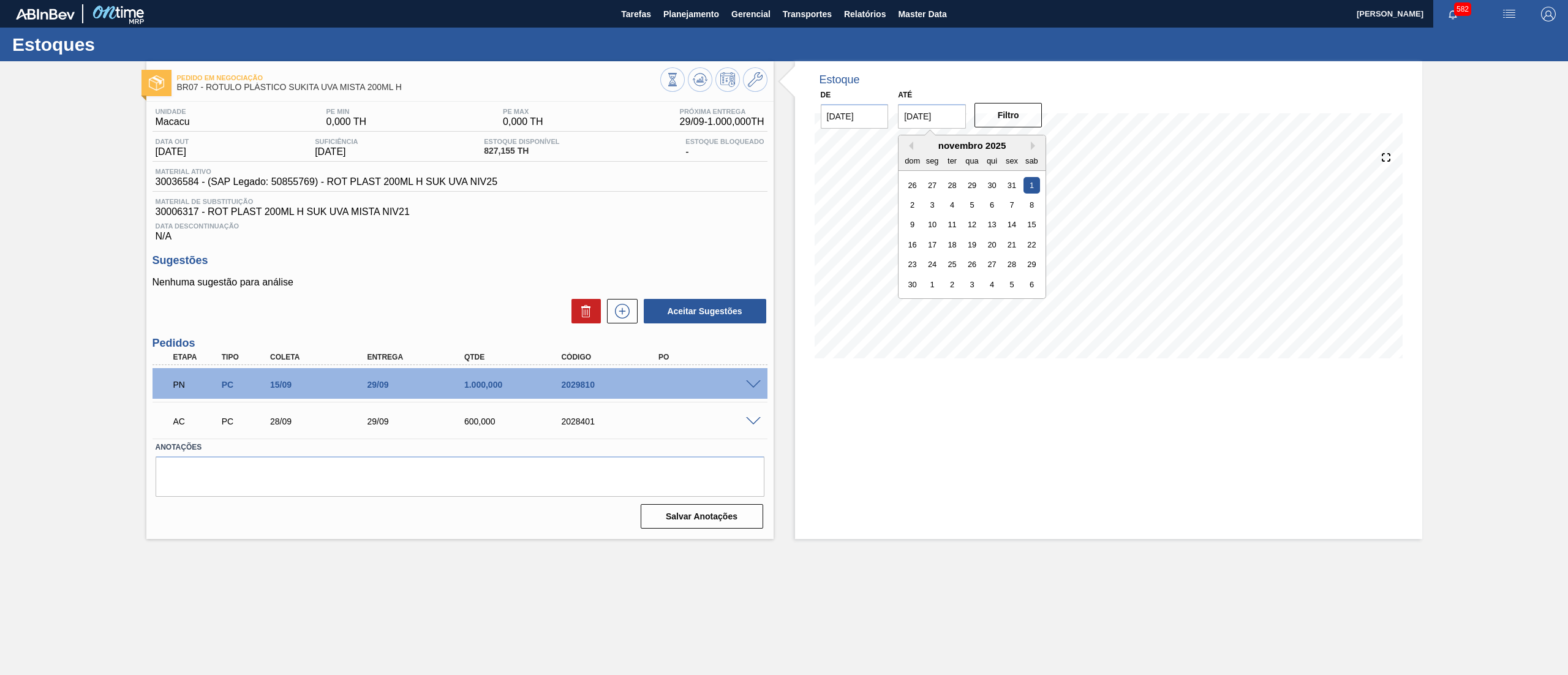
click at [944, 115] on input "[DATE]" at bounding box center [932, 117] width 68 height 25
click at [1030, 268] on div "29" at bounding box center [1031, 264] width 16 height 16
type input "[DATE]"
click at [1000, 102] on div "Filtro" at bounding box center [1009, 115] width 77 height 27
click at [1005, 111] on button "Filtro" at bounding box center [1008, 115] width 68 height 25
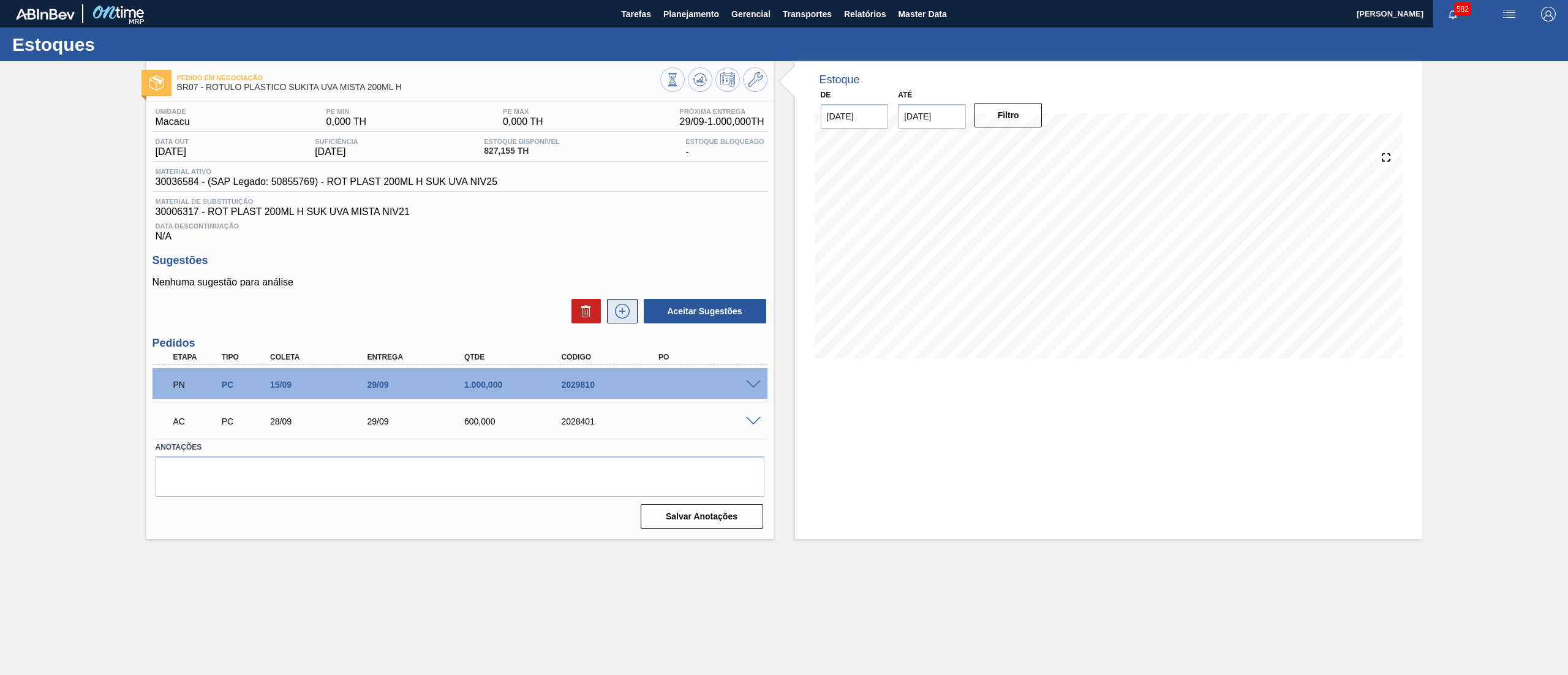
click at [628, 310] on icon at bounding box center [623, 311] width 20 height 15
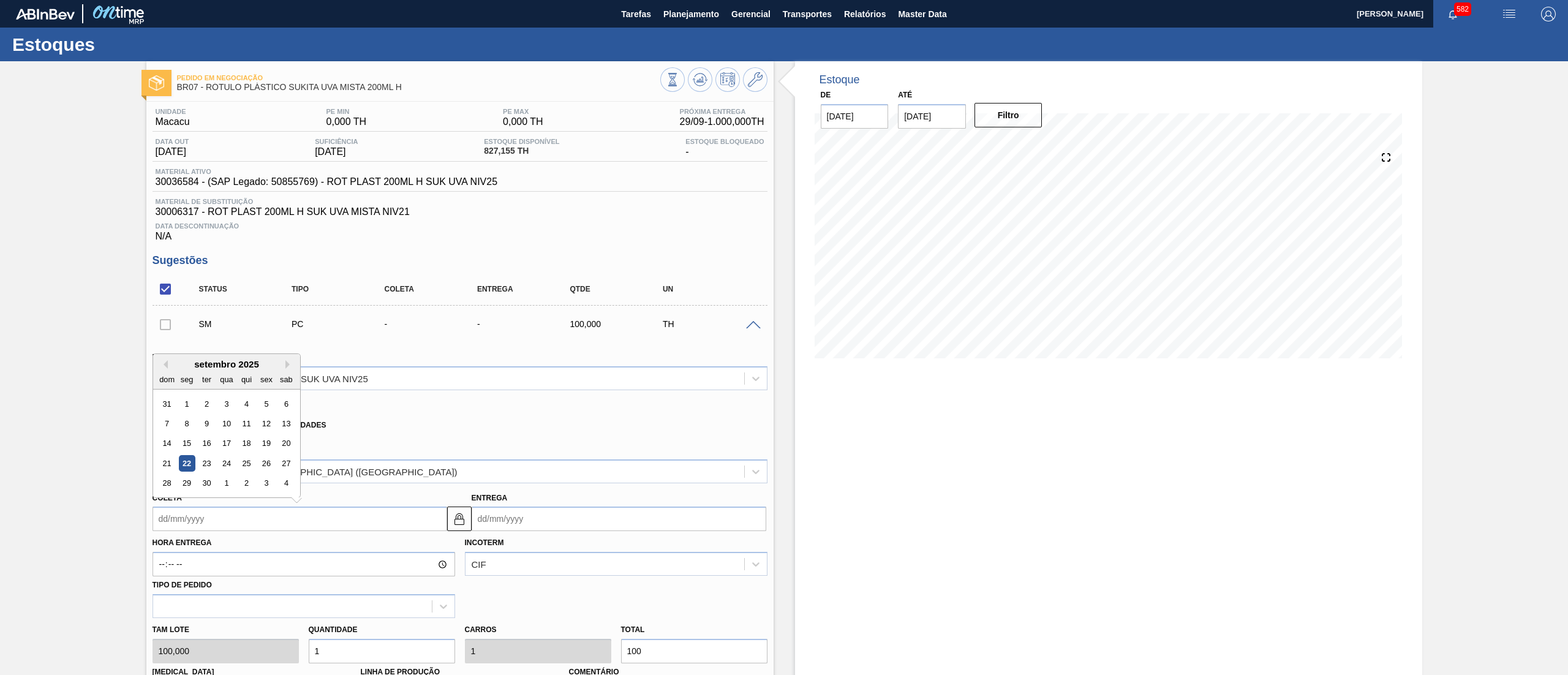
click at [356, 524] on input "Coleta" at bounding box center [300, 519] width 294 height 25
click at [289, 366] on button "Next Month" at bounding box center [289, 364] width 8 height 8
click at [182, 465] on div "20" at bounding box center [186, 463] width 16 height 16
type input "[DATE]"
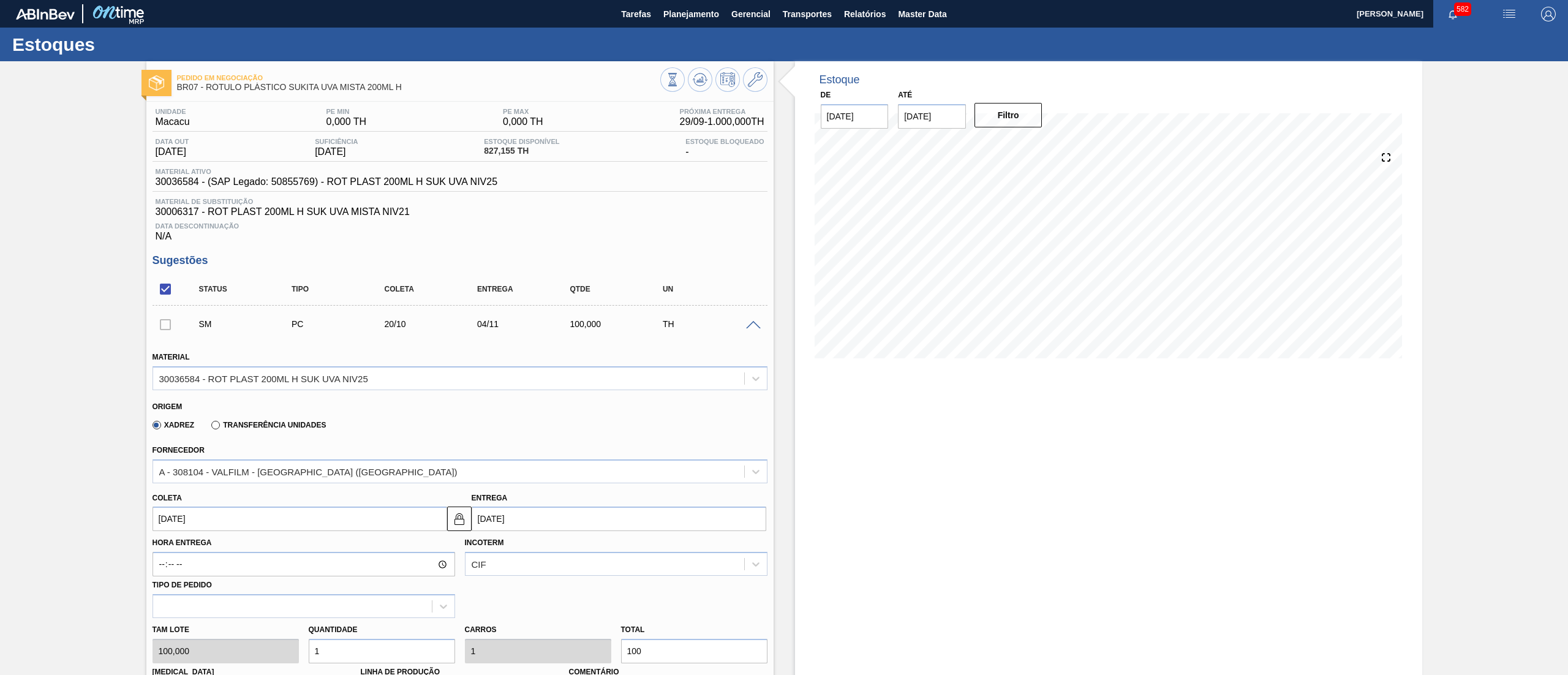
click at [243, 654] on div "[PERSON_NAME] 100,000 Quantidade 1 Carros 1 Total 100 [MEDICAL_DATA] N/A Linha …" at bounding box center [460, 661] width 624 height 88
type input "12"
type input "1.200"
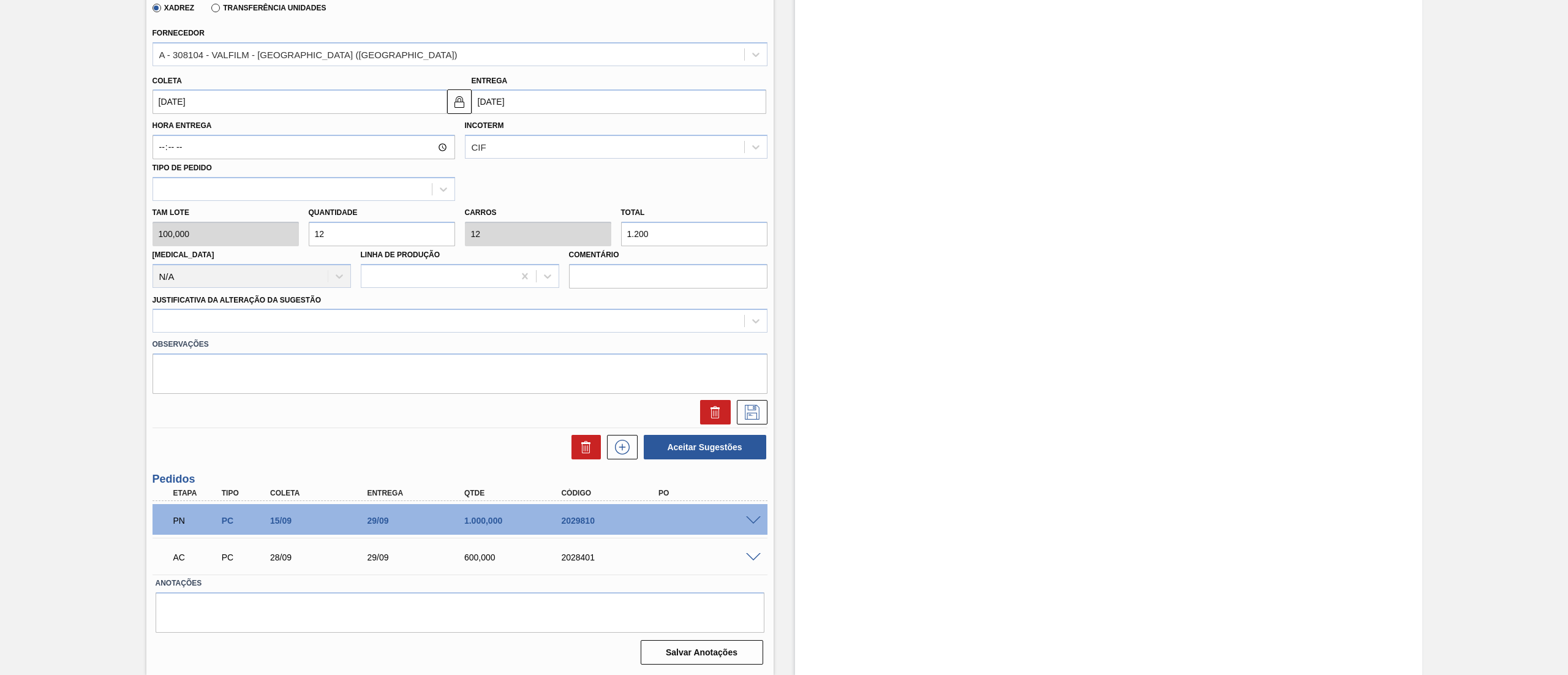
click at [259, 230] on div "[PERSON_NAME] 100,000 Quantidade 12 Carros 12 Total 1.200 [MEDICAL_DATA] N/A Li…" at bounding box center [460, 245] width 624 height 88
type input "1"
type input "100"
type input "15"
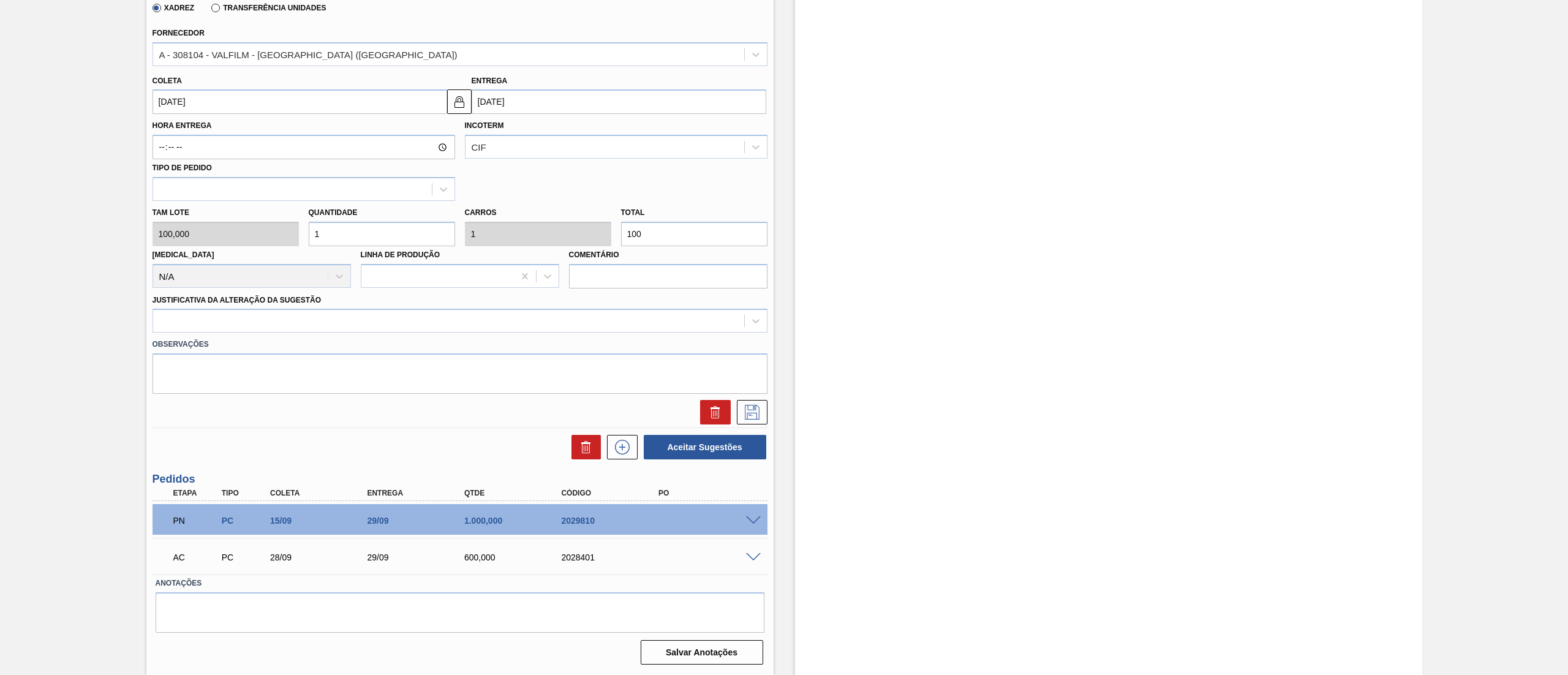
type input "15"
type input "1.500"
type input "15"
click at [251, 328] on div at bounding box center [449, 321] width 591 height 18
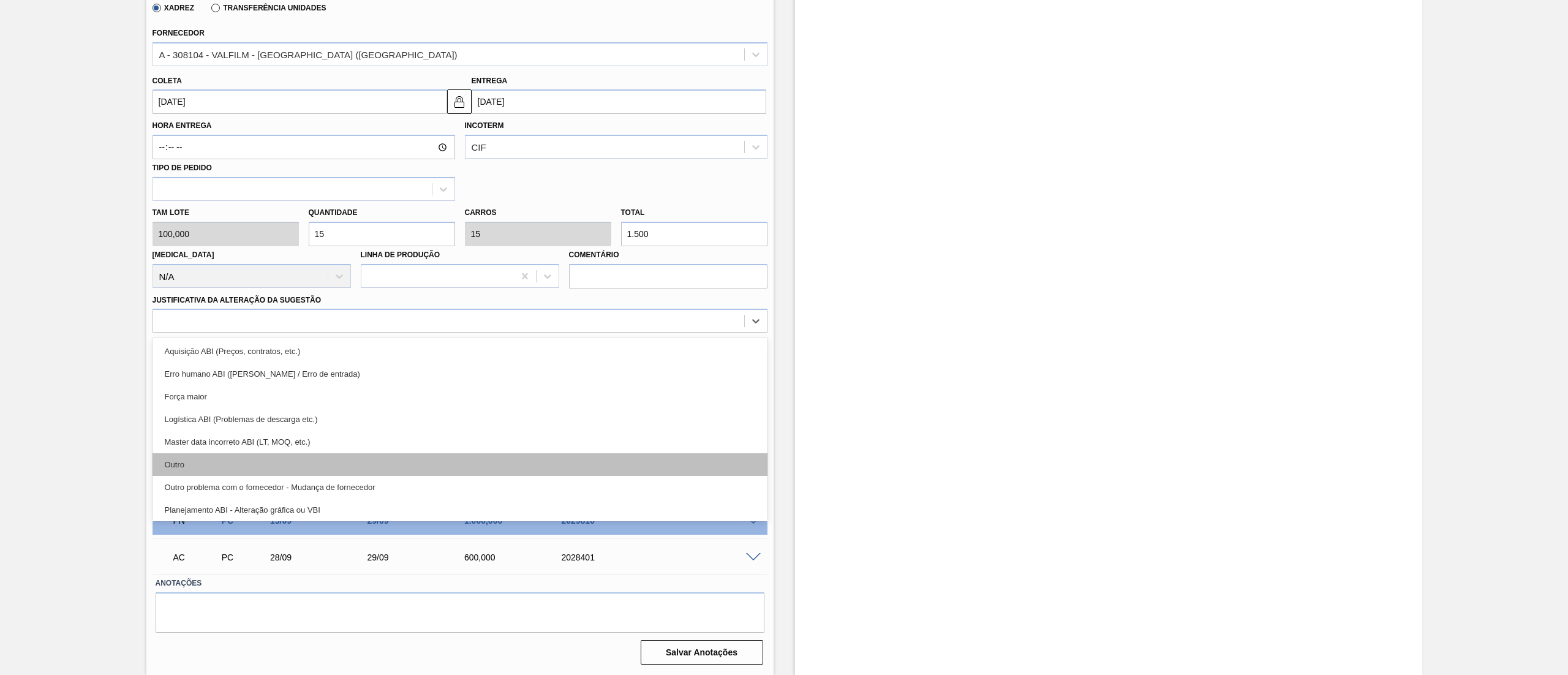
click at [226, 475] on div "Outro" at bounding box center [460, 464] width 615 height 23
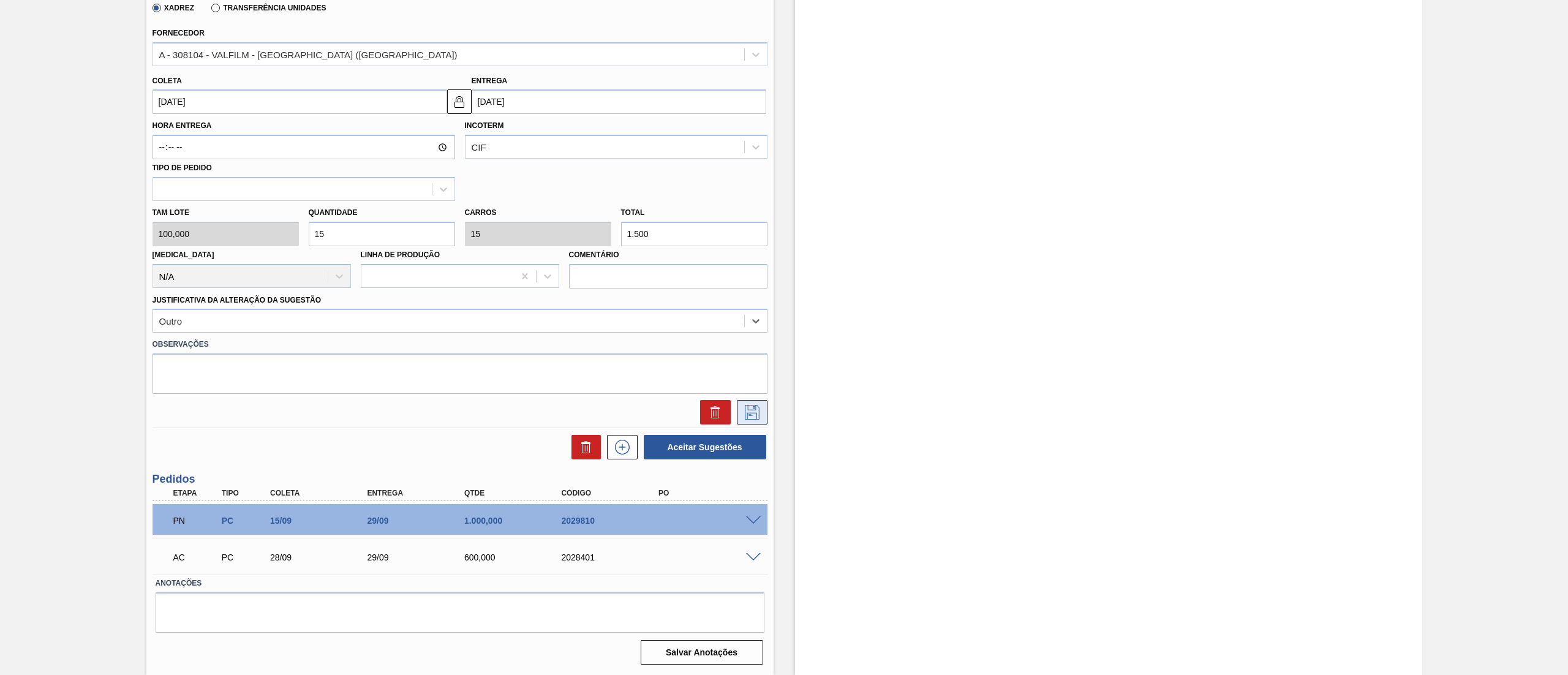
click at [748, 406] on icon at bounding box center [752, 412] width 15 height 15
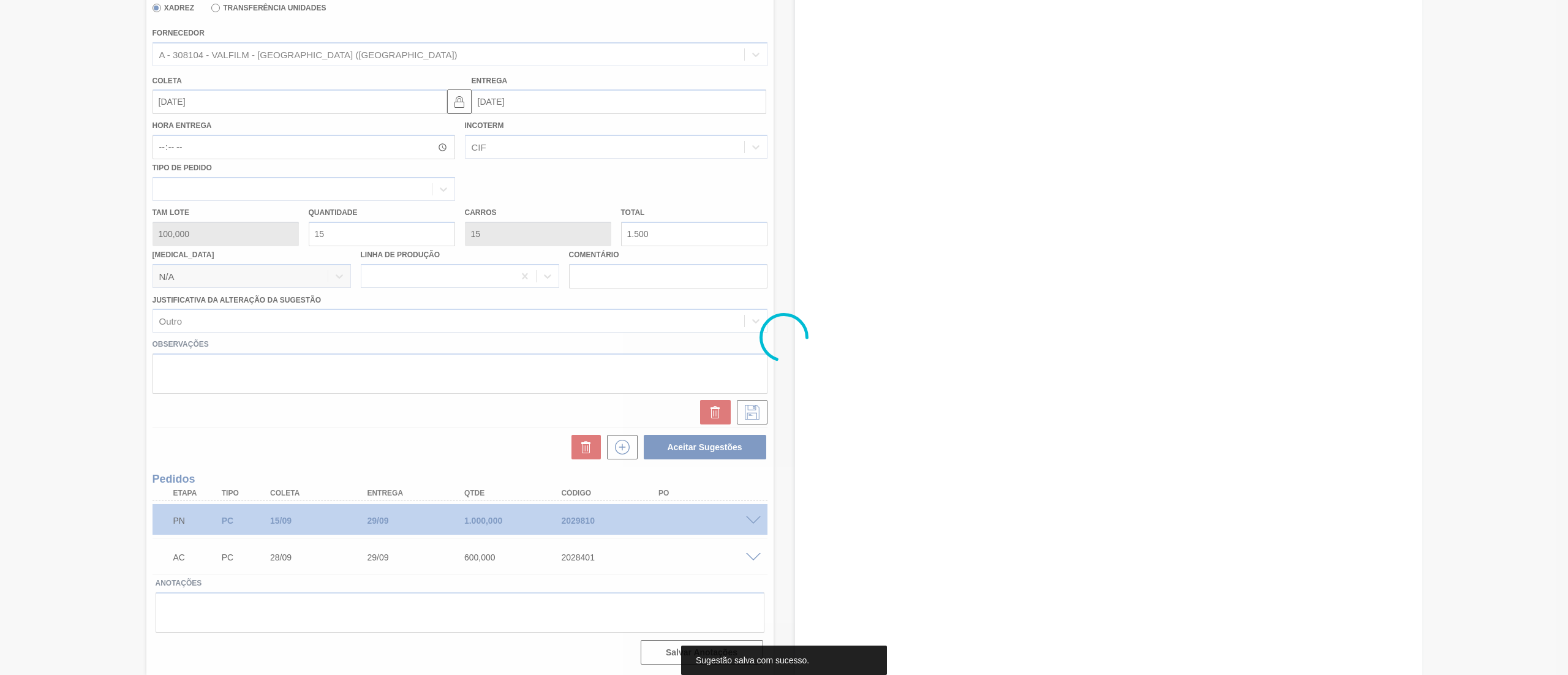
scroll to position [0, 0]
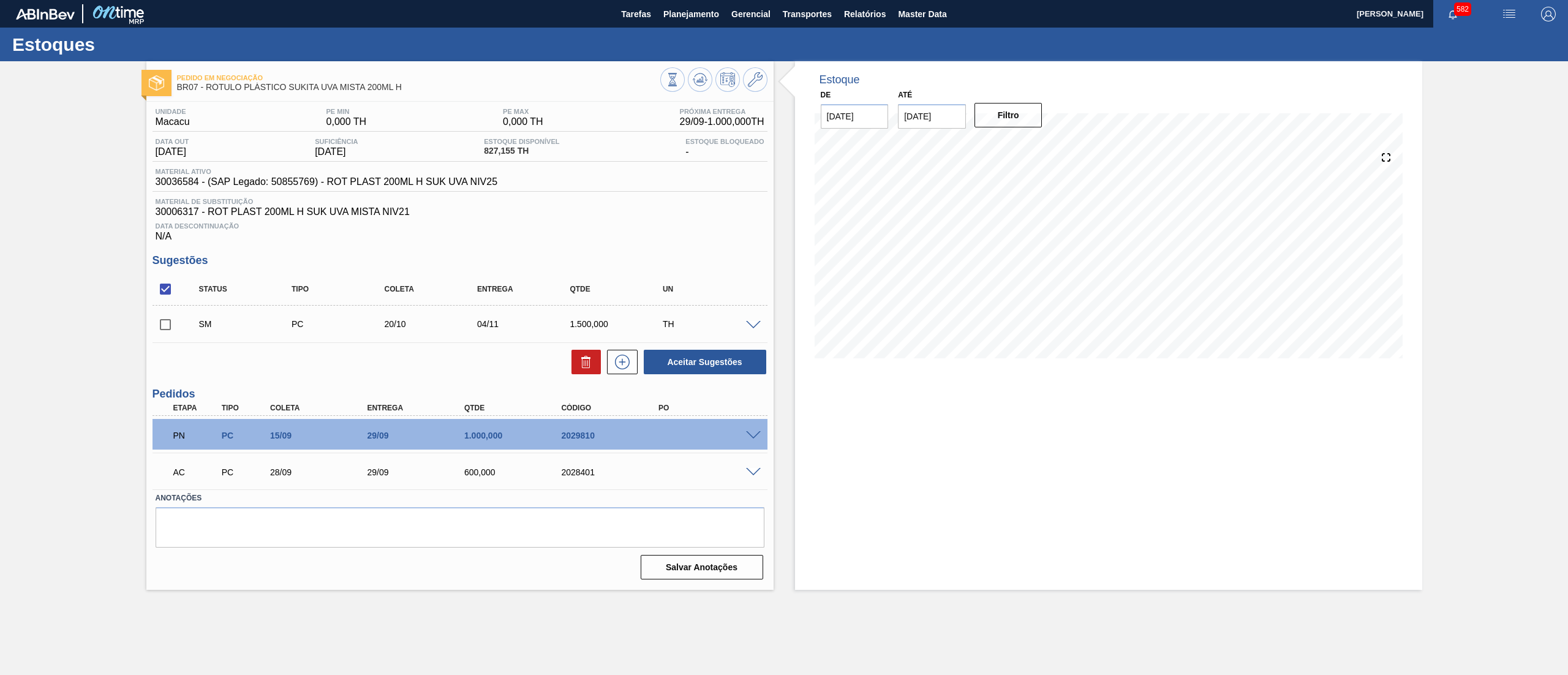
click at [752, 327] on span at bounding box center [753, 325] width 15 height 9
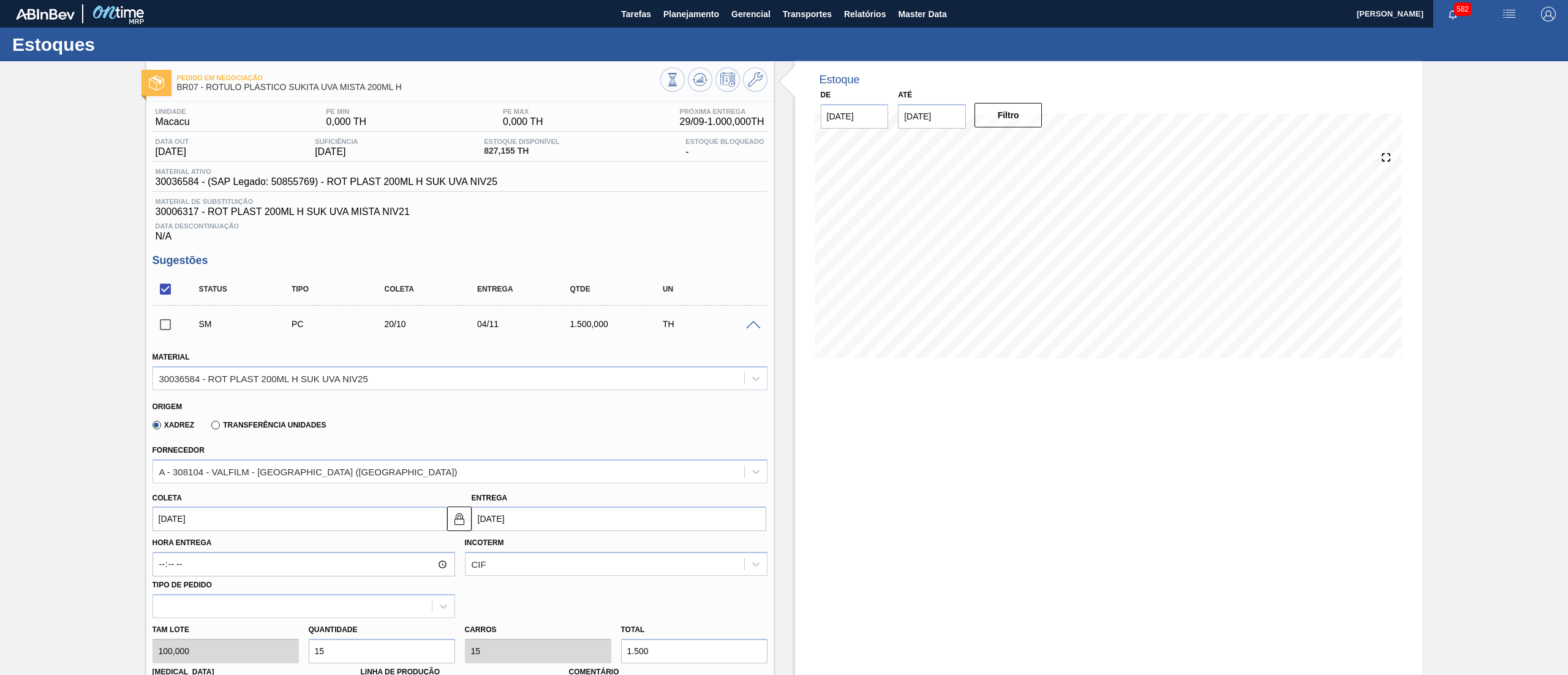
scroll to position [417, 0]
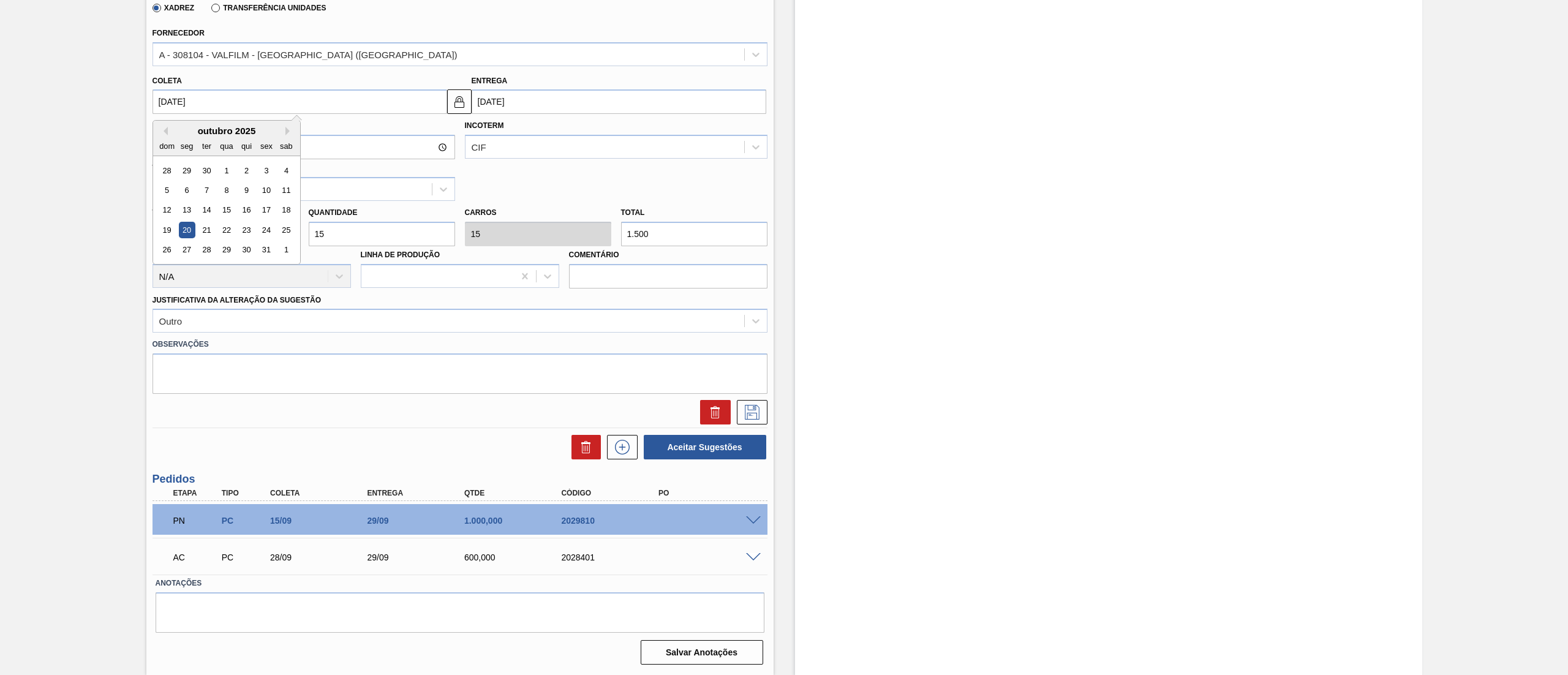
click at [298, 109] on input "[DATE]" at bounding box center [300, 102] width 294 height 25
click at [456, 99] on img at bounding box center [459, 102] width 15 height 15
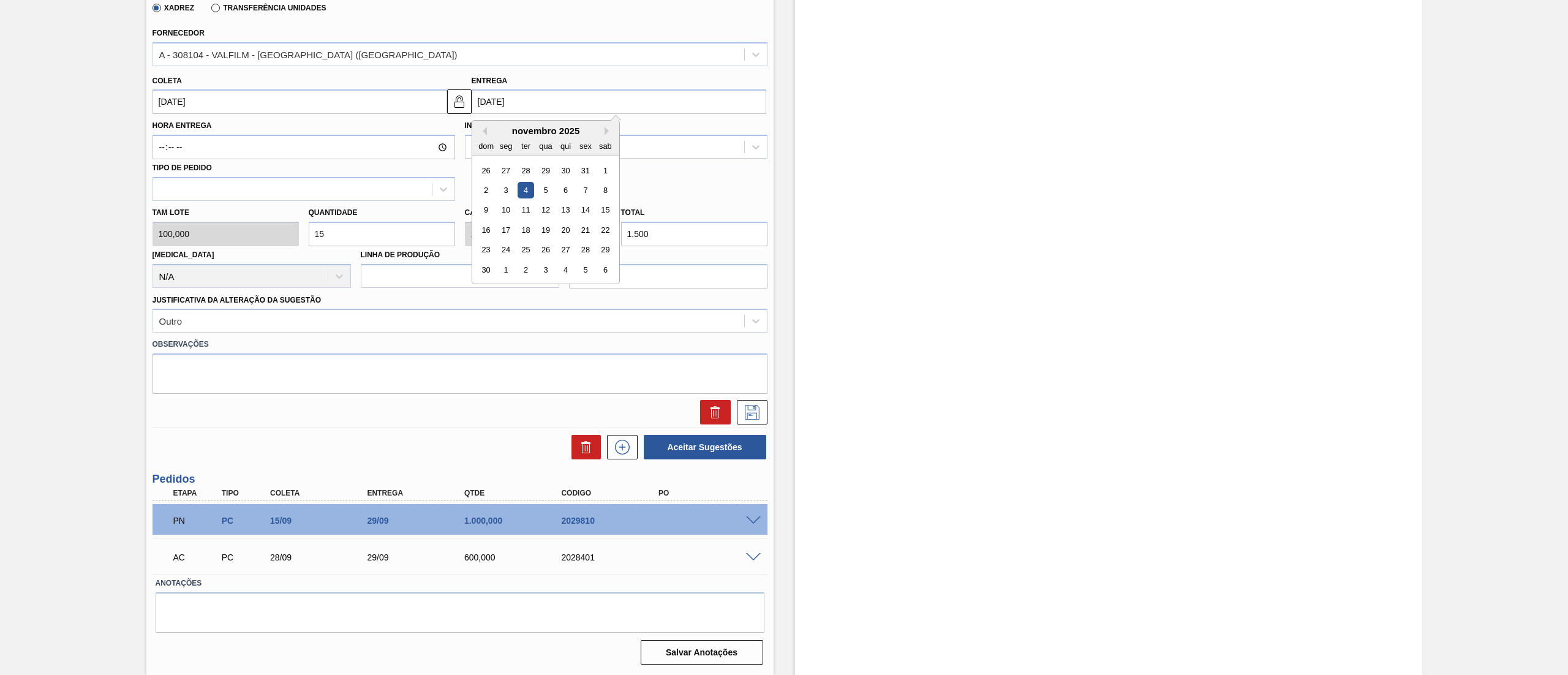
click at [514, 100] on input "[DATE]" at bounding box center [619, 102] width 294 height 25
click at [479, 129] on button "Previous Month" at bounding box center [483, 131] width 8 height 8
click at [552, 232] on div "22" at bounding box center [545, 229] width 16 height 16
type input "[DATE]"
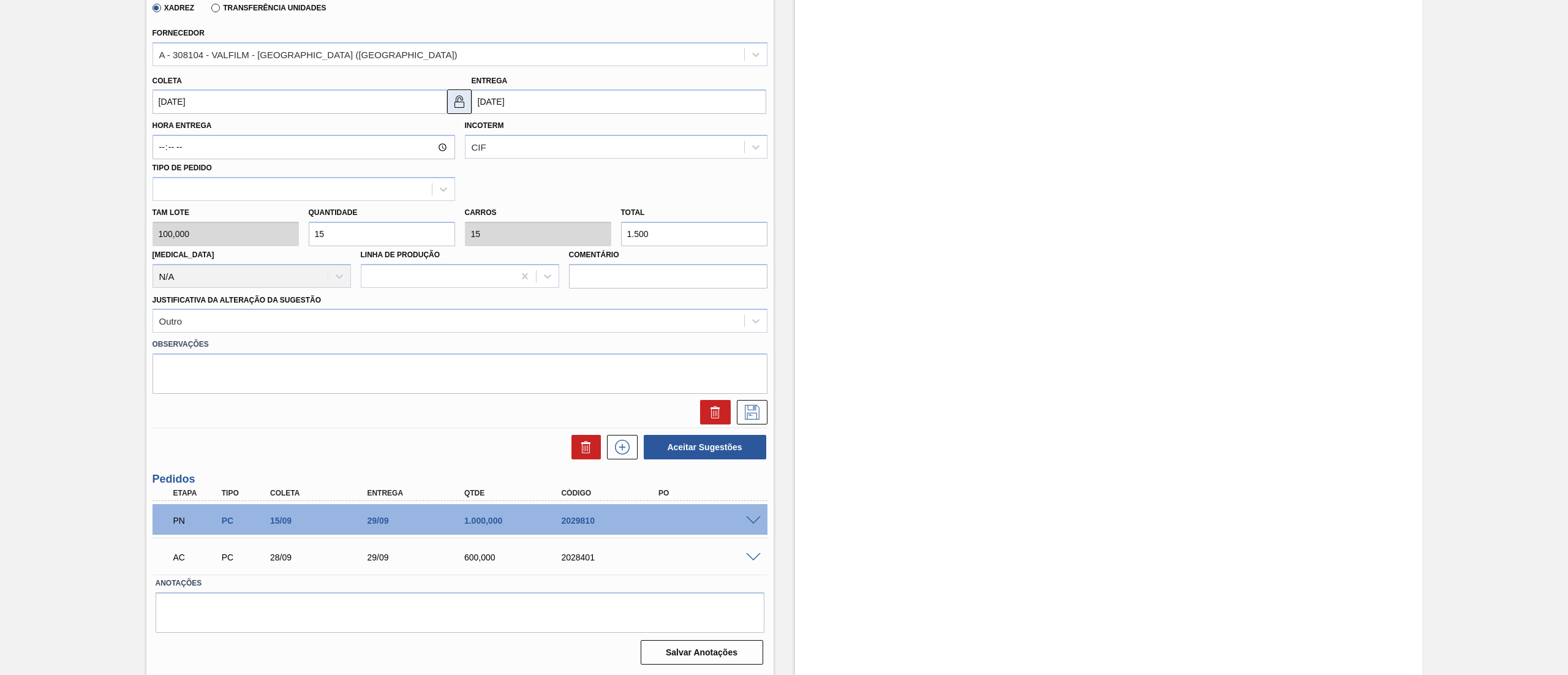
click at [449, 94] on button at bounding box center [460, 102] width 25 height 25
click at [224, 234] on div "[PERSON_NAME] 100,000 Quantidade 15 Carros 15 Total 1.500 [MEDICAL_DATA] N/A Li…" at bounding box center [460, 245] width 624 height 88
type input "2"
type input "200"
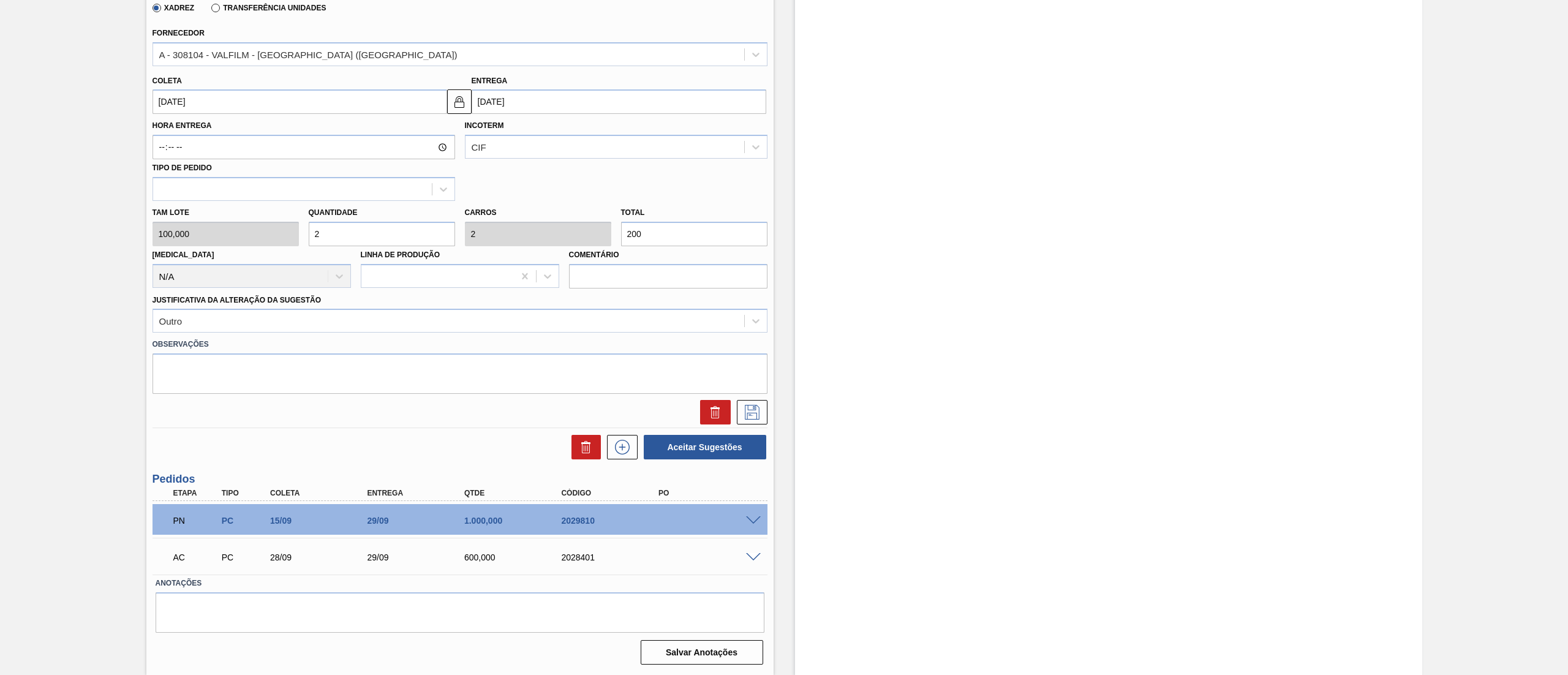
type input "20"
type input "2.000"
type input "20"
click at [737, 417] on button at bounding box center [752, 412] width 31 height 25
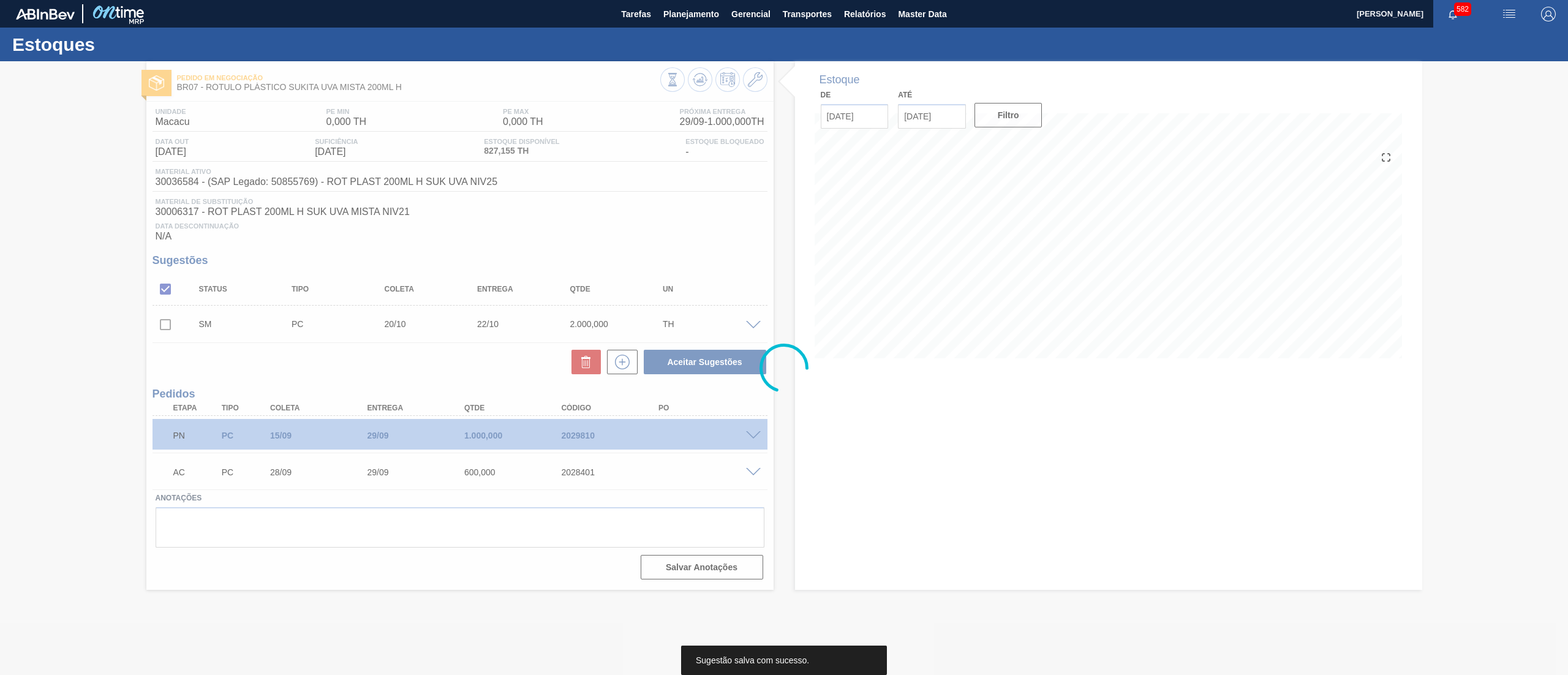
scroll to position [0, 0]
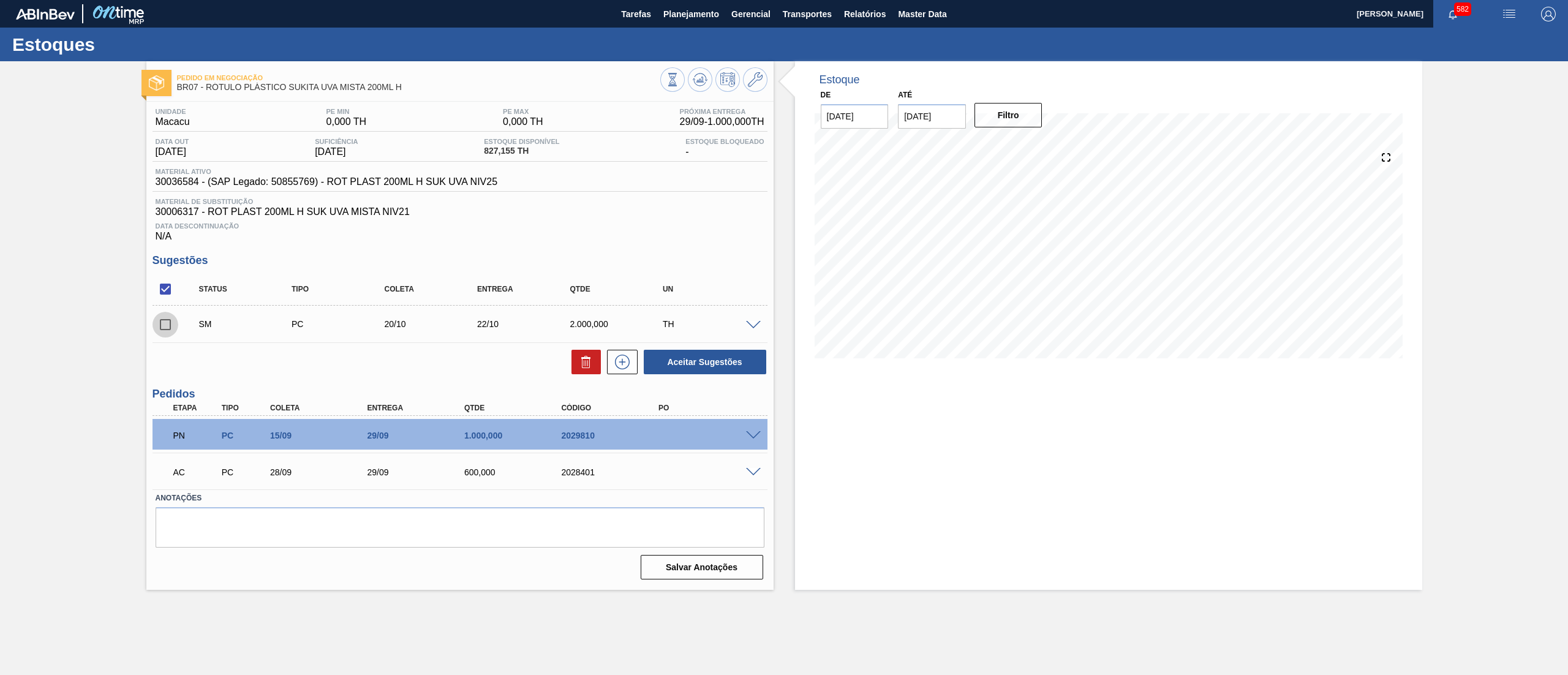
click at [162, 322] on input "checkbox" at bounding box center [165, 325] width 26 height 26
checkbox input "true"
click at [687, 359] on button "Aceitar Sugestões" at bounding box center [705, 362] width 122 height 25
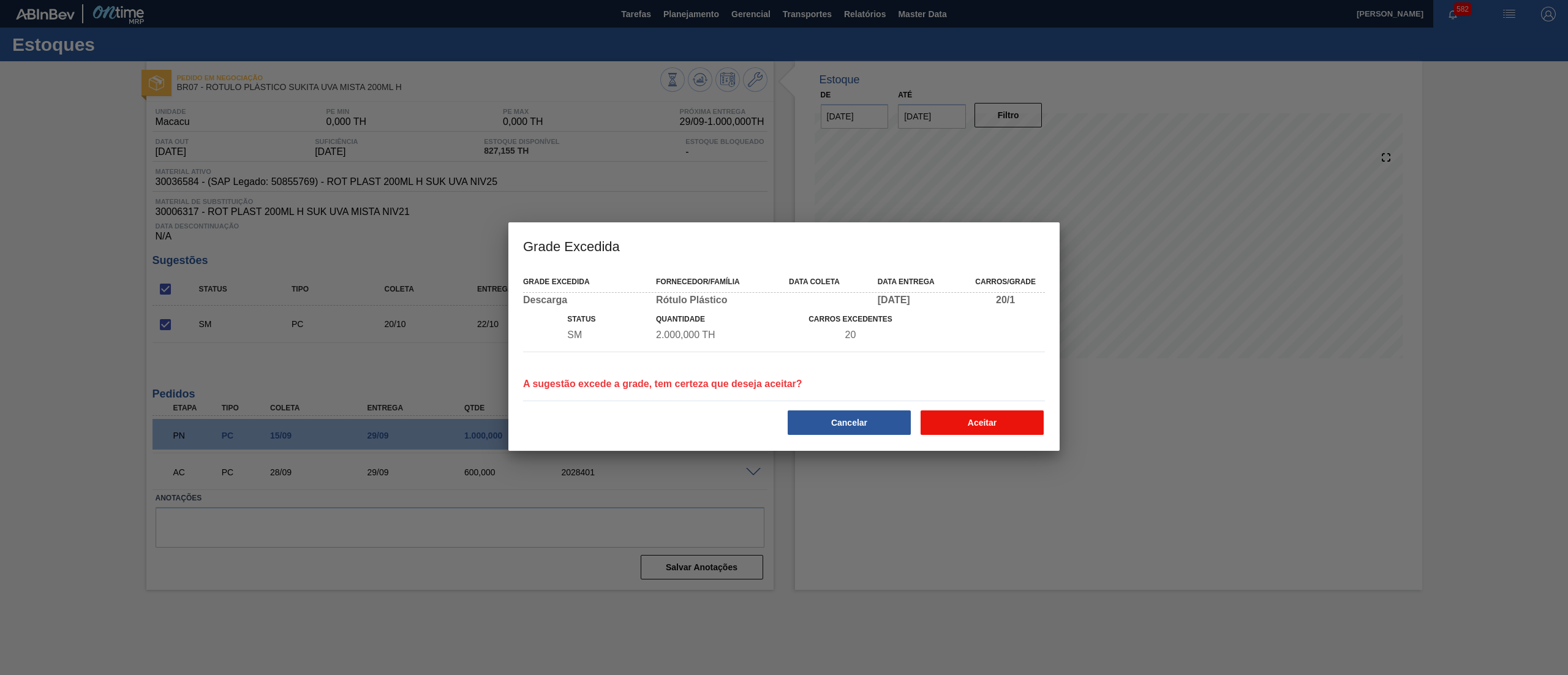
click at [1011, 421] on button "Aceitar" at bounding box center [982, 422] width 123 height 25
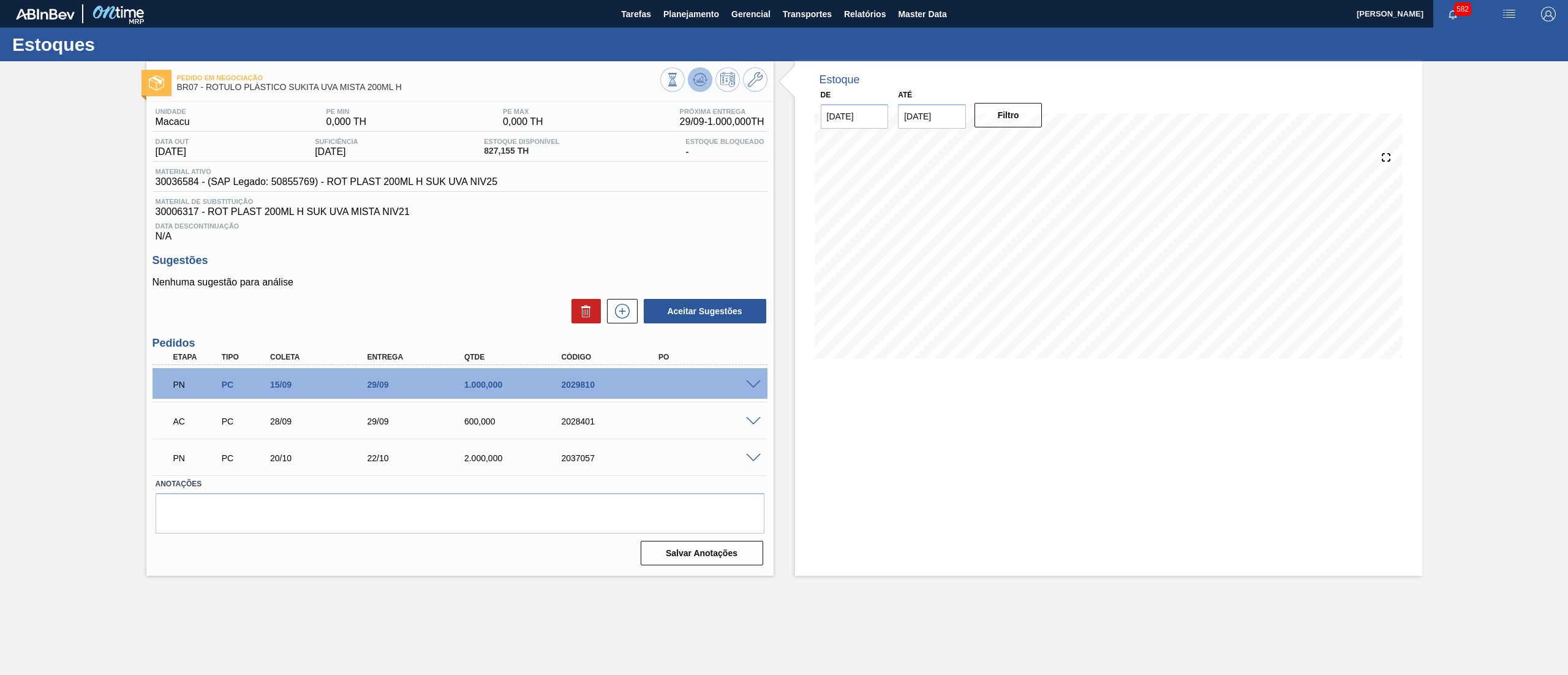
click at [709, 76] on button at bounding box center [700, 79] width 25 height 25
click at [695, 78] on icon at bounding box center [700, 79] width 15 height 15
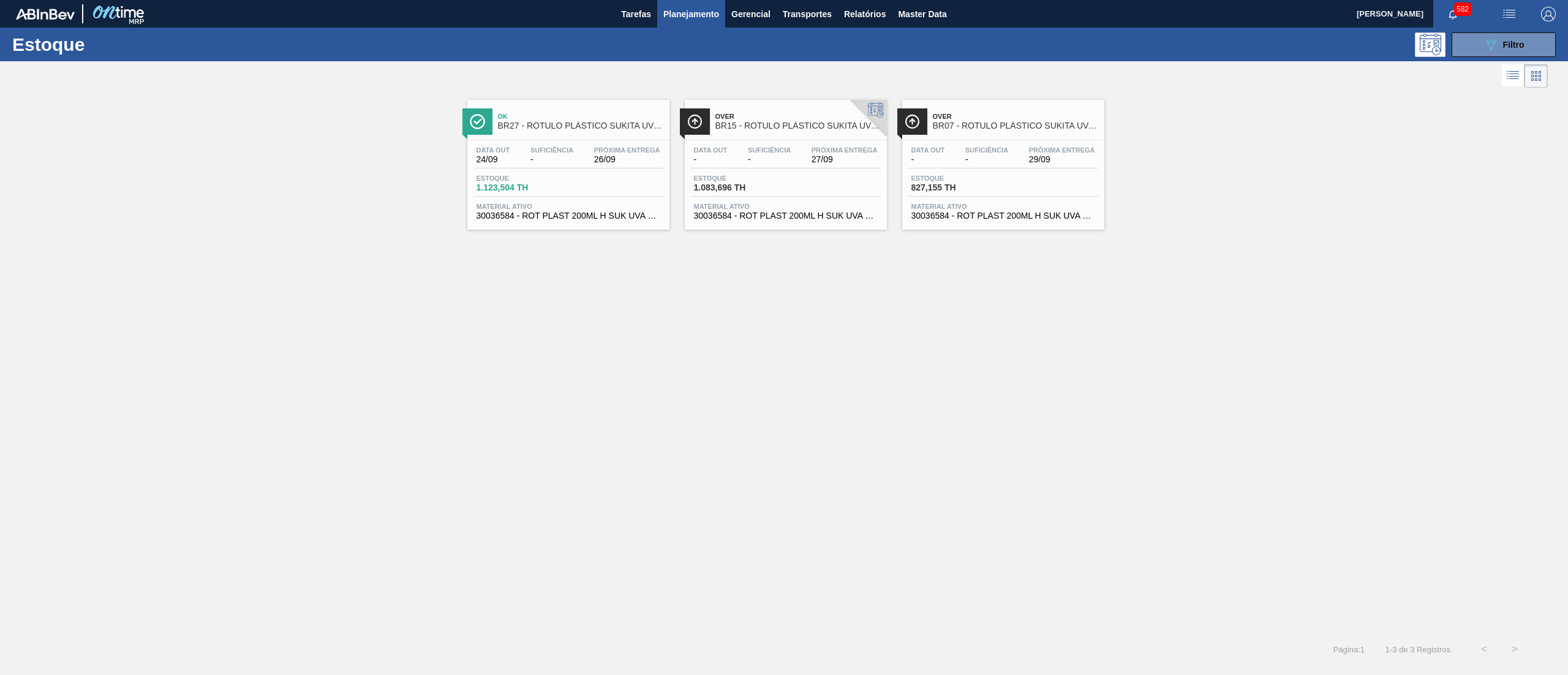
click at [777, 217] on span "30036584 - ROT PLAST 200ML H SUK UVA NIV25" at bounding box center [786, 216] width 184 height 9
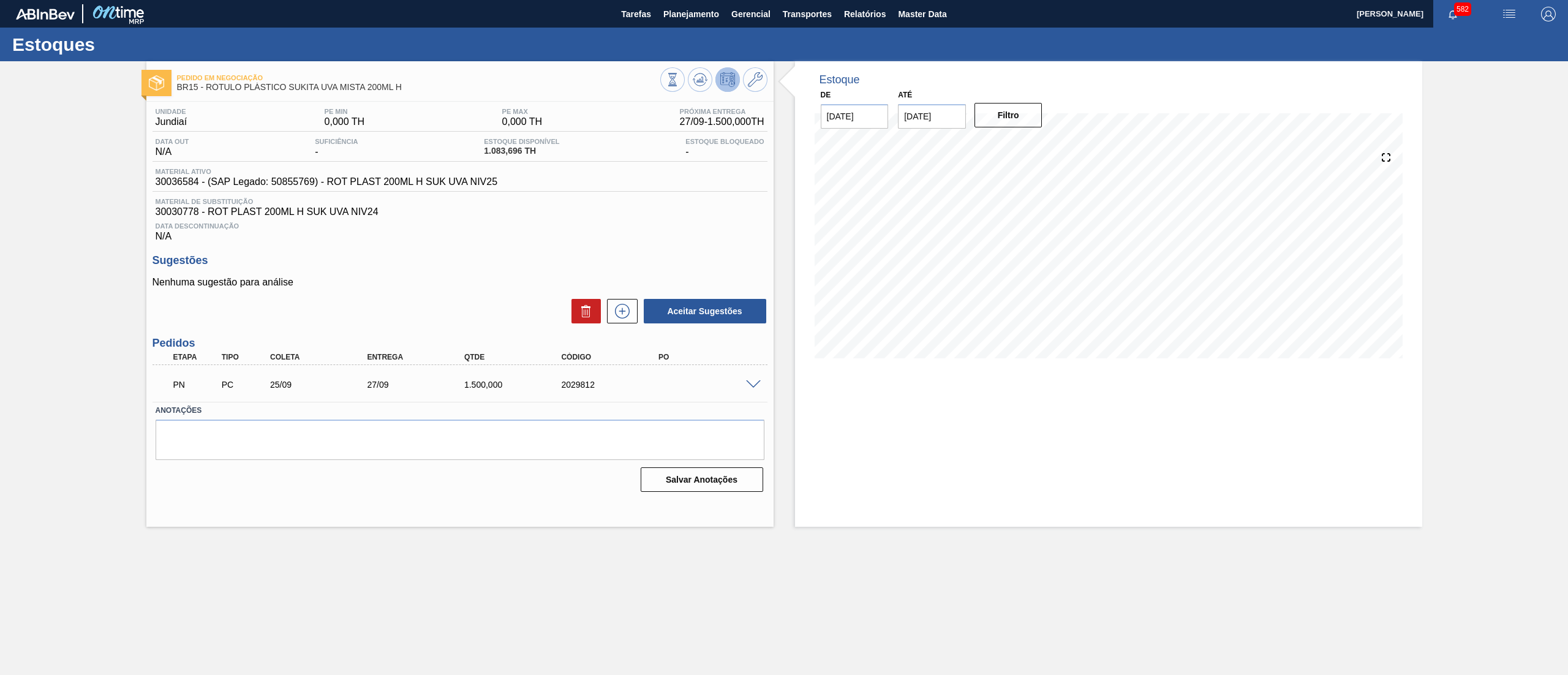
click at [757, 382] on span at bounding box center [753, 385] width 15 height 9
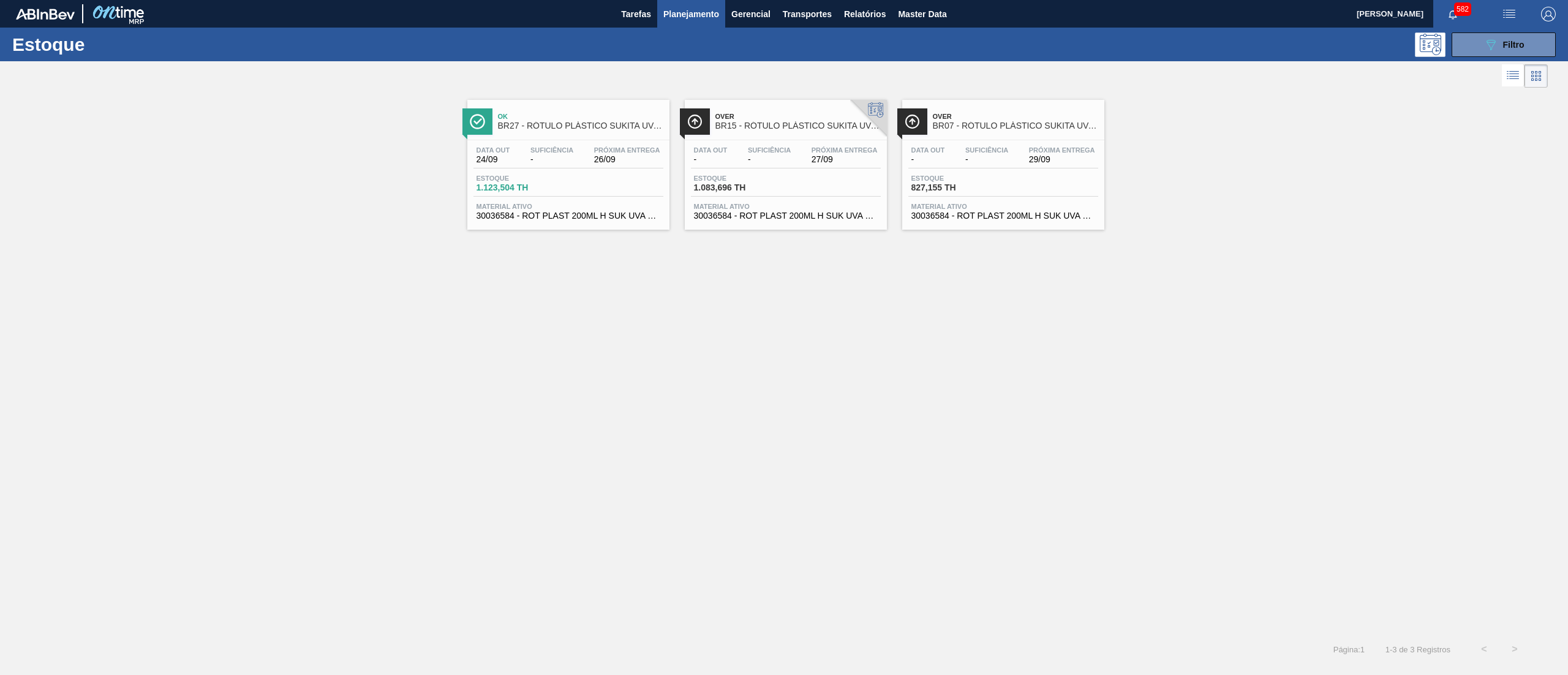
click at [981, 225] on div "Over BR07 - RÓTULO PLÁSTICO SUKITA UVA MISTA 200ML H Data out - Suficiência - P…" at bounding box center [1003, 164] width 202 height 130
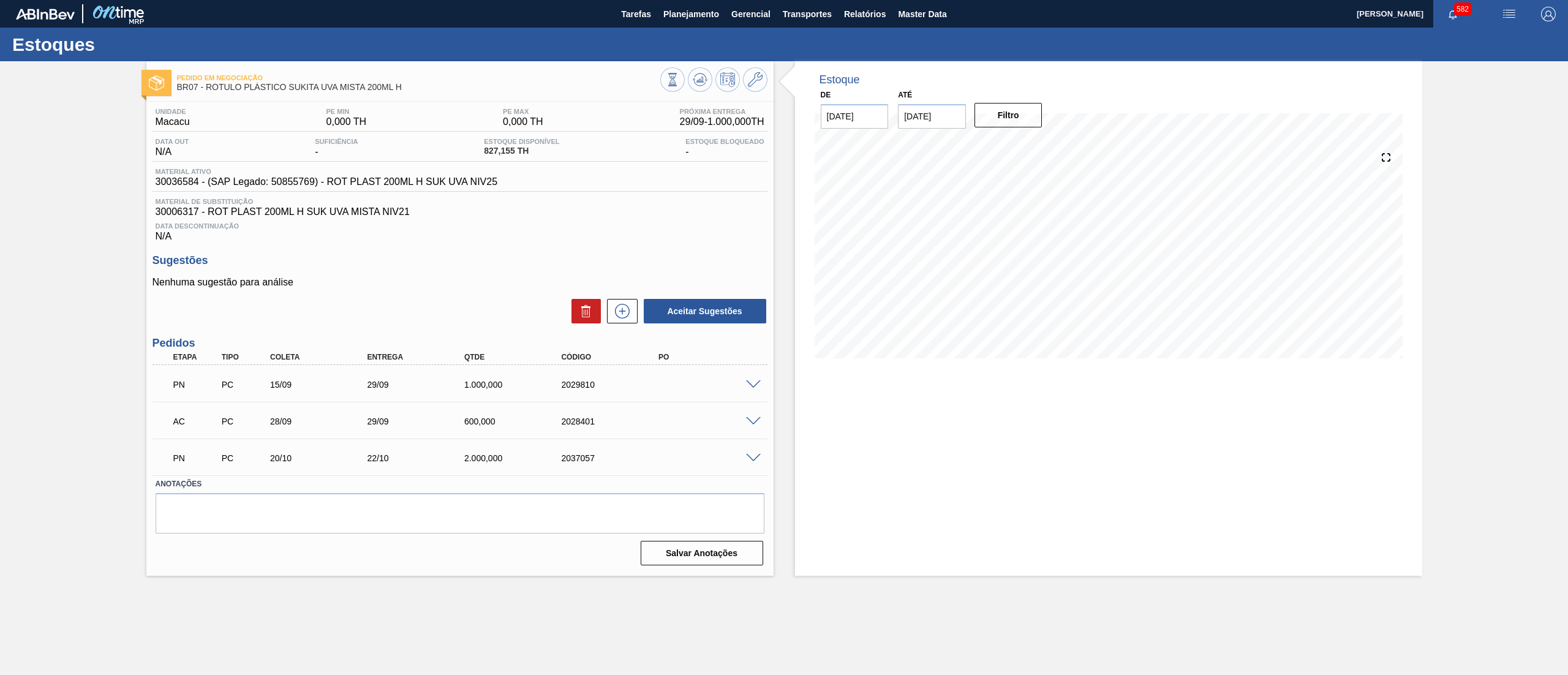
click at [745, 381] on div at bounding box center [755, 383] width 25 height 9
click at [749, 379] on div at bounding box center [755, 383] width 25 height 9
click at [755, 384] on span at bounding box center [753, 385] width 15 height 9
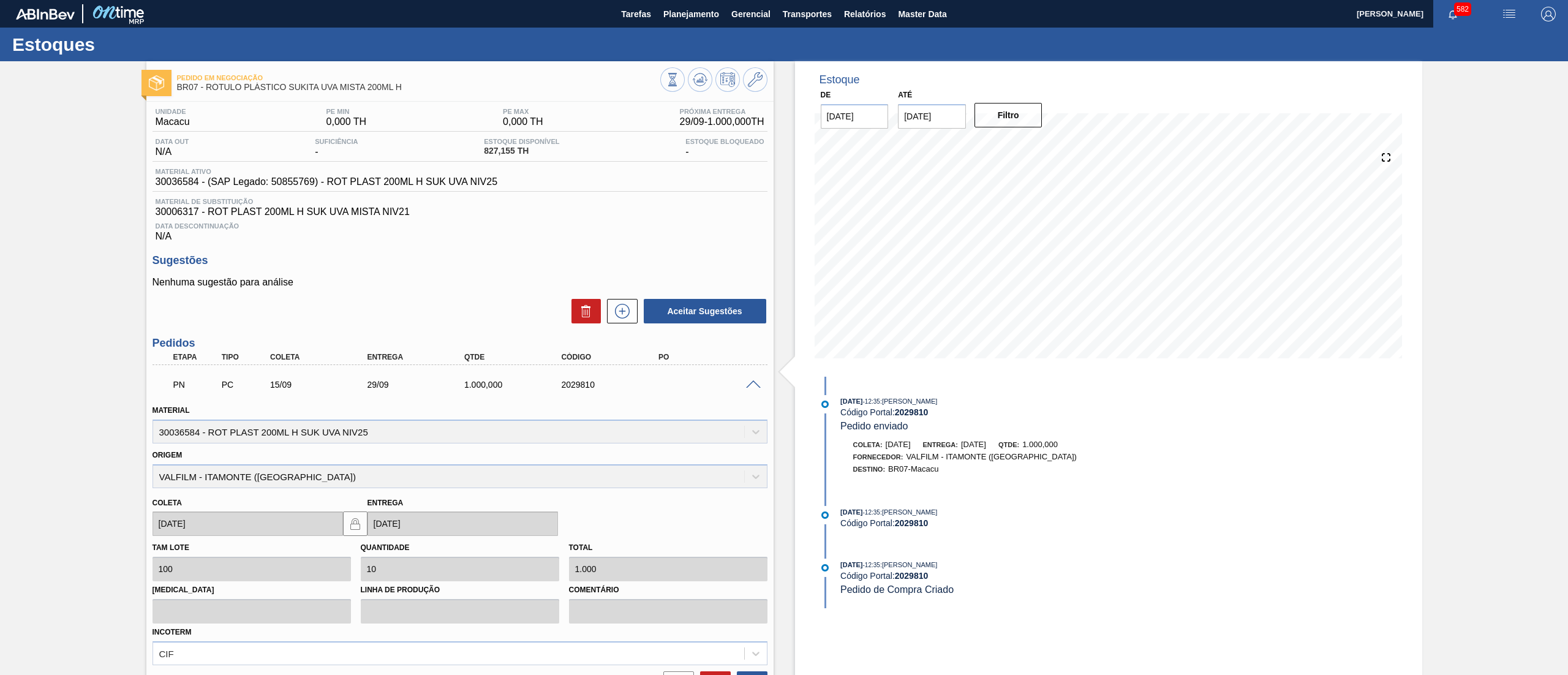
click at [755, 384] on span at bounding box center [753, 385] width 15 height 9
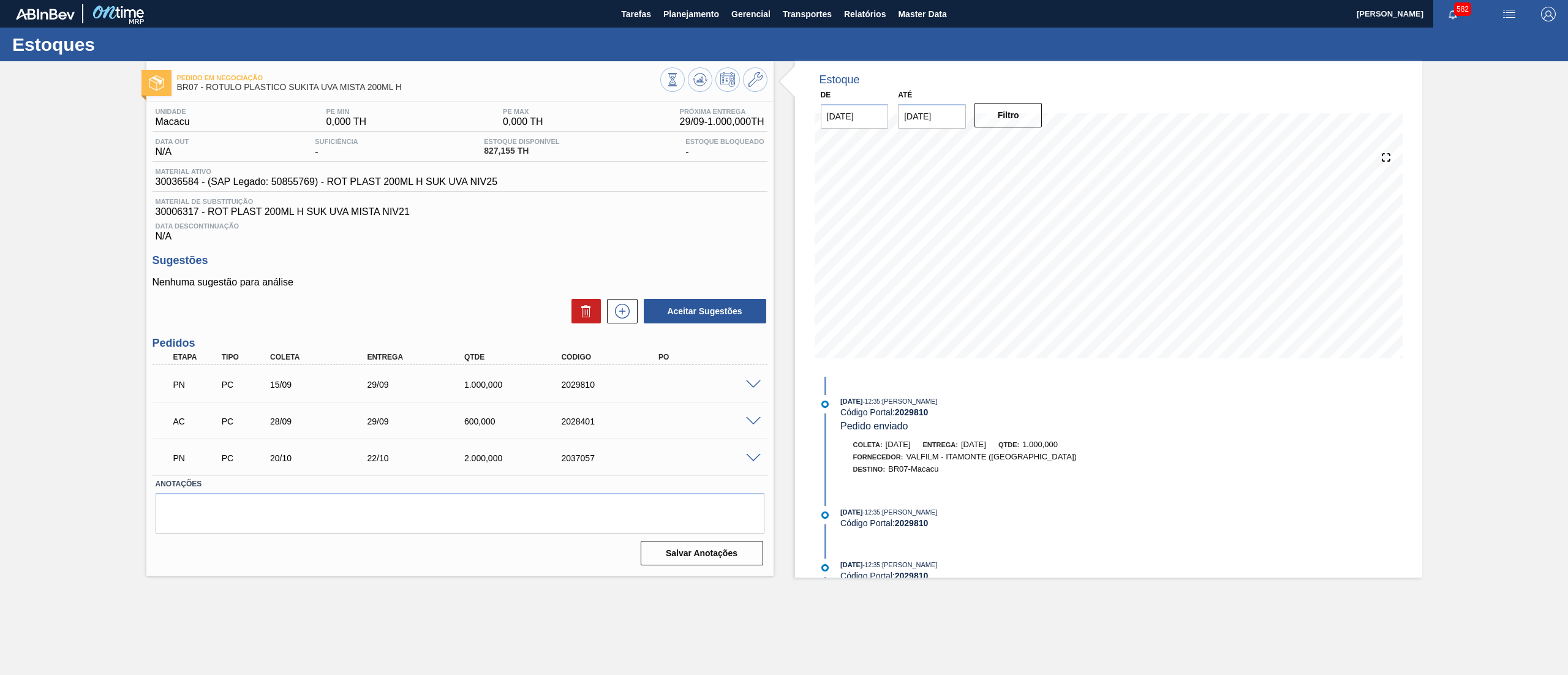
click at [755, 420] on span at bounding box center [753, 422] width 15 height 9
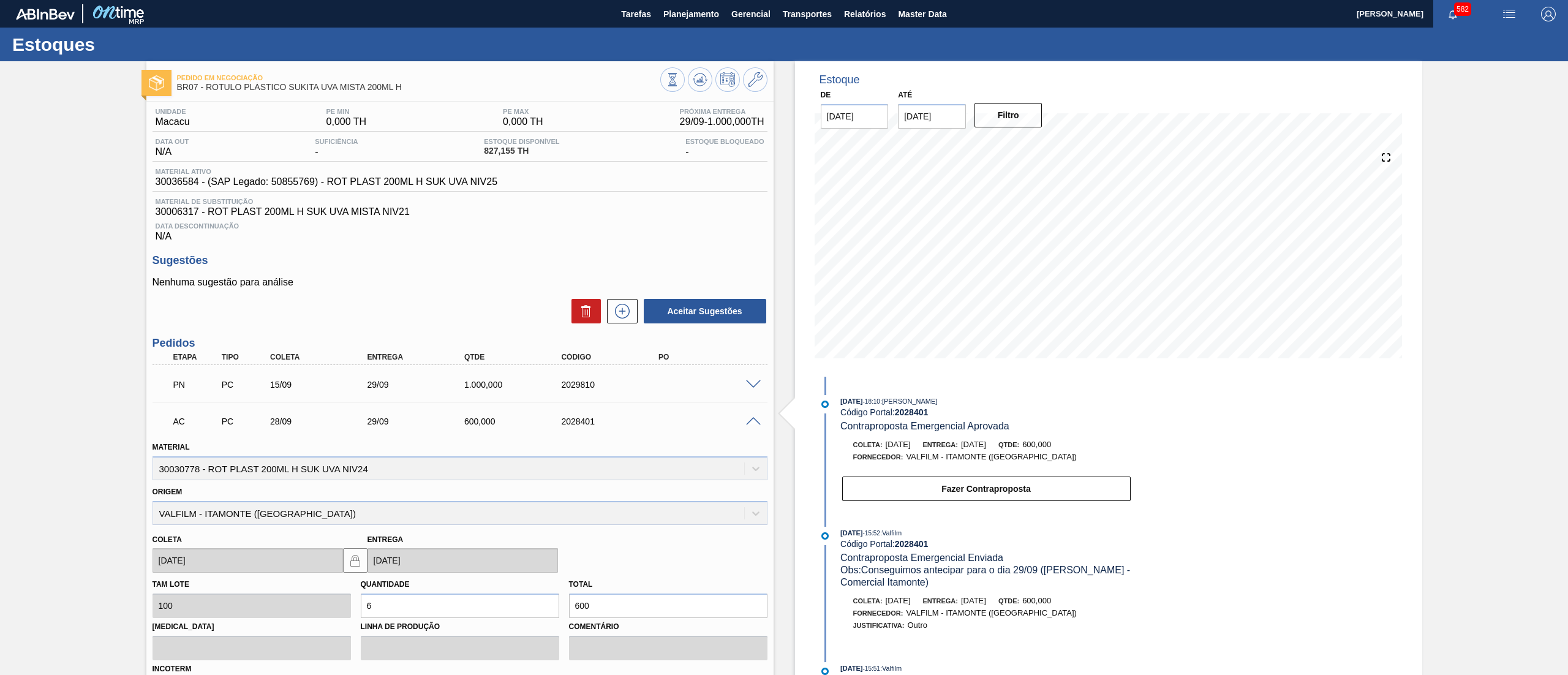
click at [755, 420] on span at bounding box center [753, 422] width 15 height 9
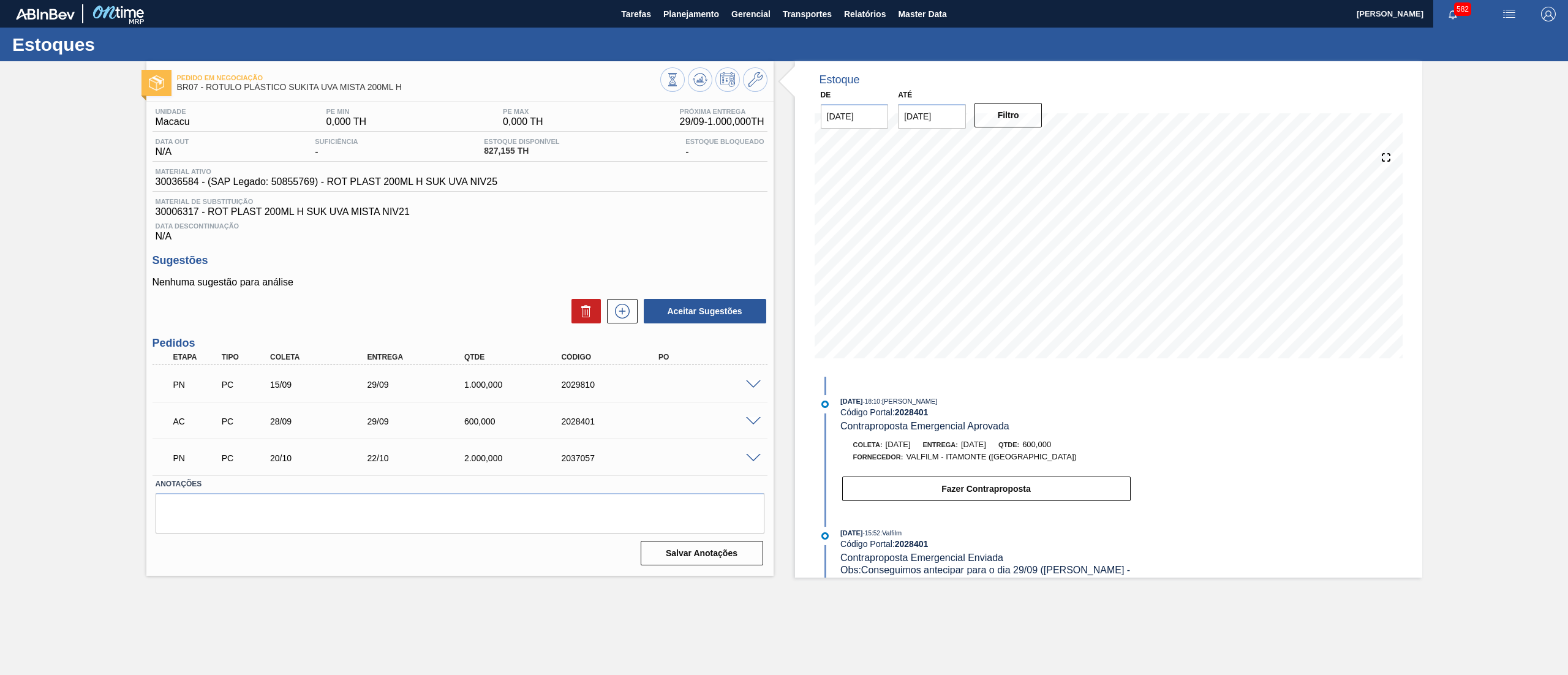
click at [755, 460] on span at bounding box center [753, 458] width 15 height 9
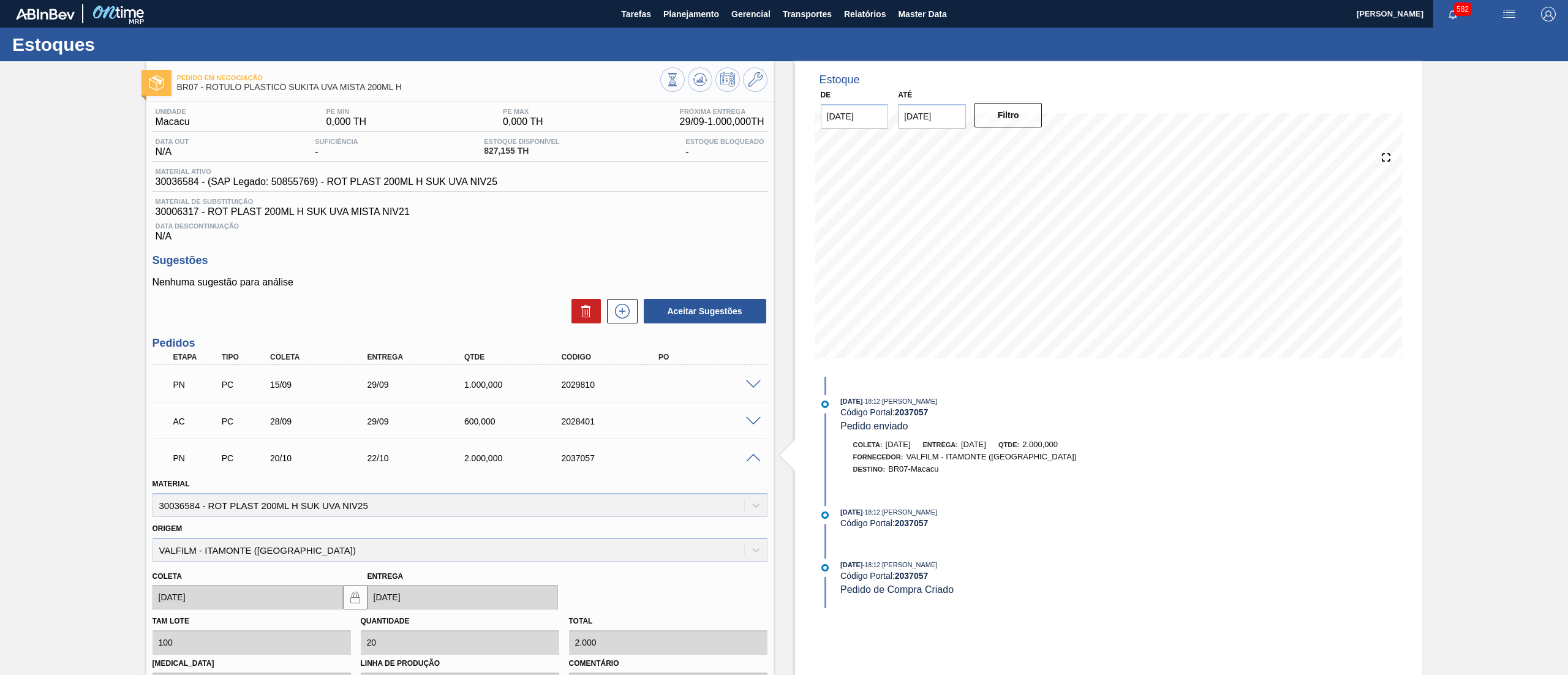
click at [755, 460] on span at bounding box center [753, 458] width 15 height 9
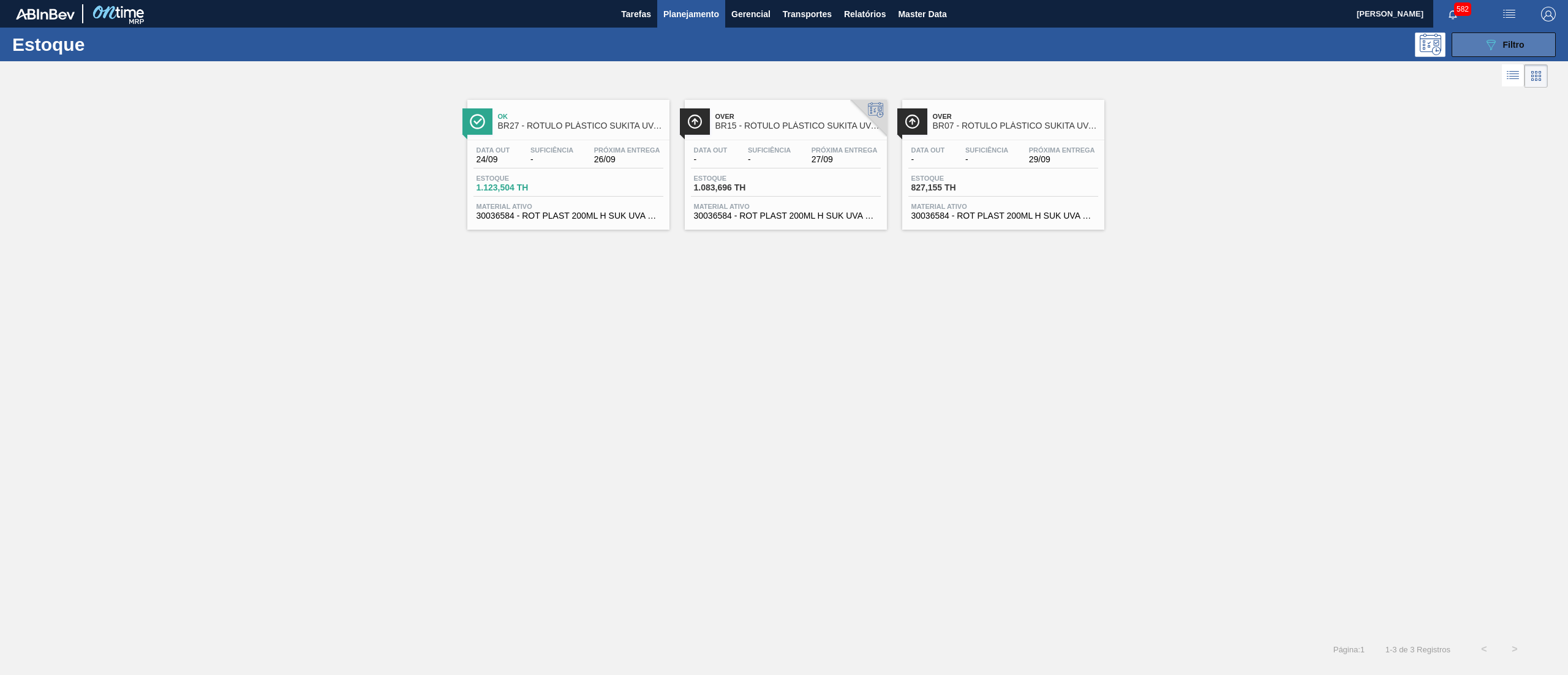
click at [1475, 51] on button "089F7B8B-B2A5-4AFE-B5C0-19BA573D28AC Filtro" at bounding box center [1504, 45] width 104 height 25
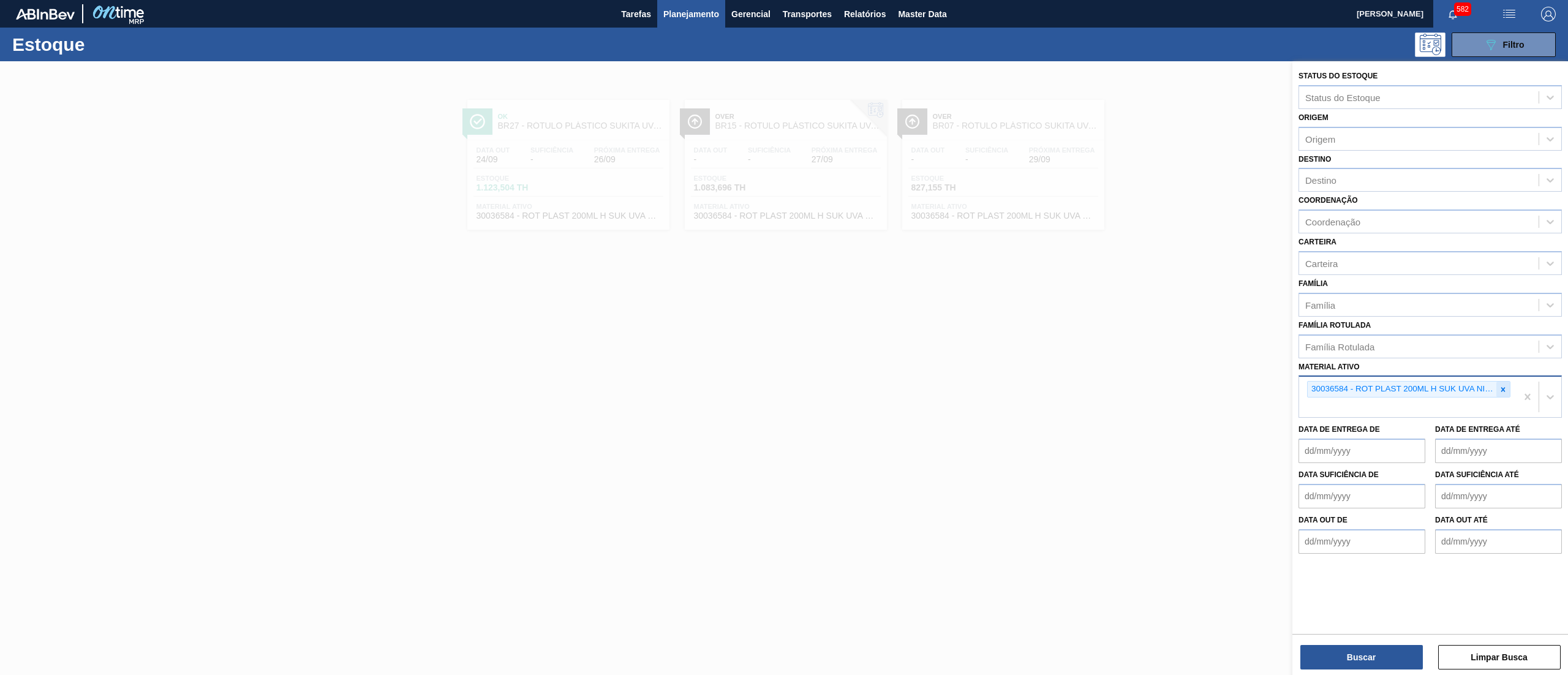
click at [1504, 387] on icon at bounding box center [1503, 389] width 8 height 8
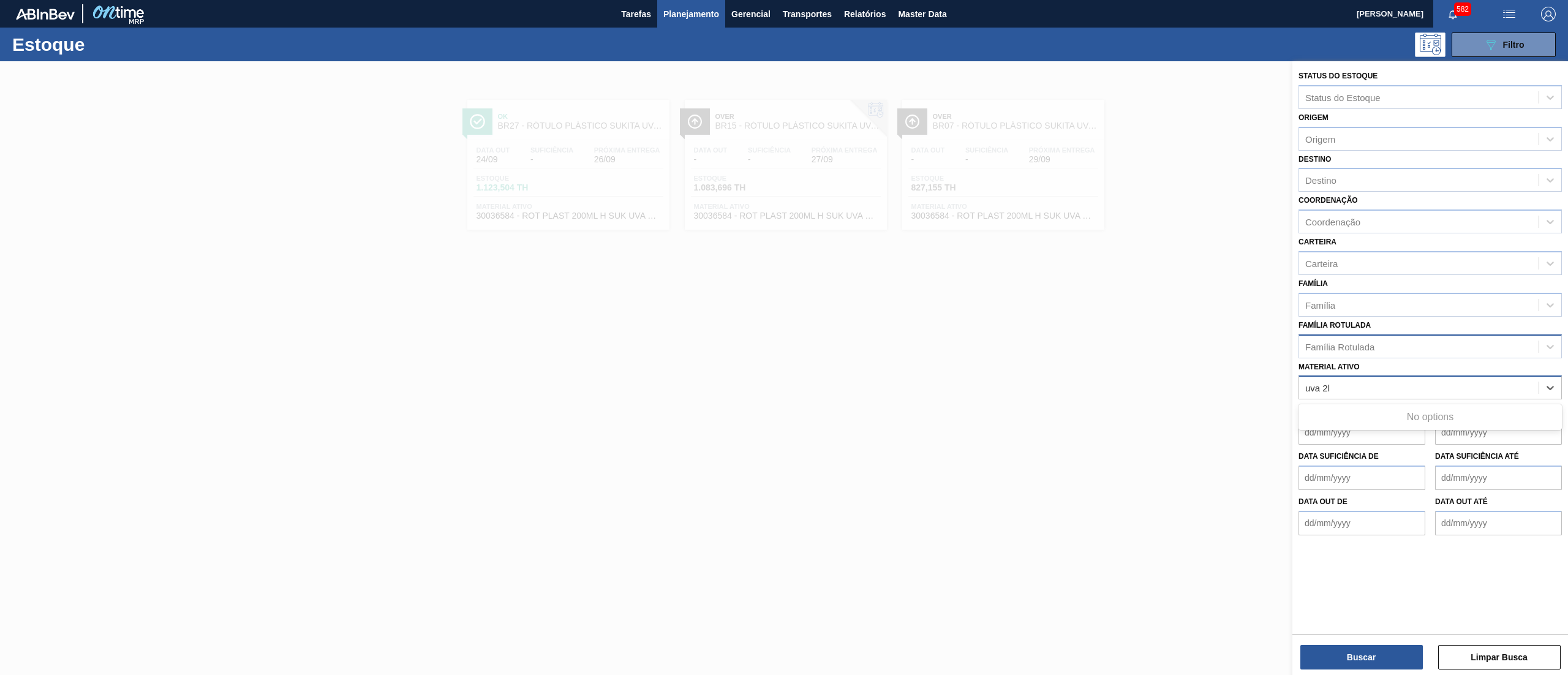
type ativo "uva 2l"
click at [1380, 340] on div "Família Rotulada" at bounding box center [1419, 346] width 240 height 18
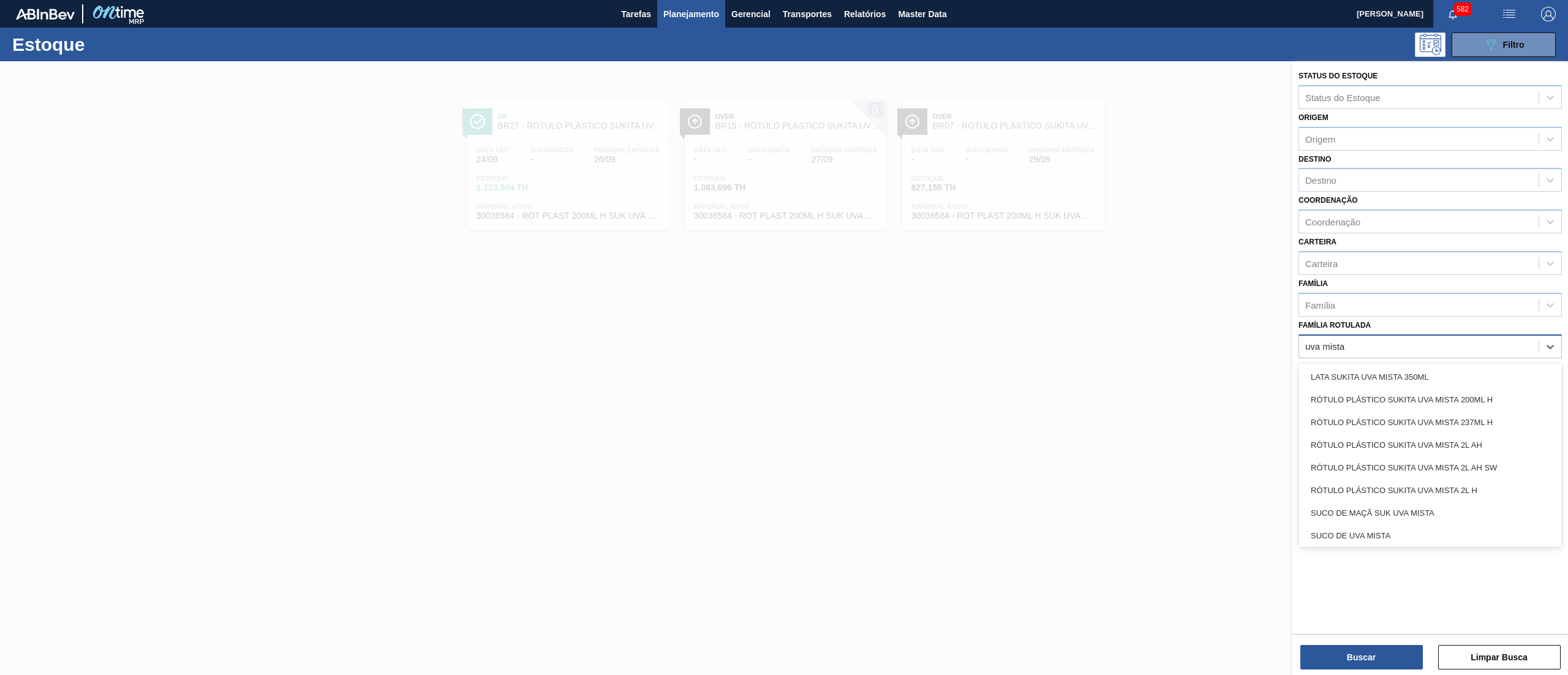
type Rotulada "uva mista 2"
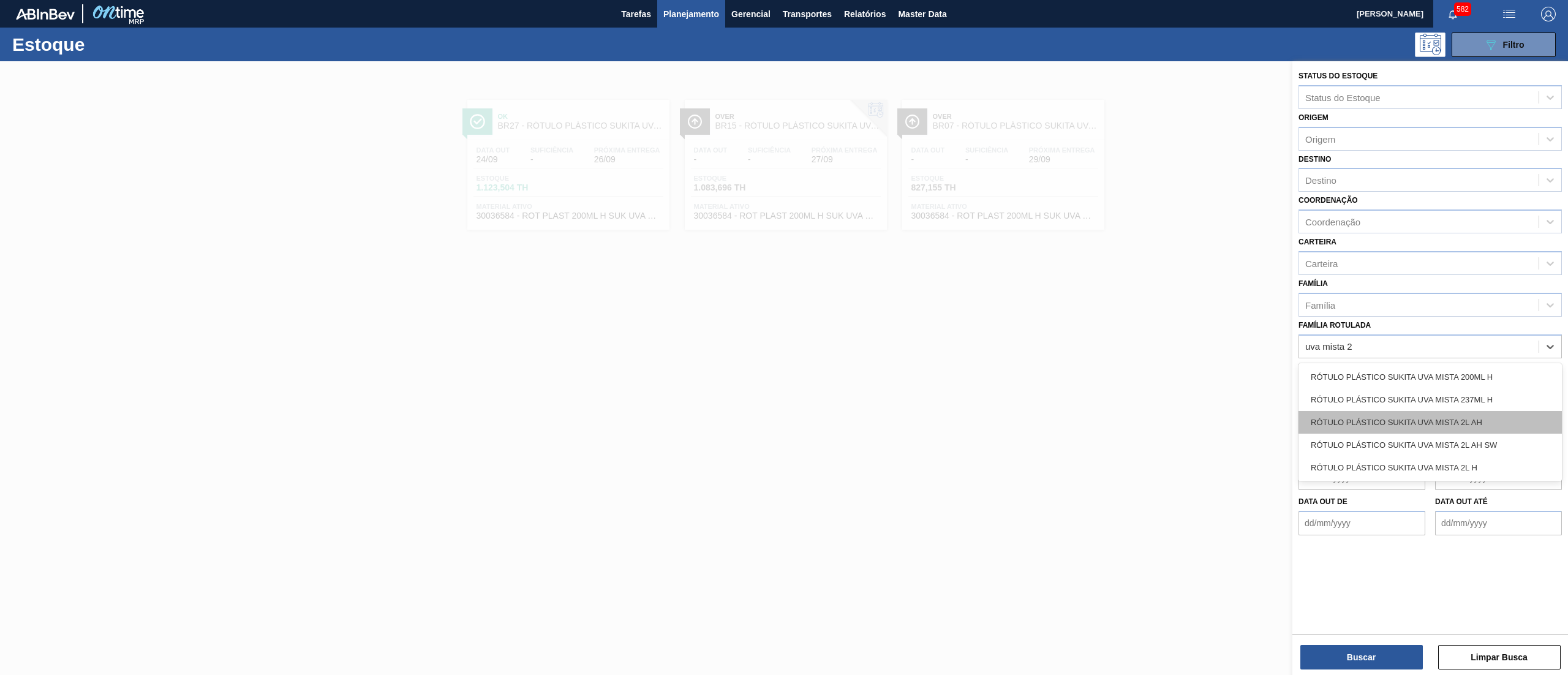
click at [1405, 420] on div "RÓTULO PLÁSTICO SUKITA UVA MISTA 2L AH" at bounding box center [1430, 422] width 263 height 23
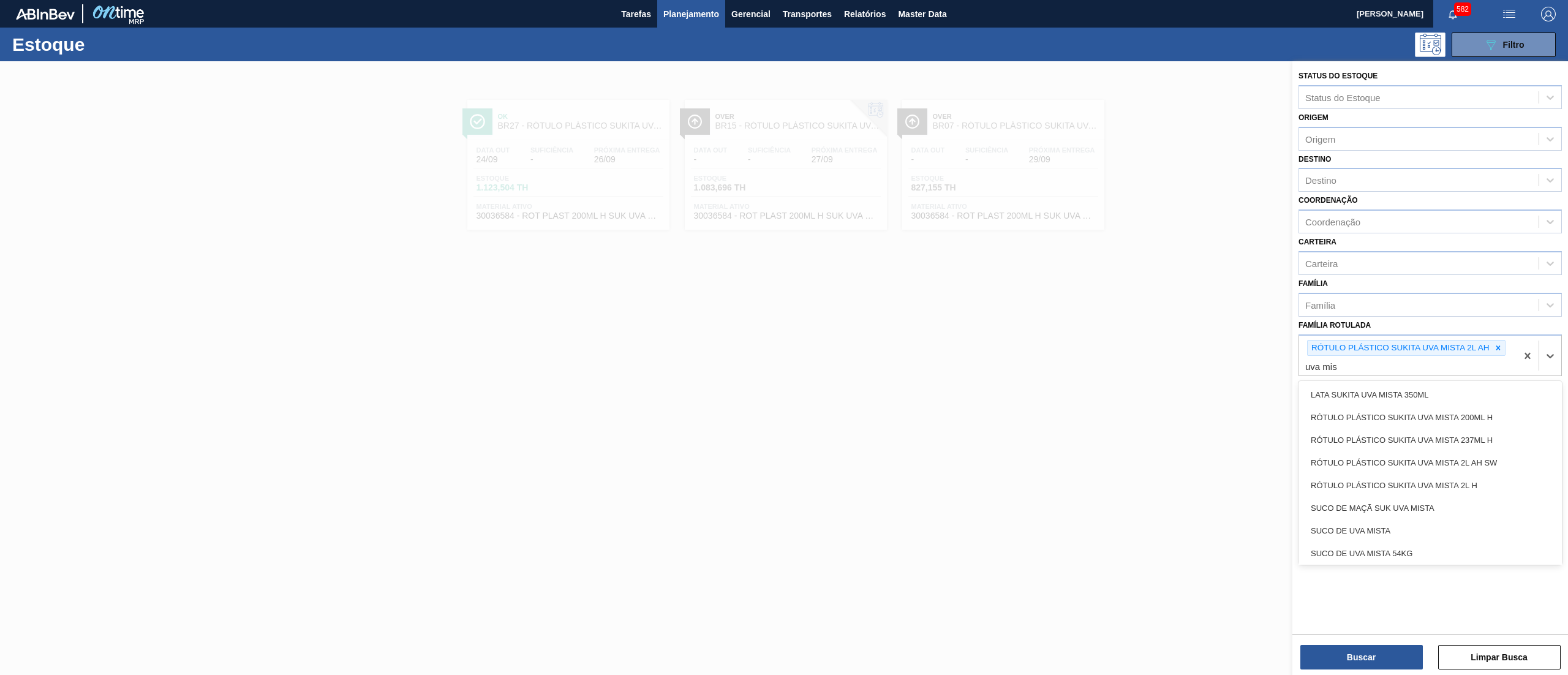
type Rotulada "uva mist"
click at [1412, 475] on div "RÓTULO PLÁSTICO SUKITA UVA MISTA 2L H" at bounding box center [1430, 485] width 263 height 23
type Rotulada "uva mista"
click at [1412, 475] on div "RÓTULO PLÁSTICO SUKITA UVA MISTA 2L AH SW" at bounding box center [1430, 485] width 263 height 23
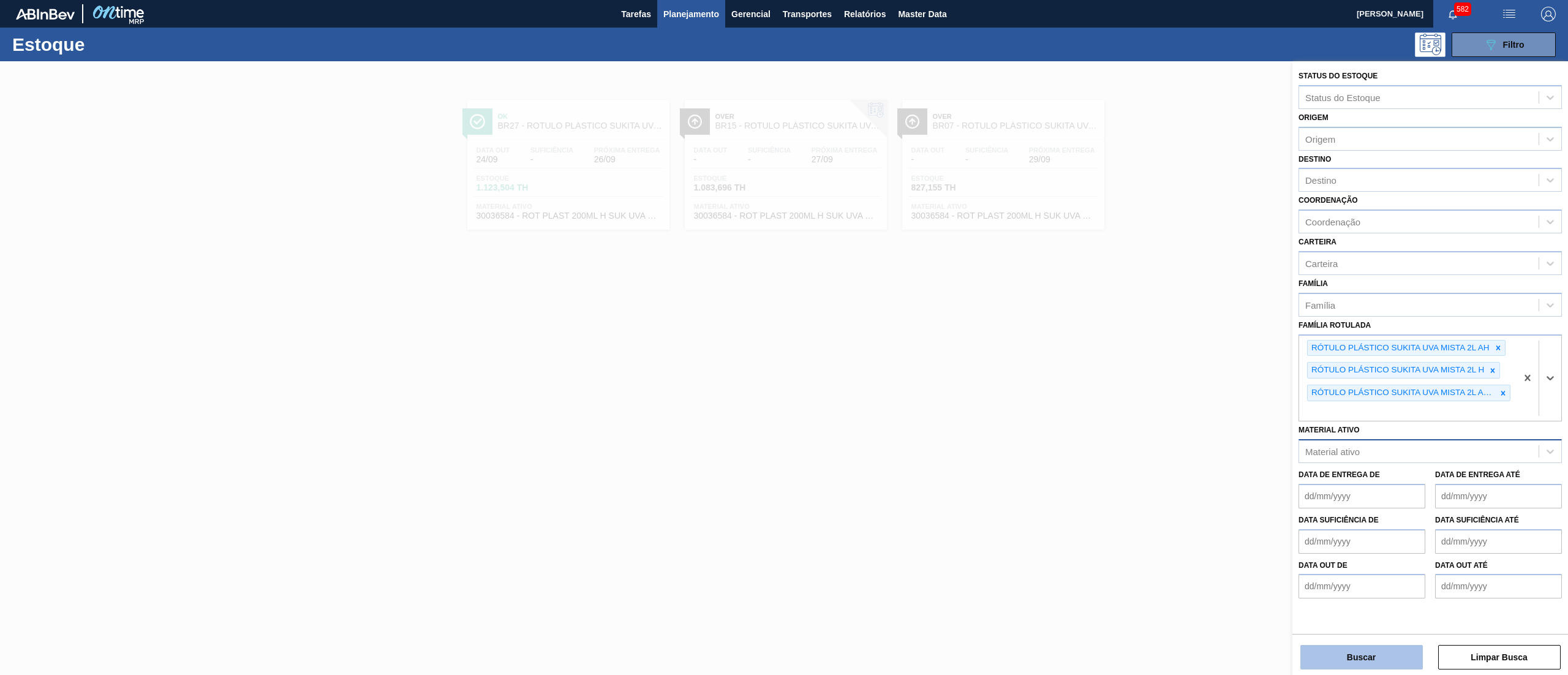
click at [1367, 660] on button "Buscar" at bounding box center [1362, 657] width 122 height 25
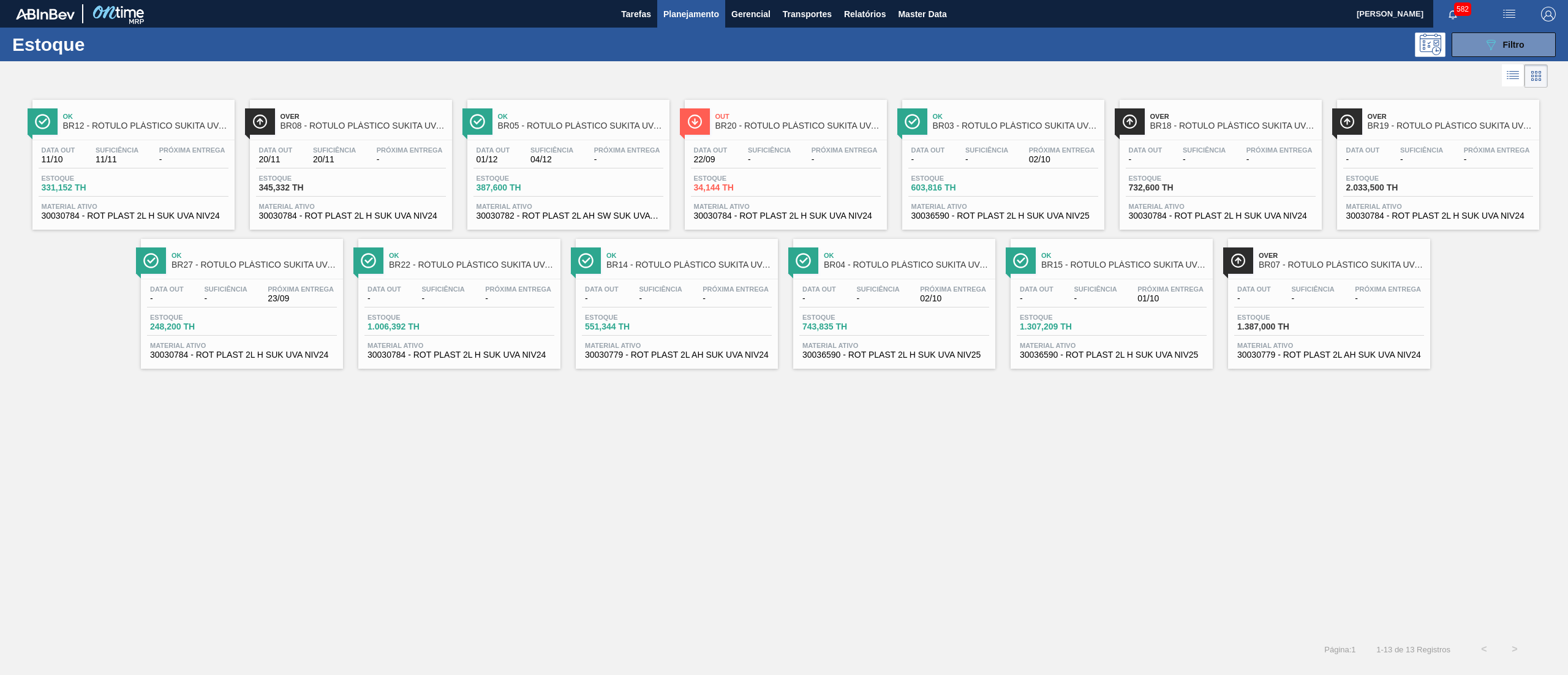
click at [130, 214] on span "30030784 - ROT PLAST 2L H SUK UVA NIV24" at bounding box center [133, 216] width 184 height 9
